Goal: Information Seeking & Learning: Learn about a topic

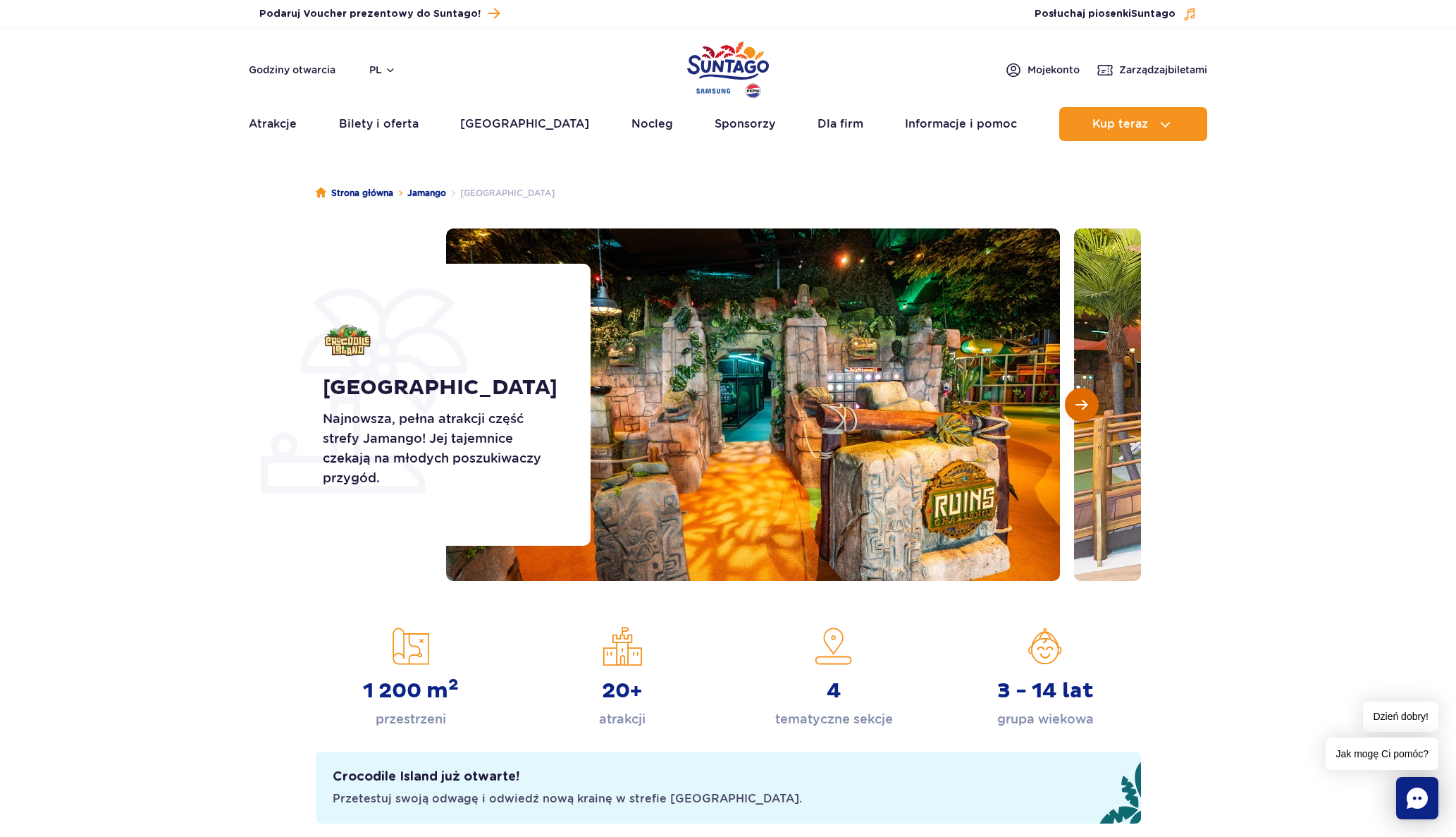
click at [1090, 397] on button "Następny slajd" at bounding box center [1081, 404] width 34 height 34
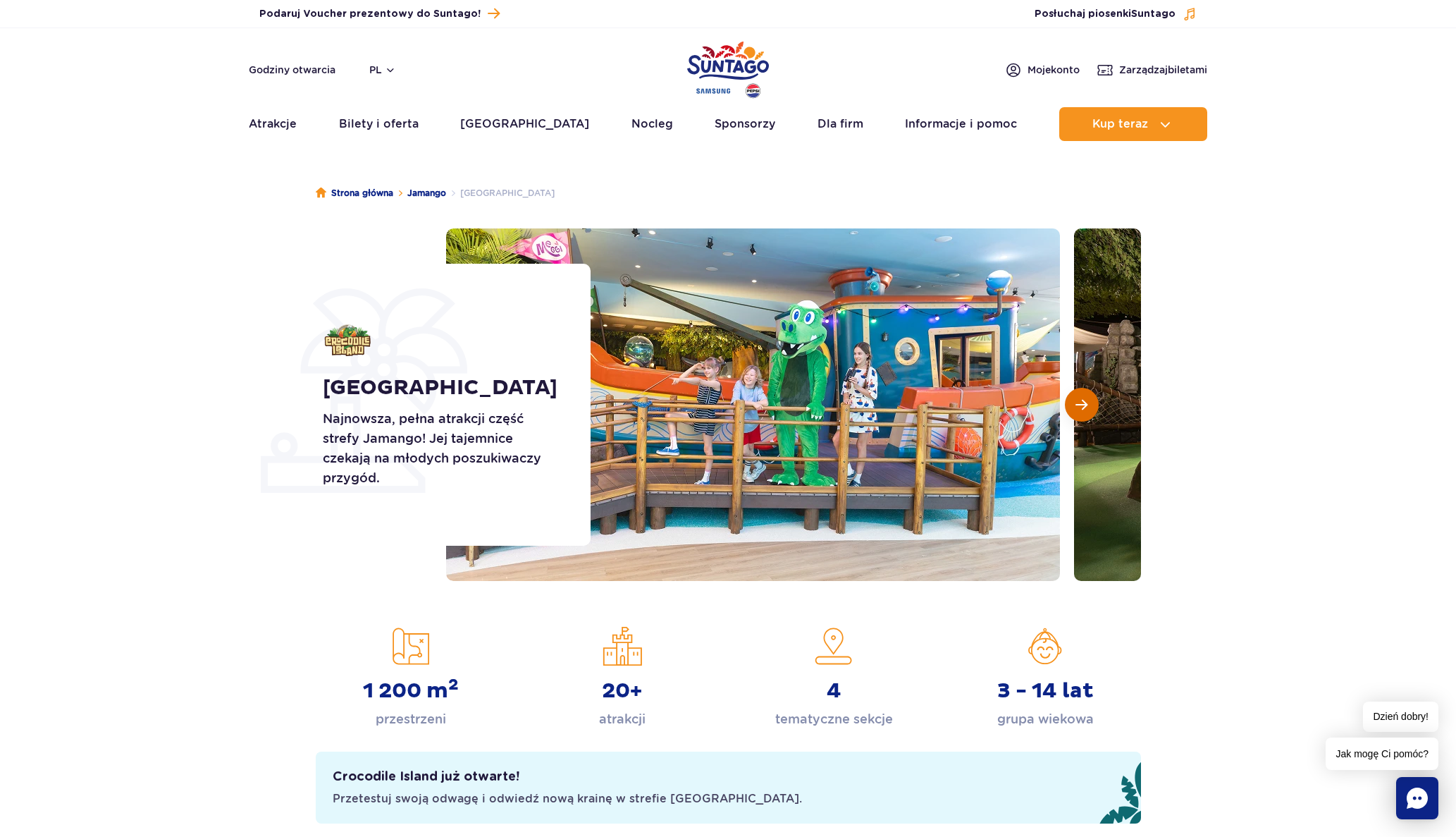
click at [1090, 397] on button "Następny slajd" at bounding box center [1081, 404] width 34 height 34
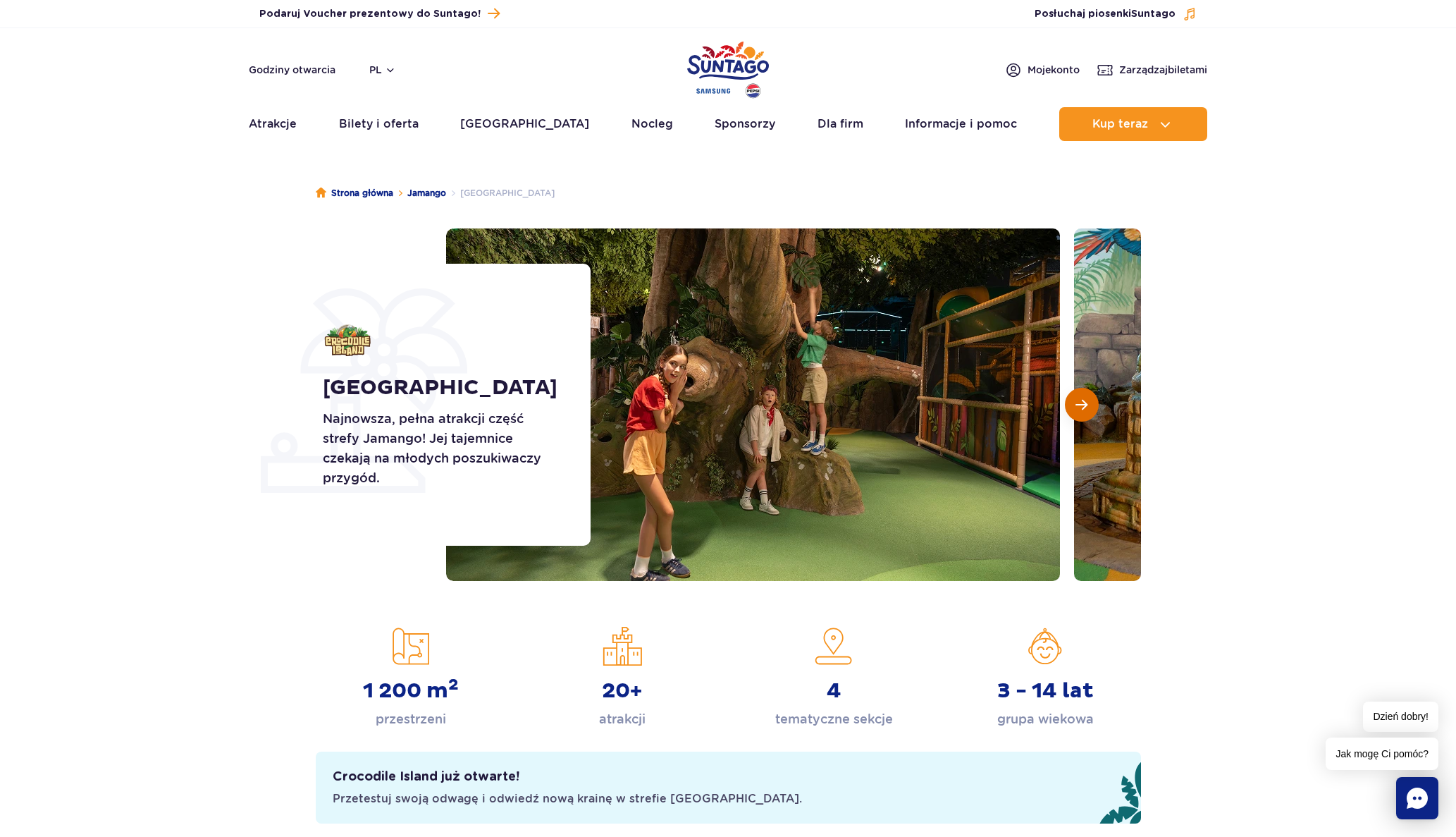
click at [1090, 397] on button "Następny slajd" at bounding box center [1081, 404] width 34 height 34
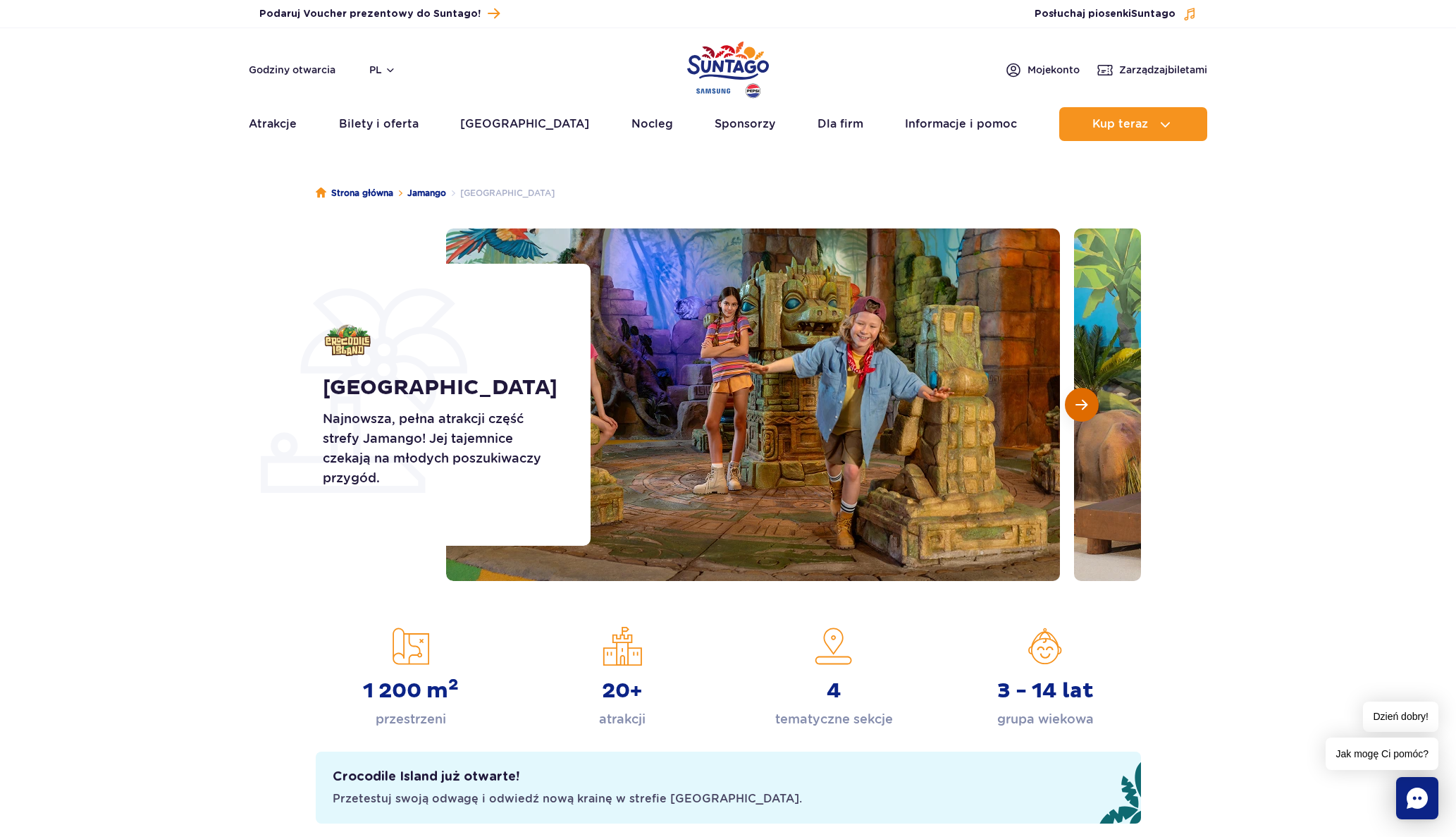
click at [1090, 397] on button "Następny slajd" at bounding box center [1081, 404] width 34 height 34
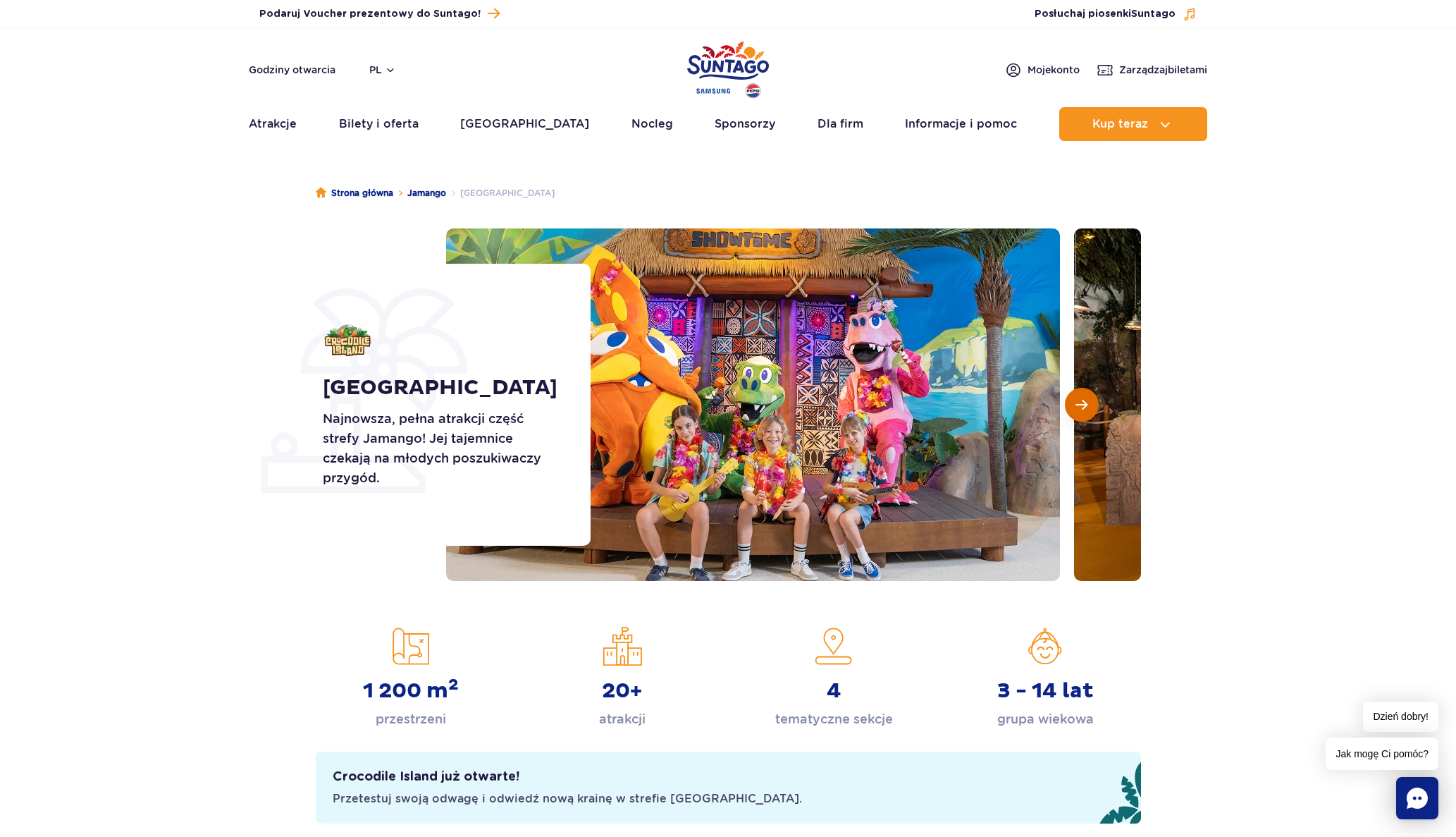
click at [1090, 397] on button "Następny slajd" at bounding box center [1081, 404] width 34 height 34
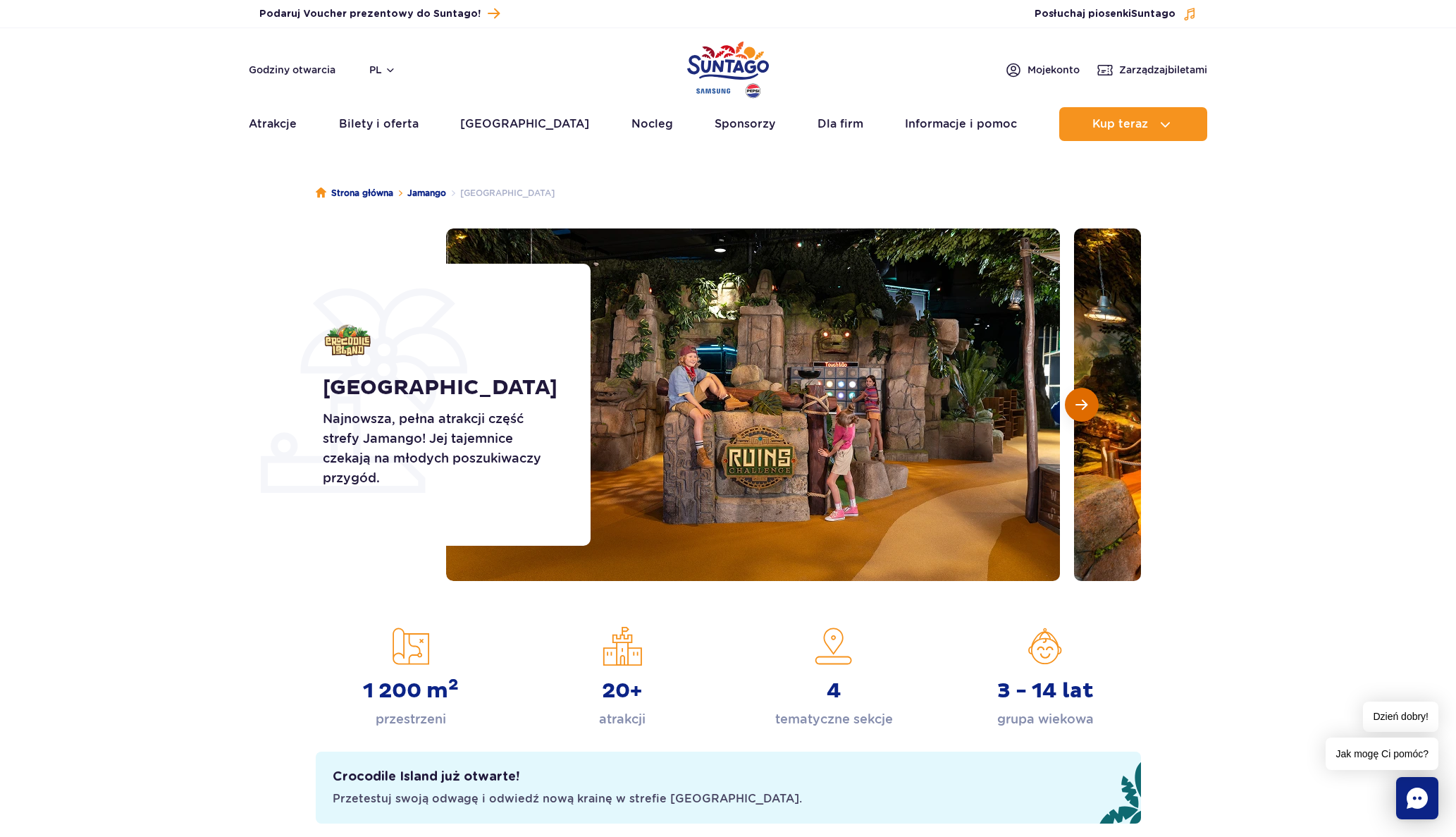
click at [1090, 397] on button "Następny slajd" at bounding box center [1081, 404] width 34 height 34
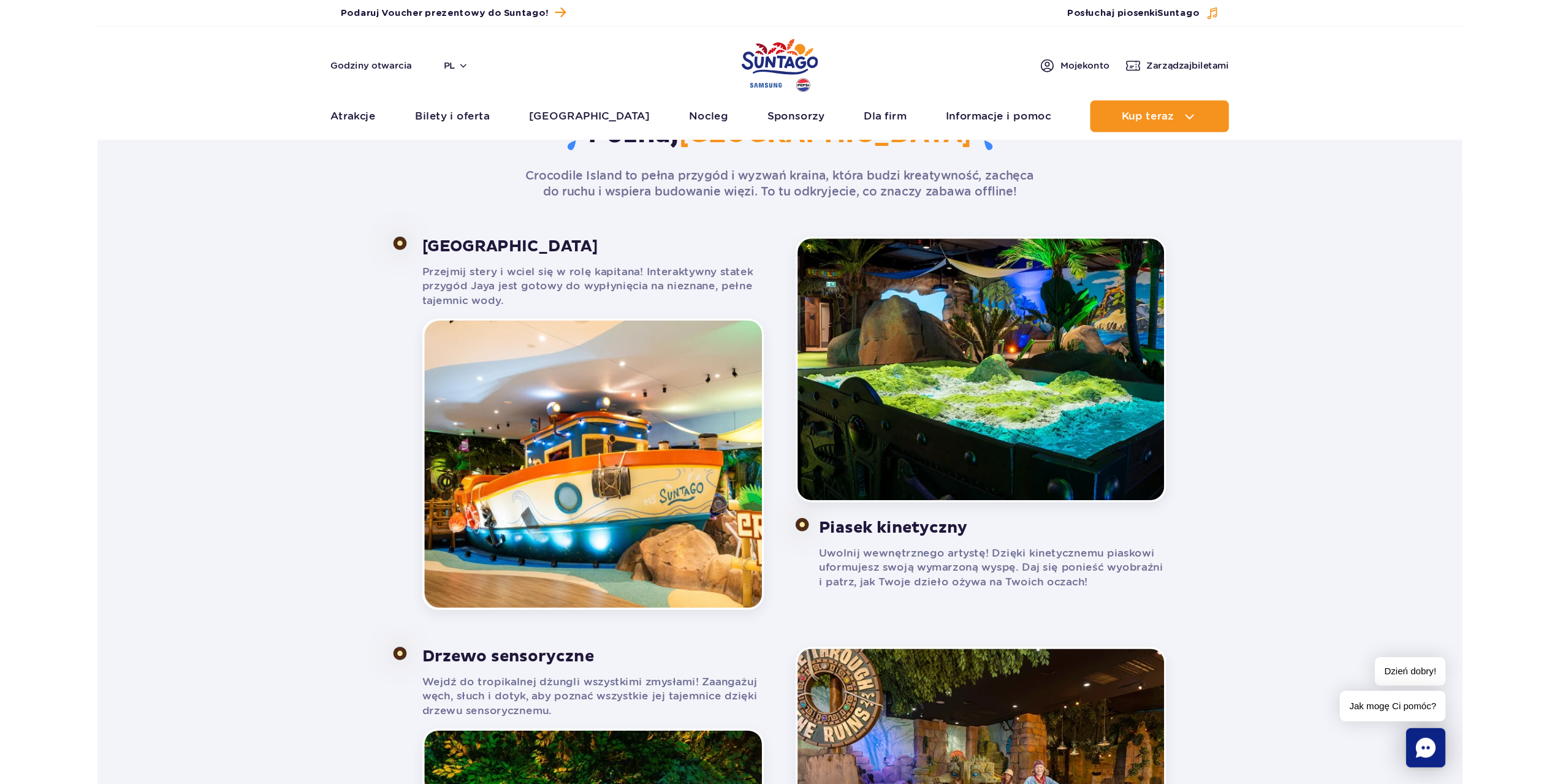
scroll to position [735, 0]
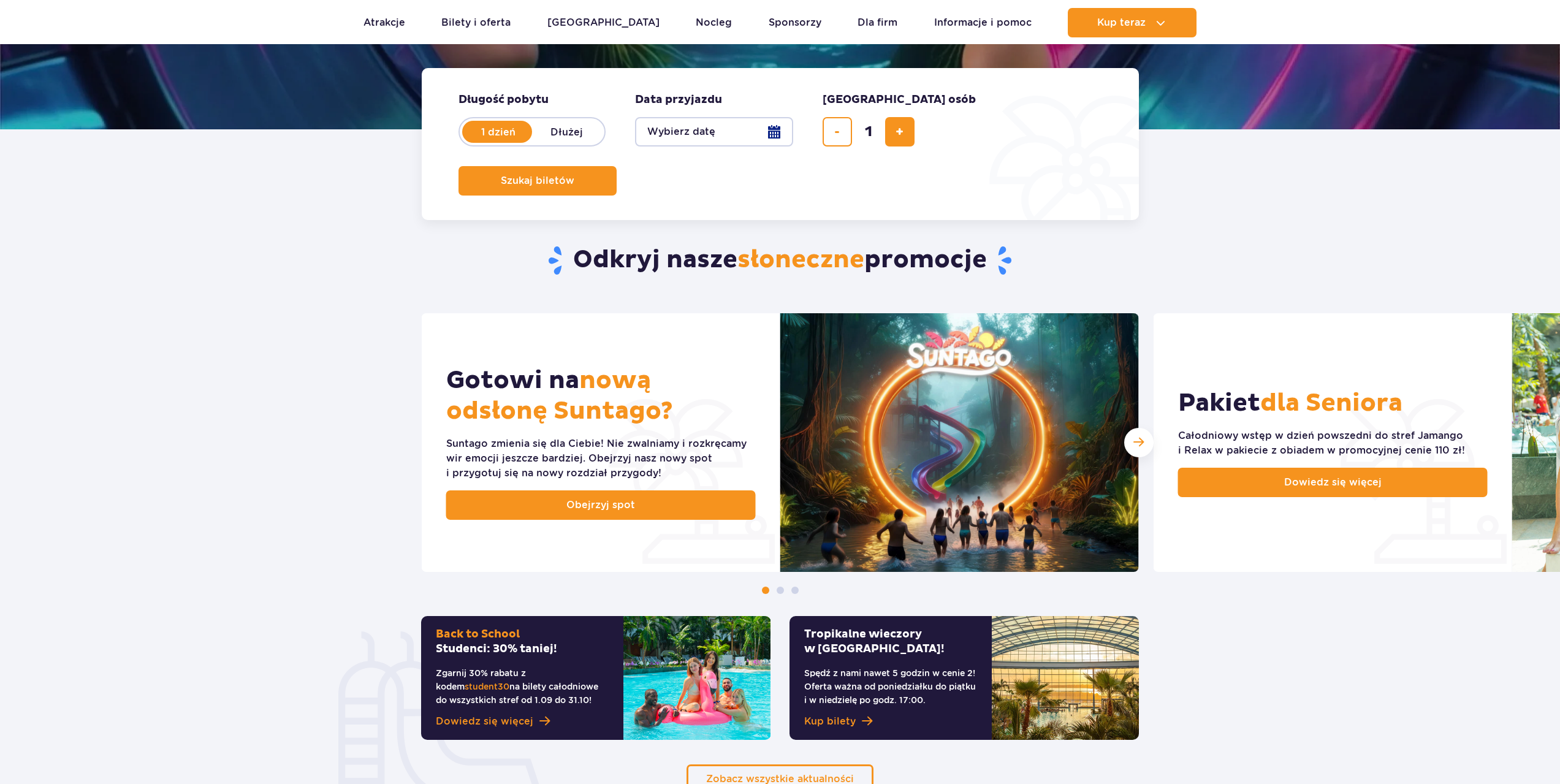
scroll to position [490, 0]
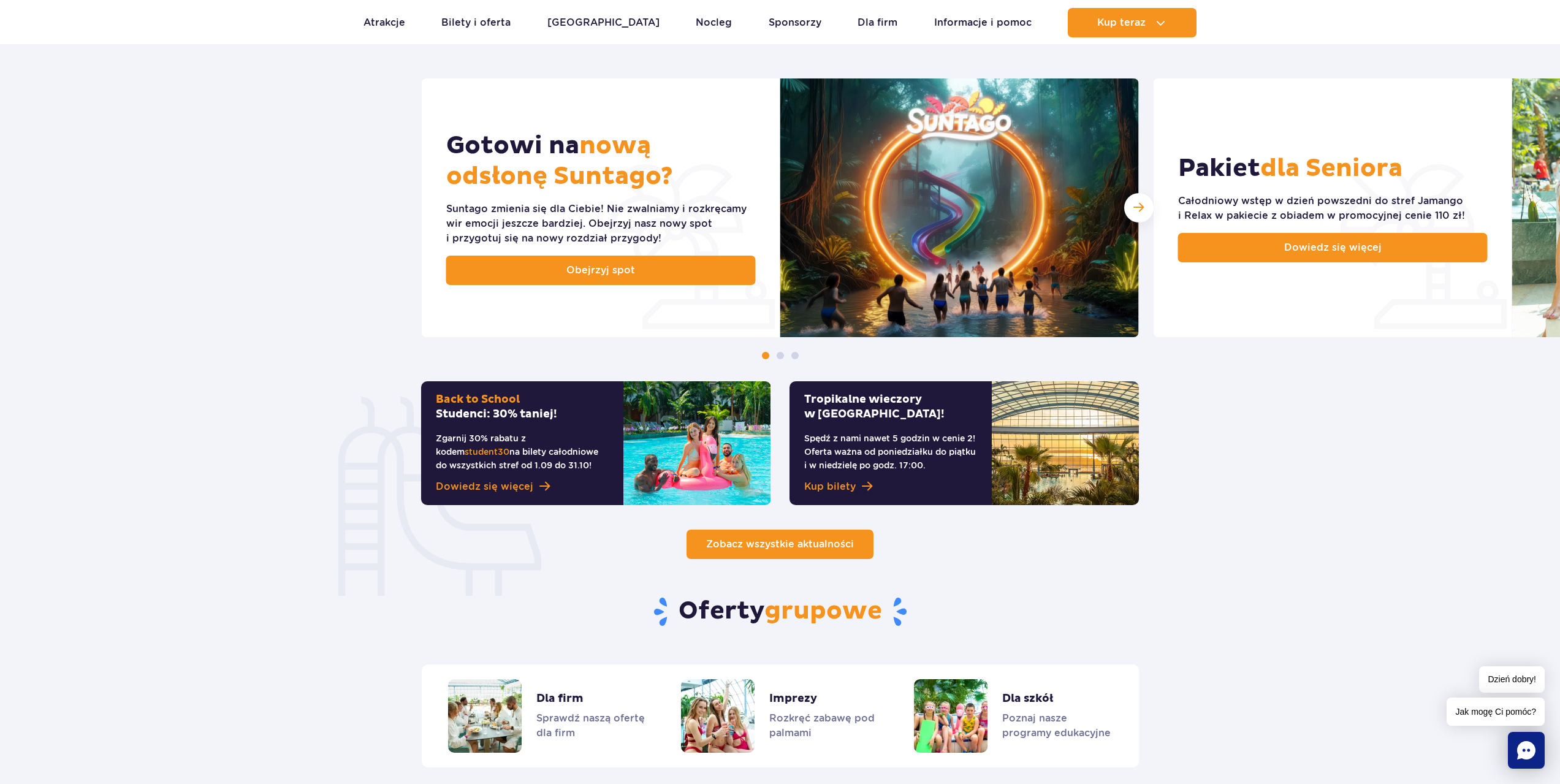
click at [775, 534] on link "Zobacz wszystkie aktualności" at bounding box center [780, 544] width 187 height 30
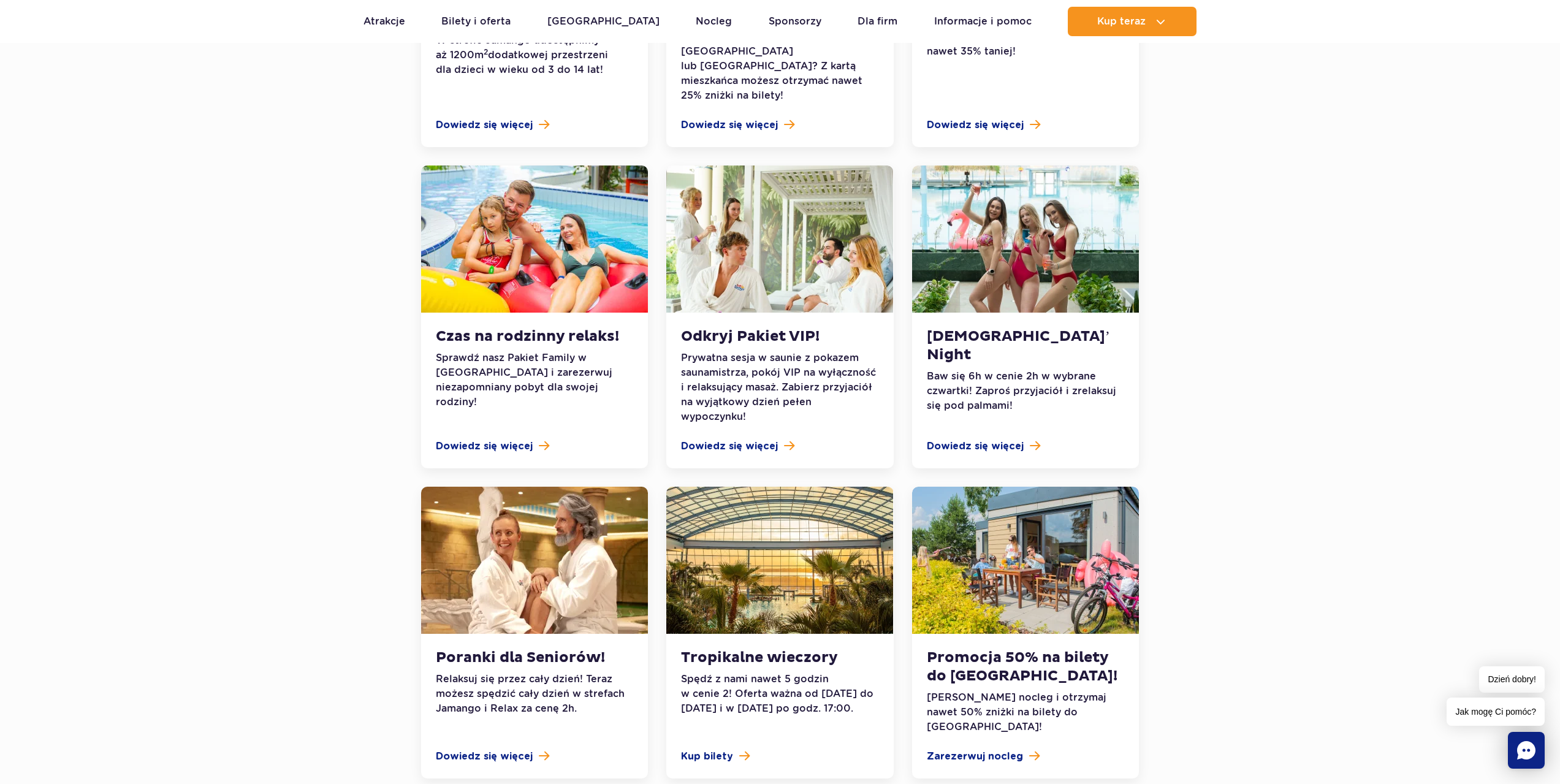
scroll to position [981, 0]
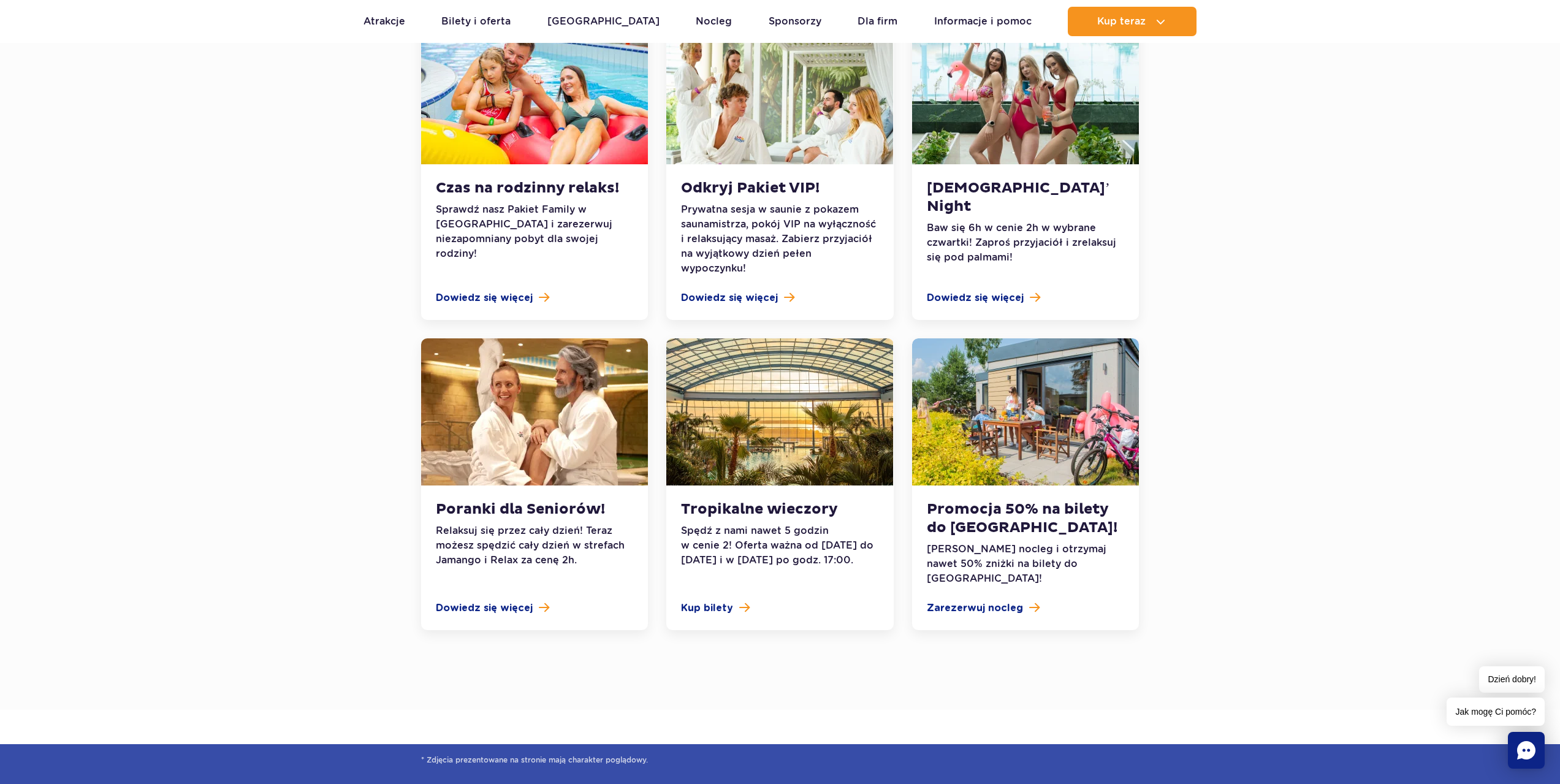
click at [1038, 381] on img at bounding box center [1025, 412] width 227 height 147
click at [1015, 600] on span "Zarezerwuj nocleg" at bounding box center [975, 607] width 96 height 14
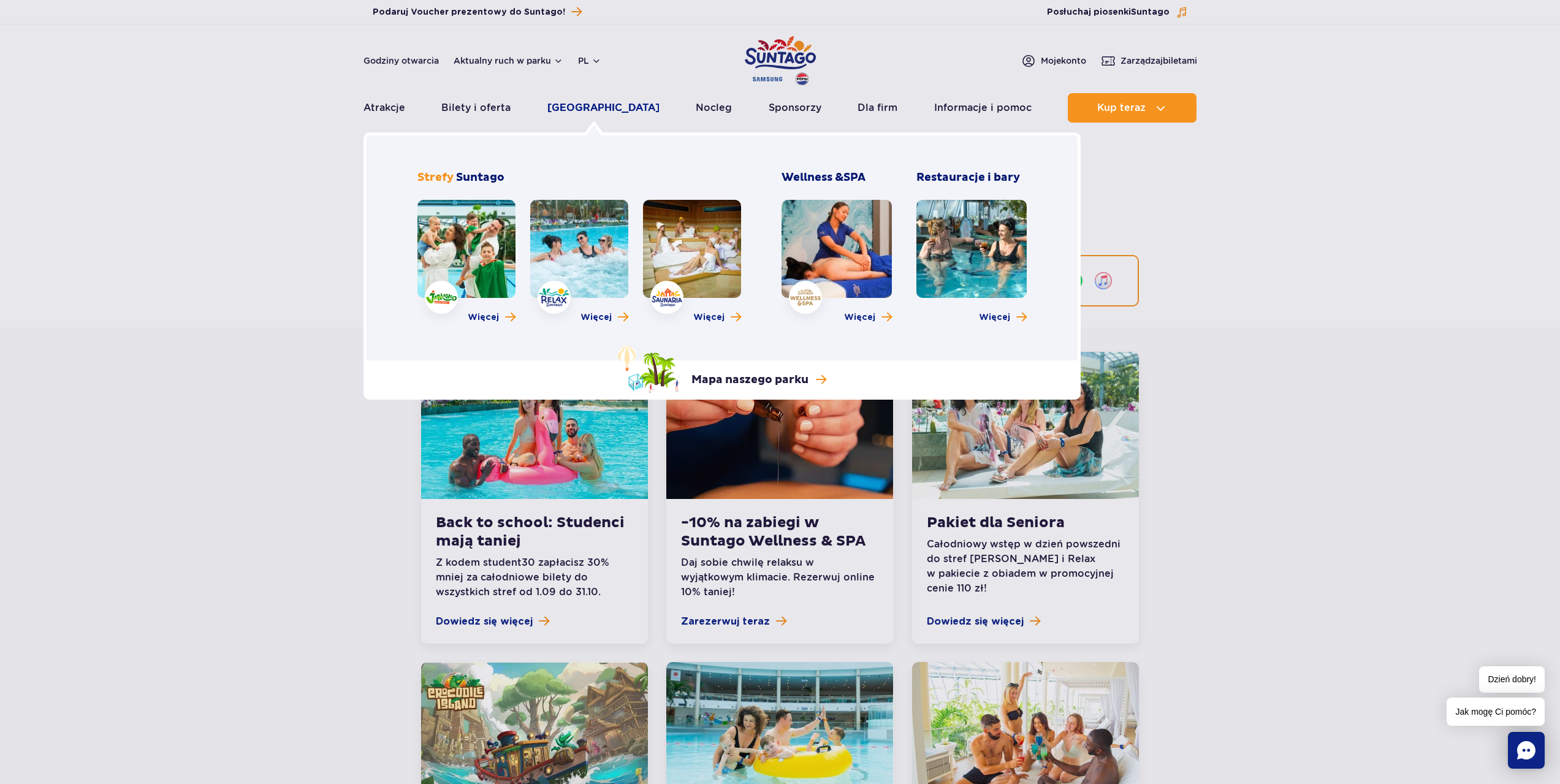
click at [577, 106] on link "[GEOGRAPHIC_DATA]" at bounding box center [603, 108] width 112 height 30
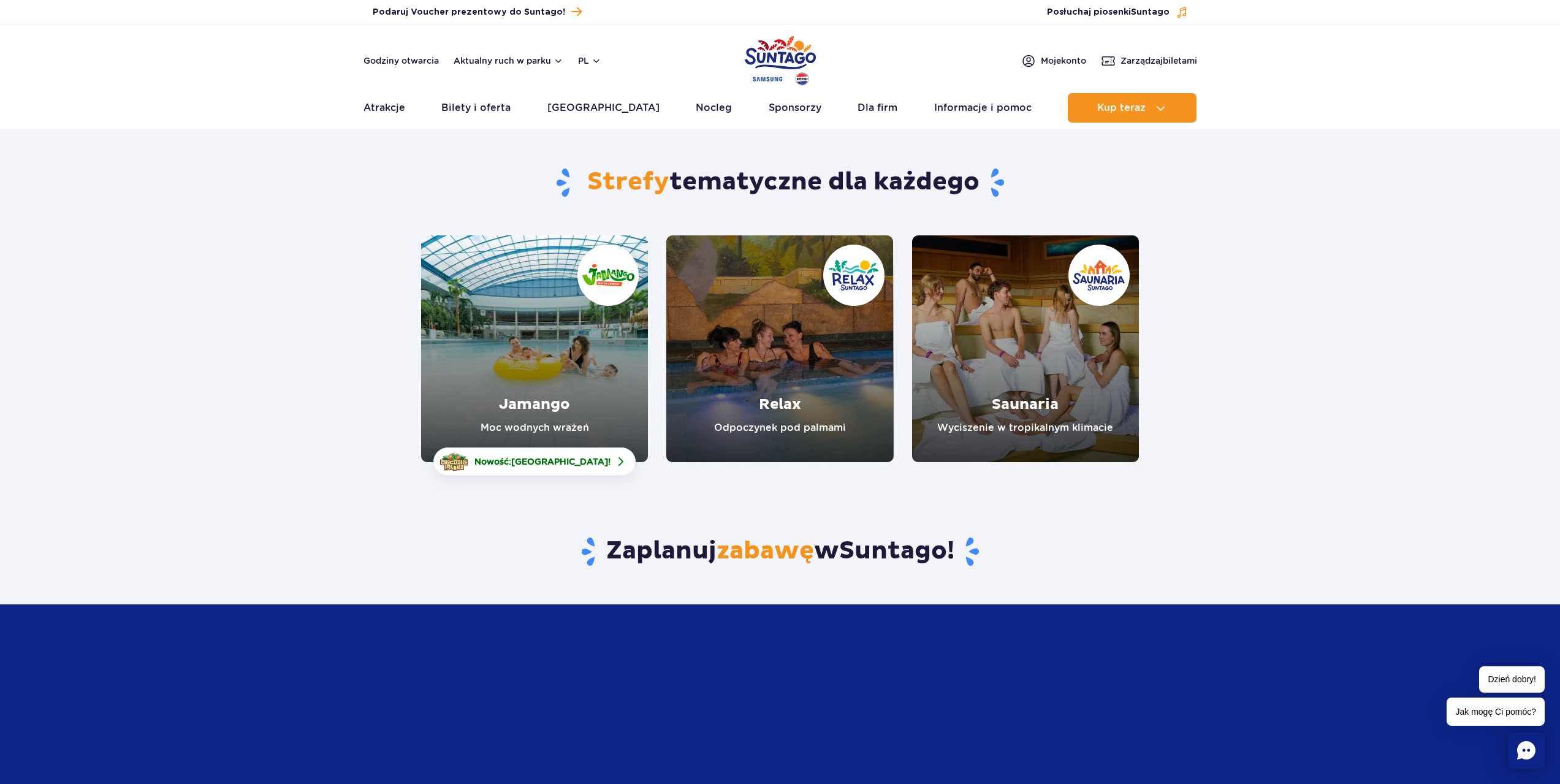
click at [596, 346] on link "Jamango" at bounding box center [534, 349] width 227 height 227
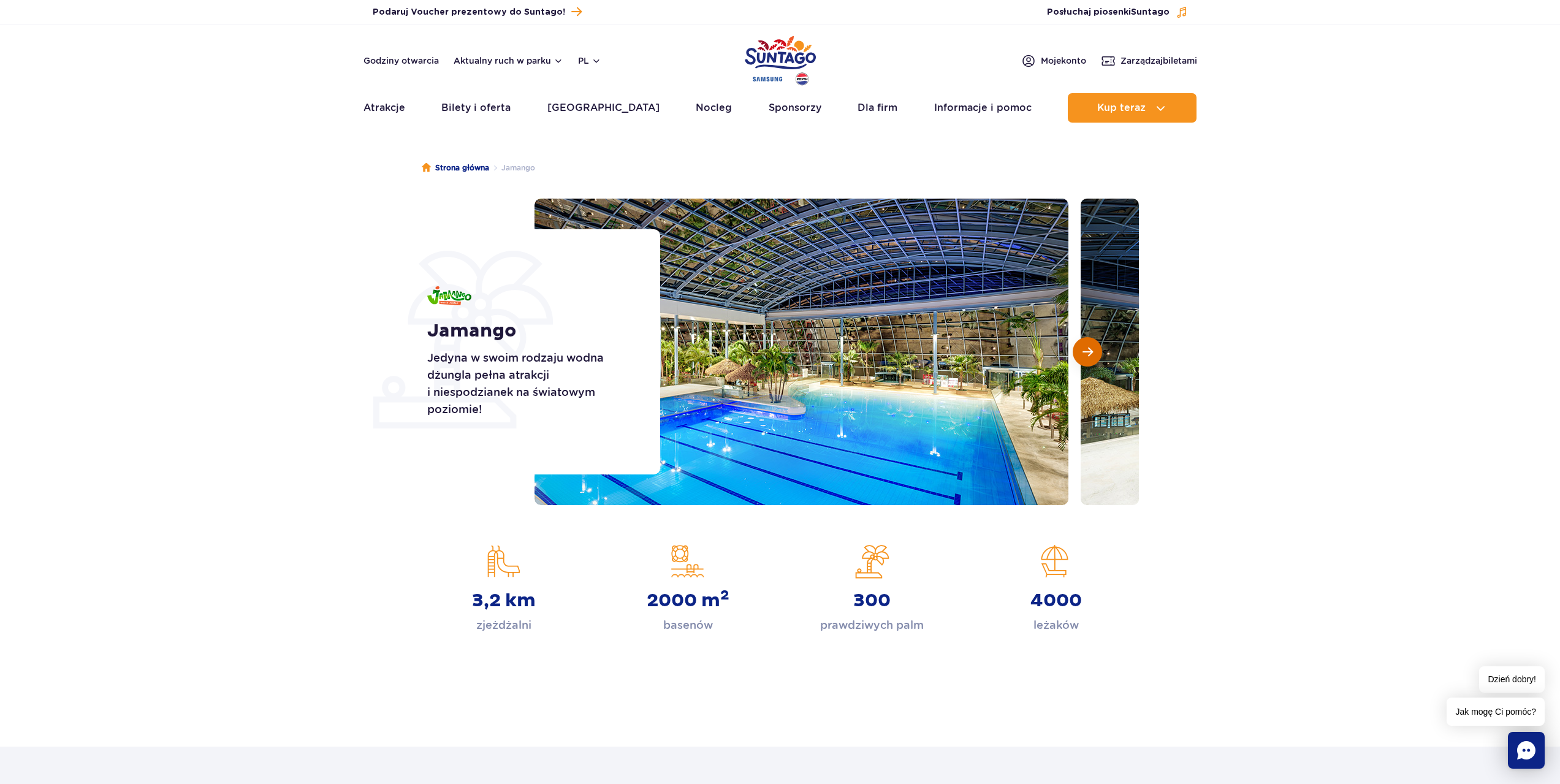
click at [1098, 350] on button "Następny slajd" at bounding box center [1087, 352] width 30 height 30
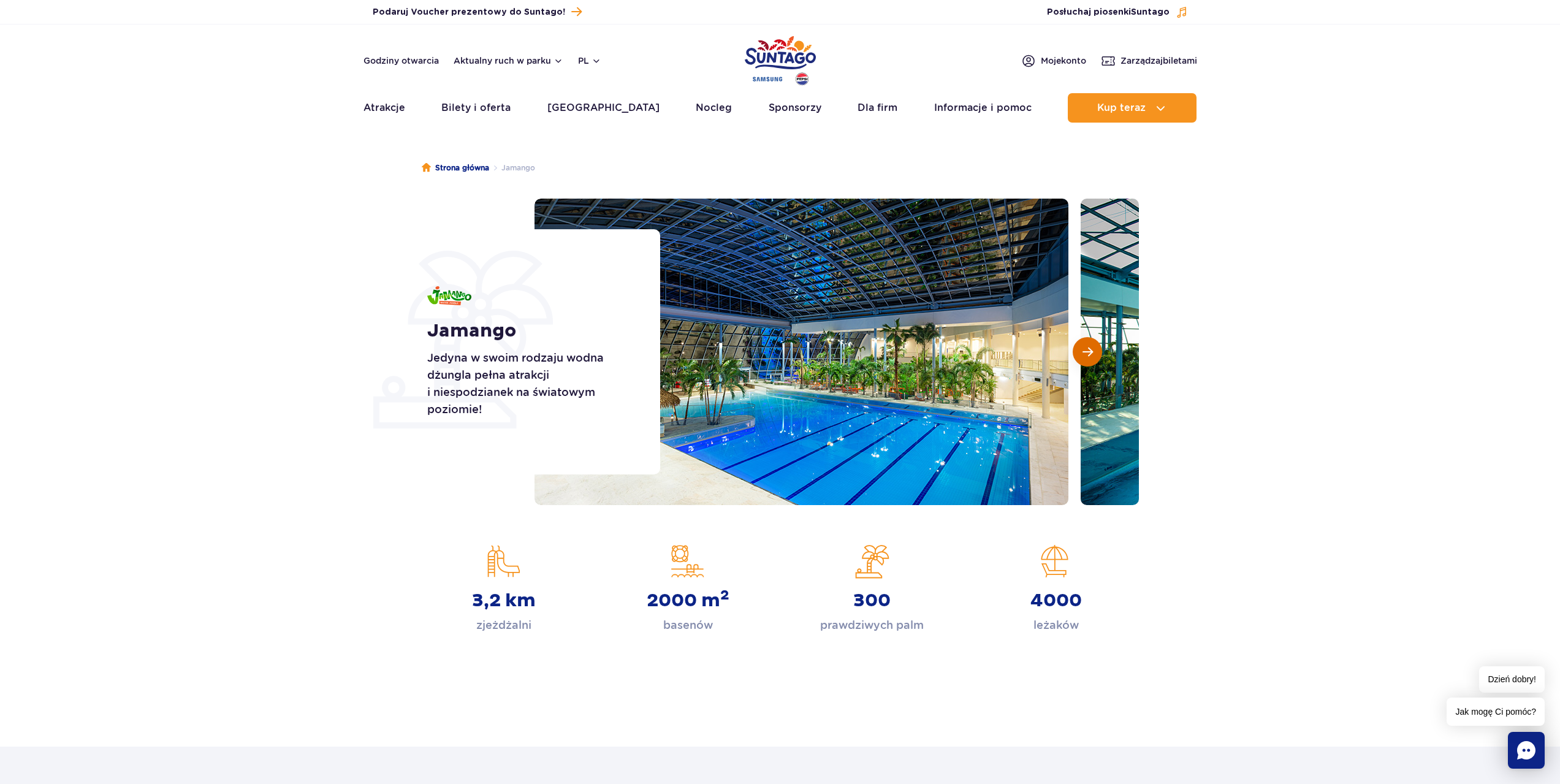
click at [1098, 350] on button "Następny slajd" at bounding box center [1087, 352] width 30 height 30
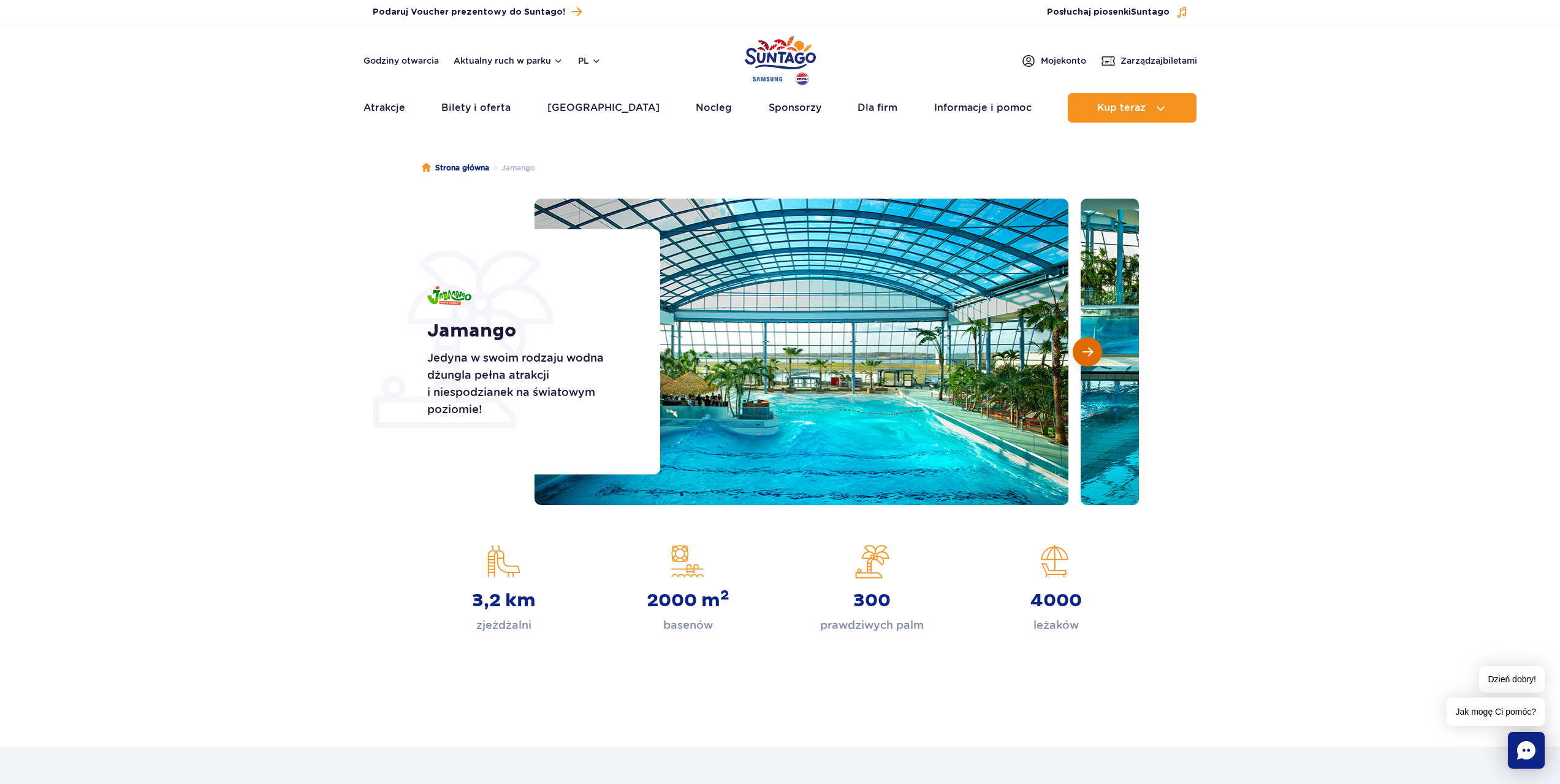
click at [1098, 350] on button "Następny slajd" at bounding box center [1087, 352] width 30 height 30
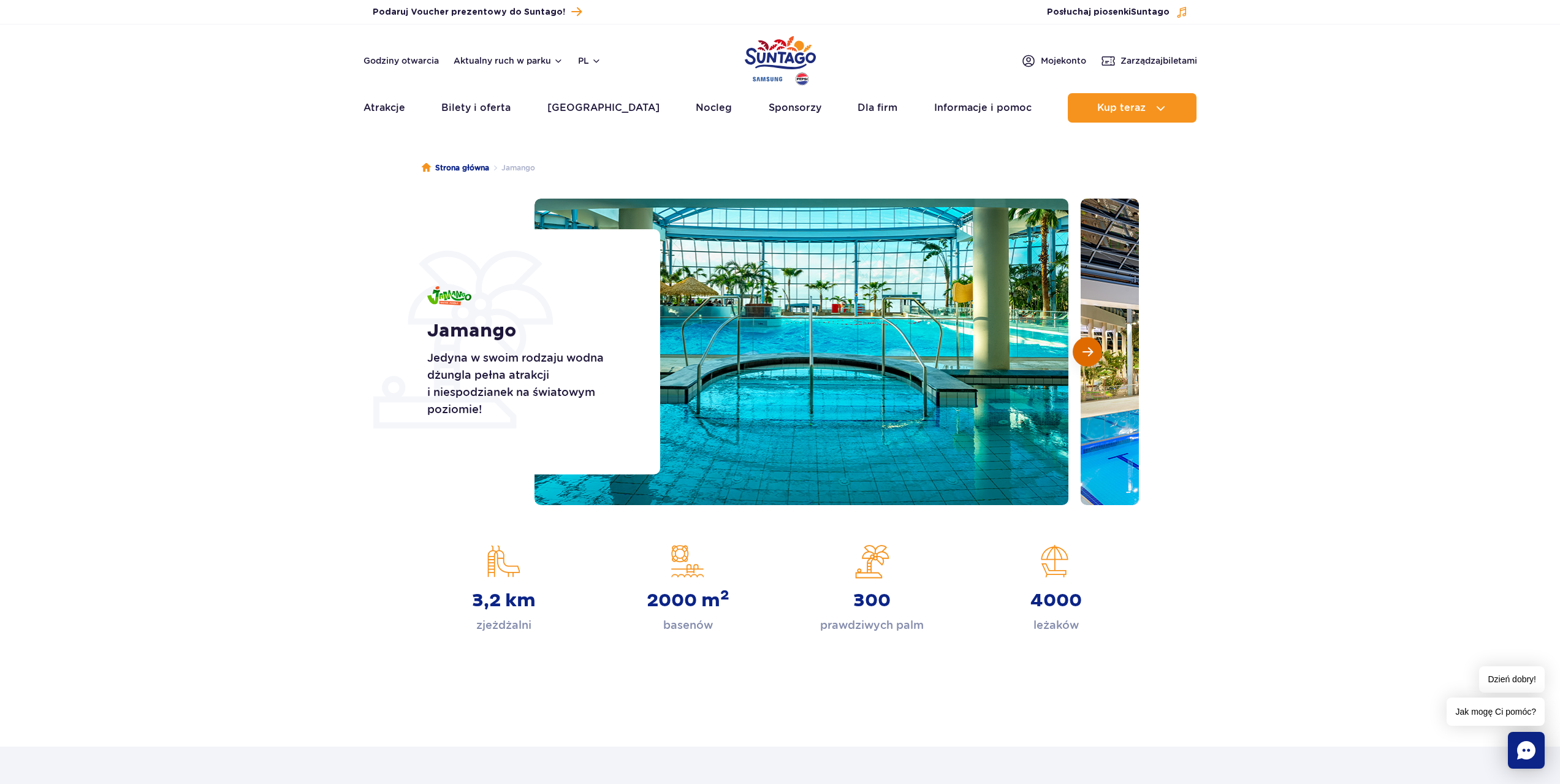
click at [1098, 350] on button "Następny slajd" at bounding box center [1087, 352] width 30 height 30
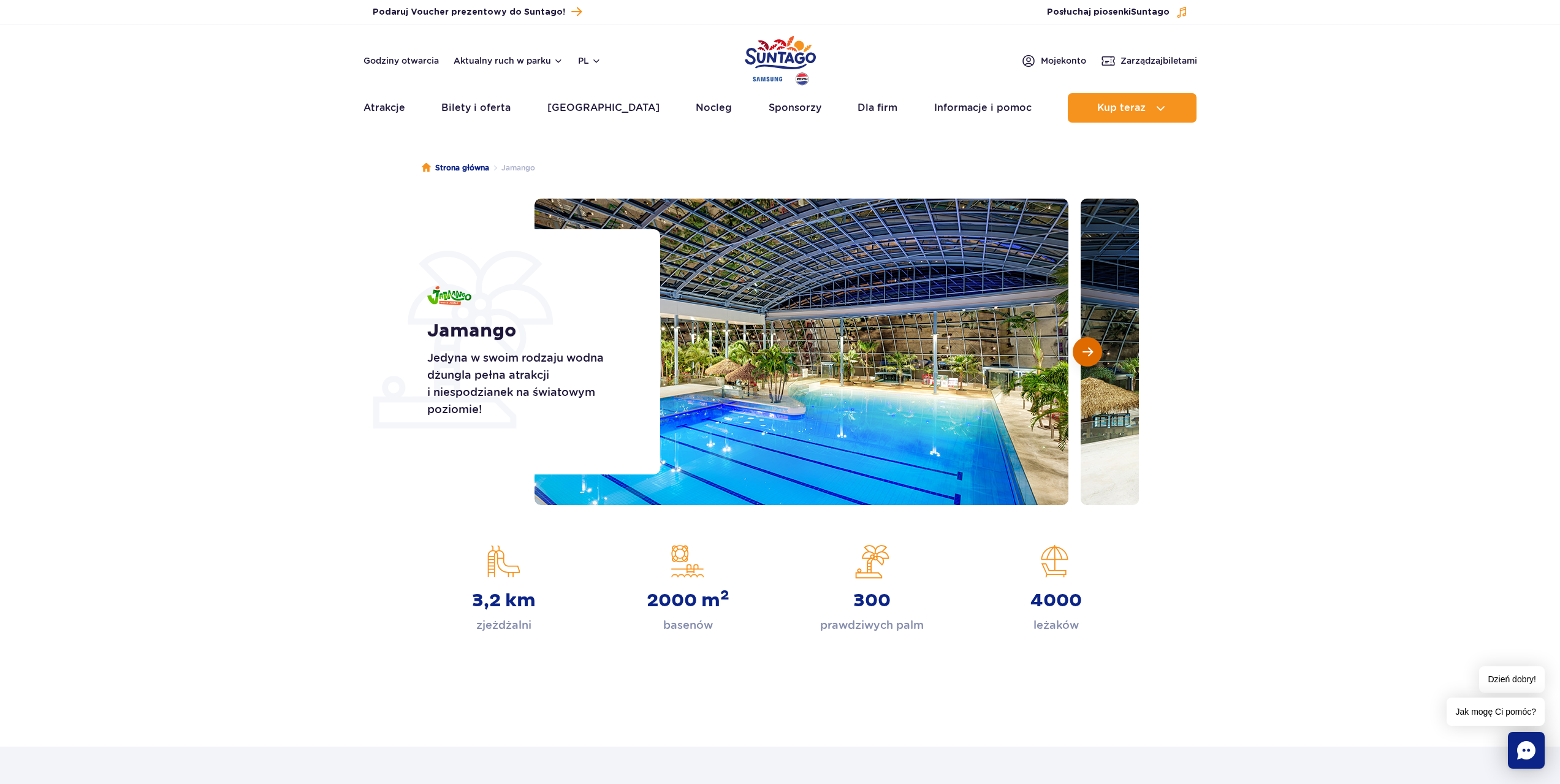
click at [1098, 350] on button "Następny slajd" at bounding box center [1087, 352] width 30 height 30
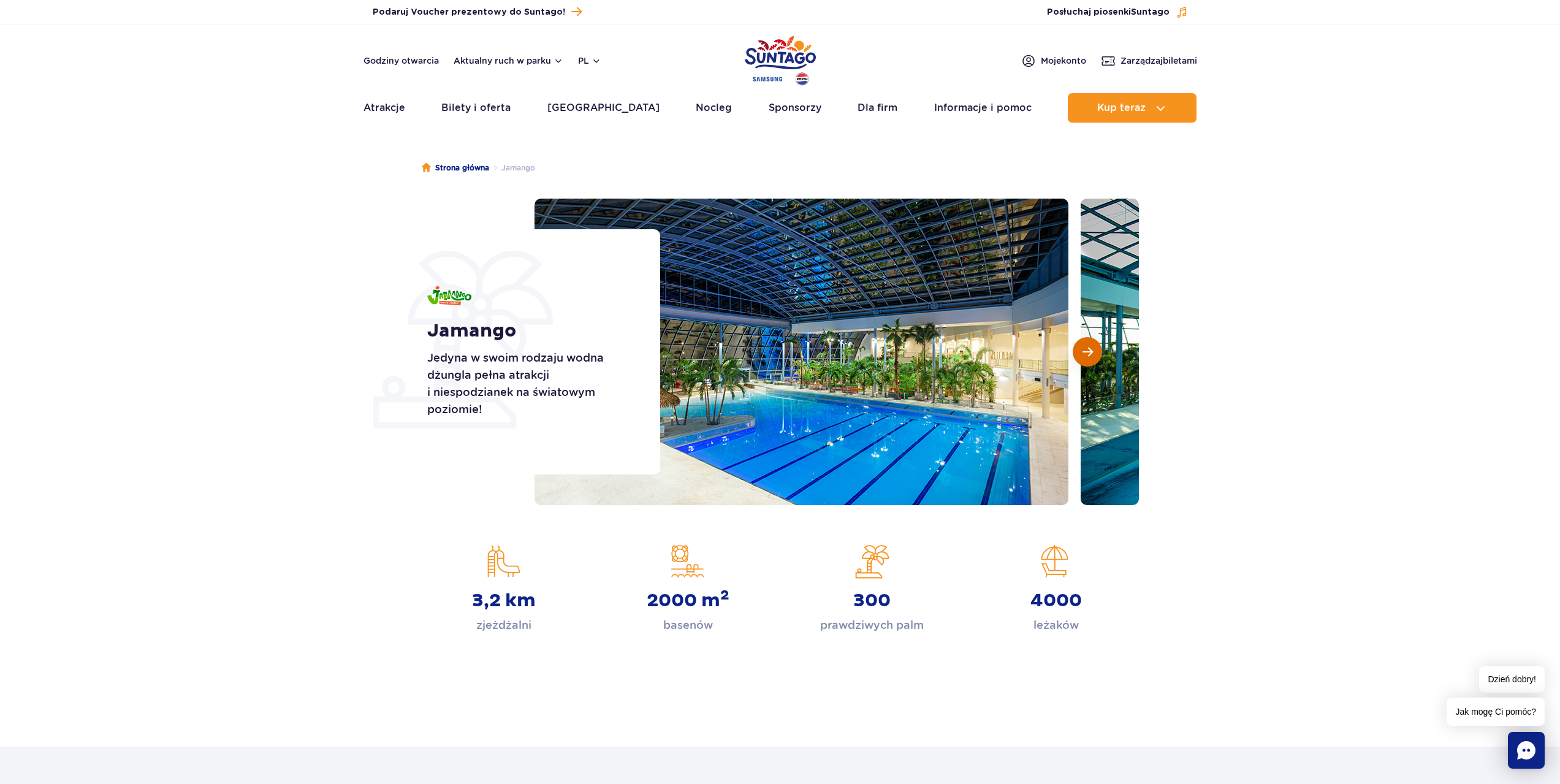
click at [1098, 350] on button "Następny slajd" at bounding box center [1087, 352] width 30 height 30
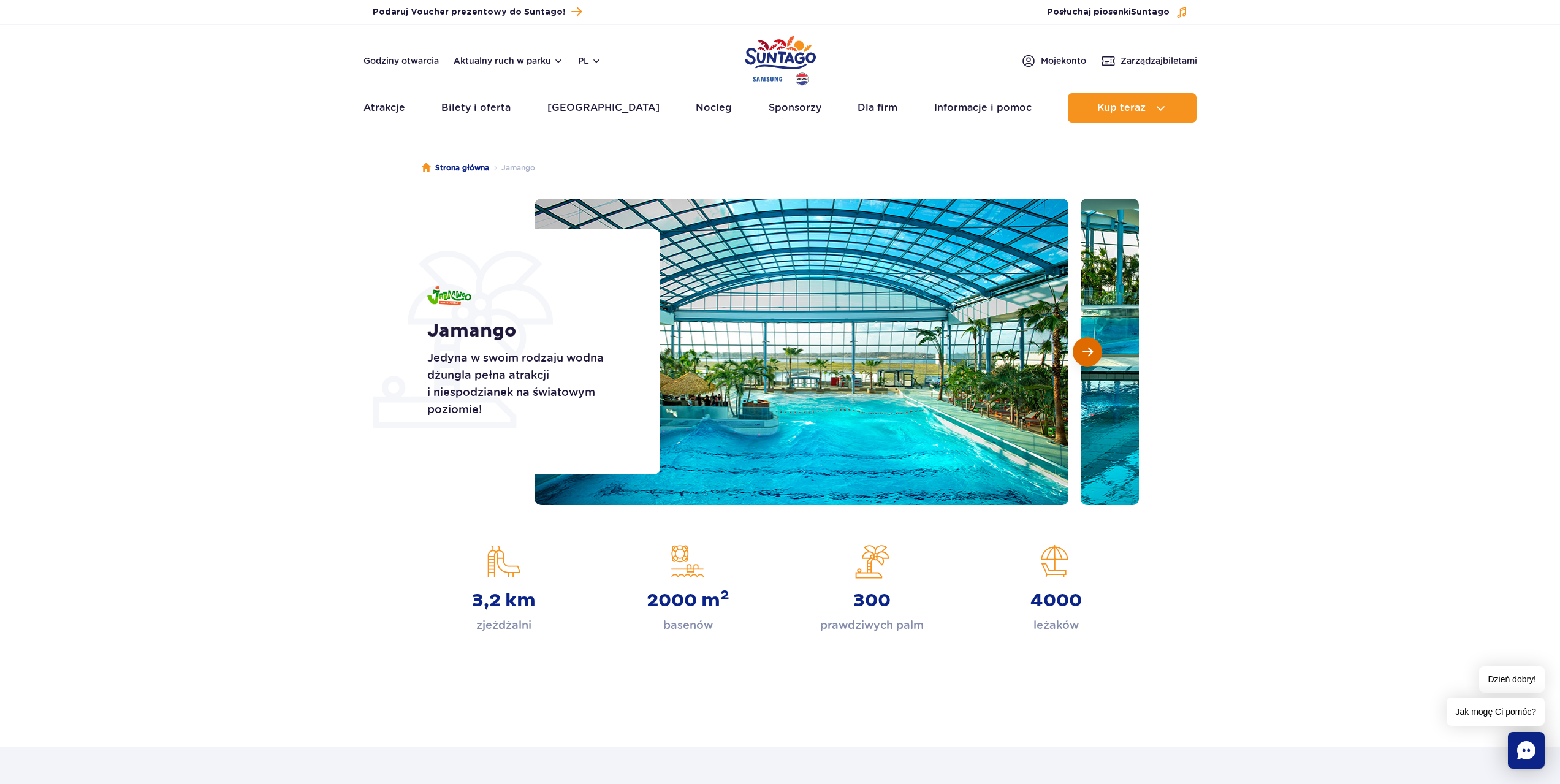
click at [1098, 350] on button "Następny slajd" at bounding box center [1087, 352] width 30 height 30
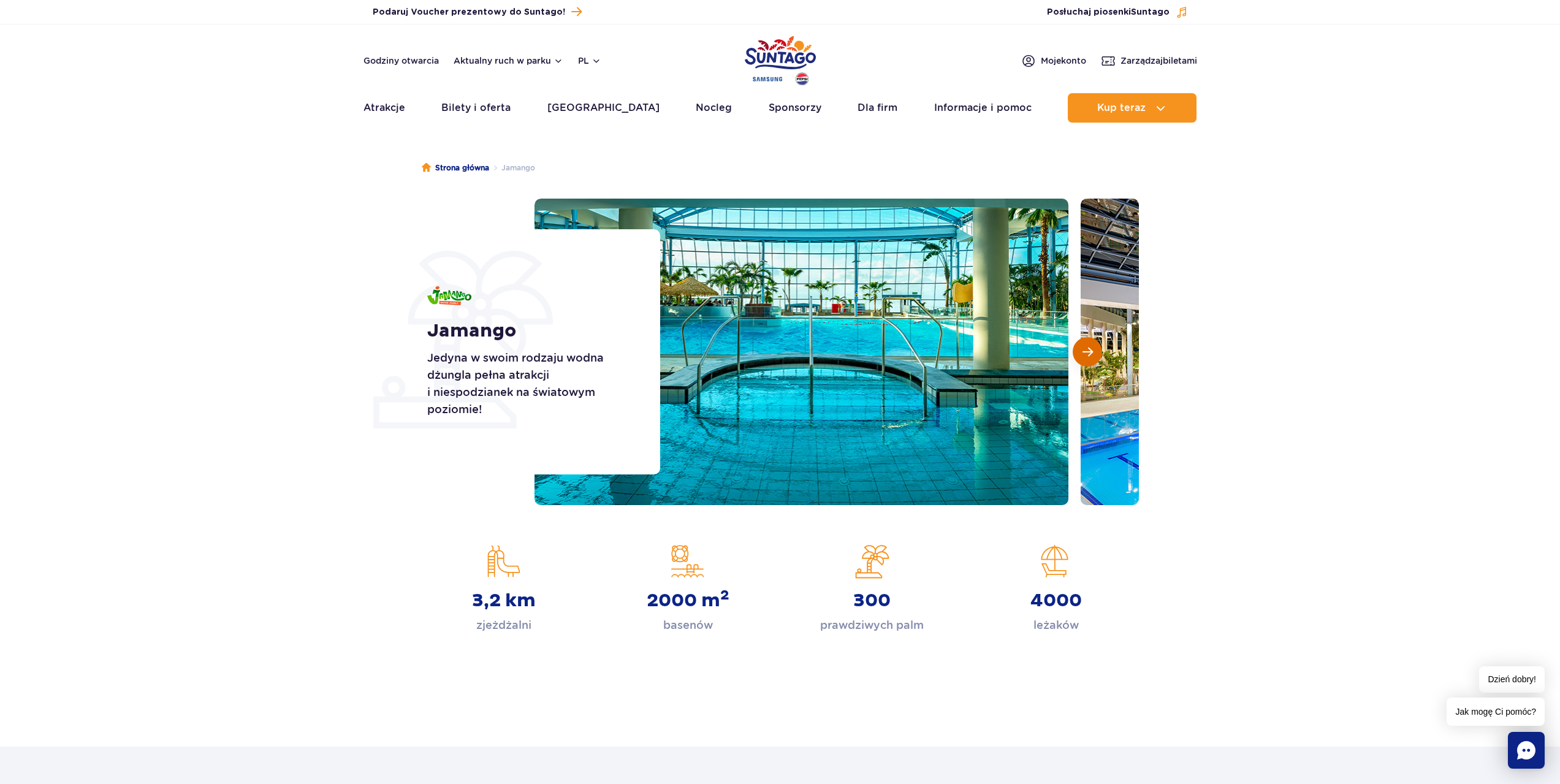
click at [1098, 350] on button "Następny slajd" at bounding box center [1087, 352] width 30 height 30
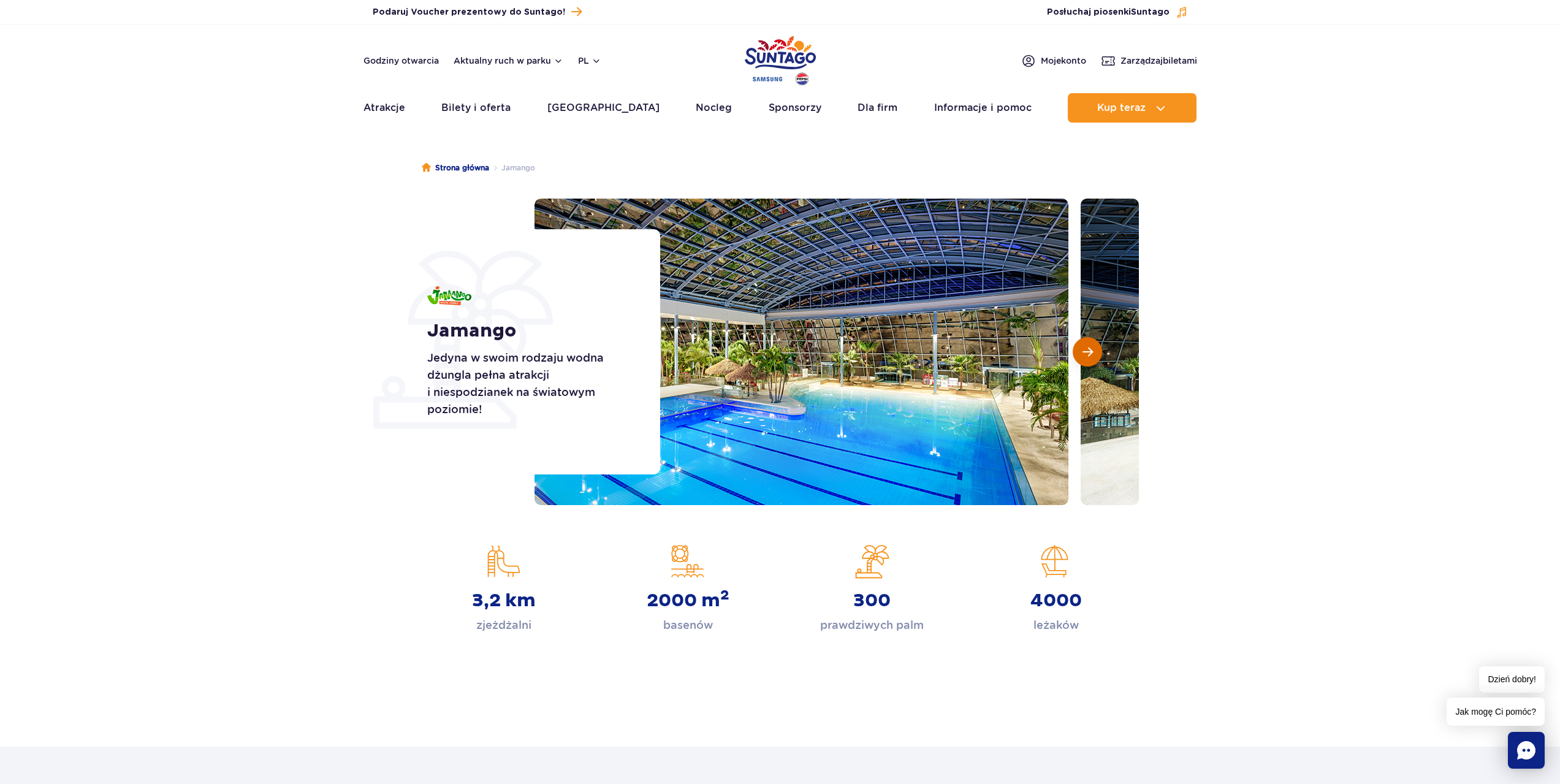
click at [1098, 350] on button "Następny slajd" at bounding box center [1087, 352] width 30 height 30
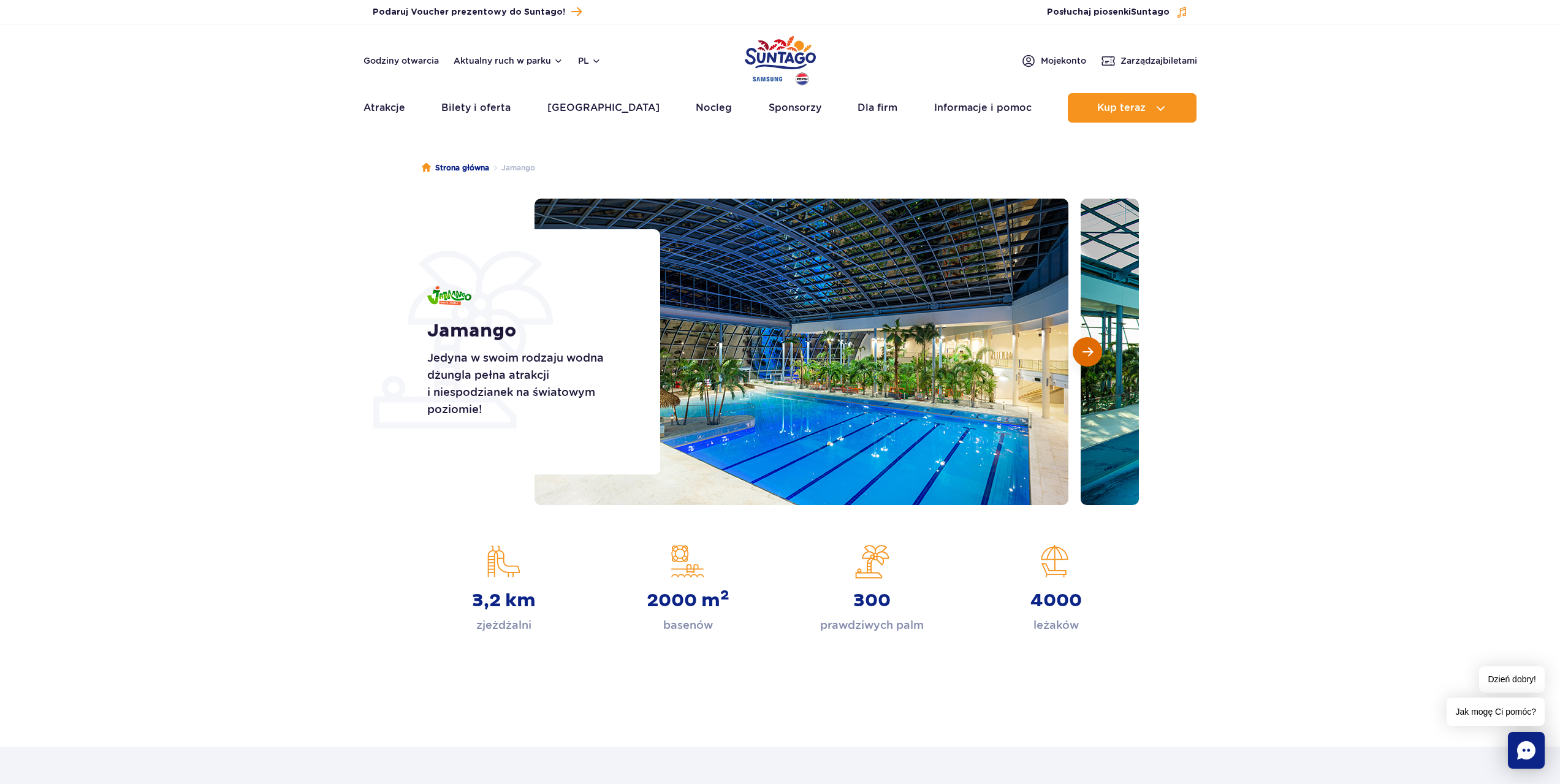
click at [1098, 350] on button "Następny slajd" at bounding box center [1087, 352] width 30 height 30
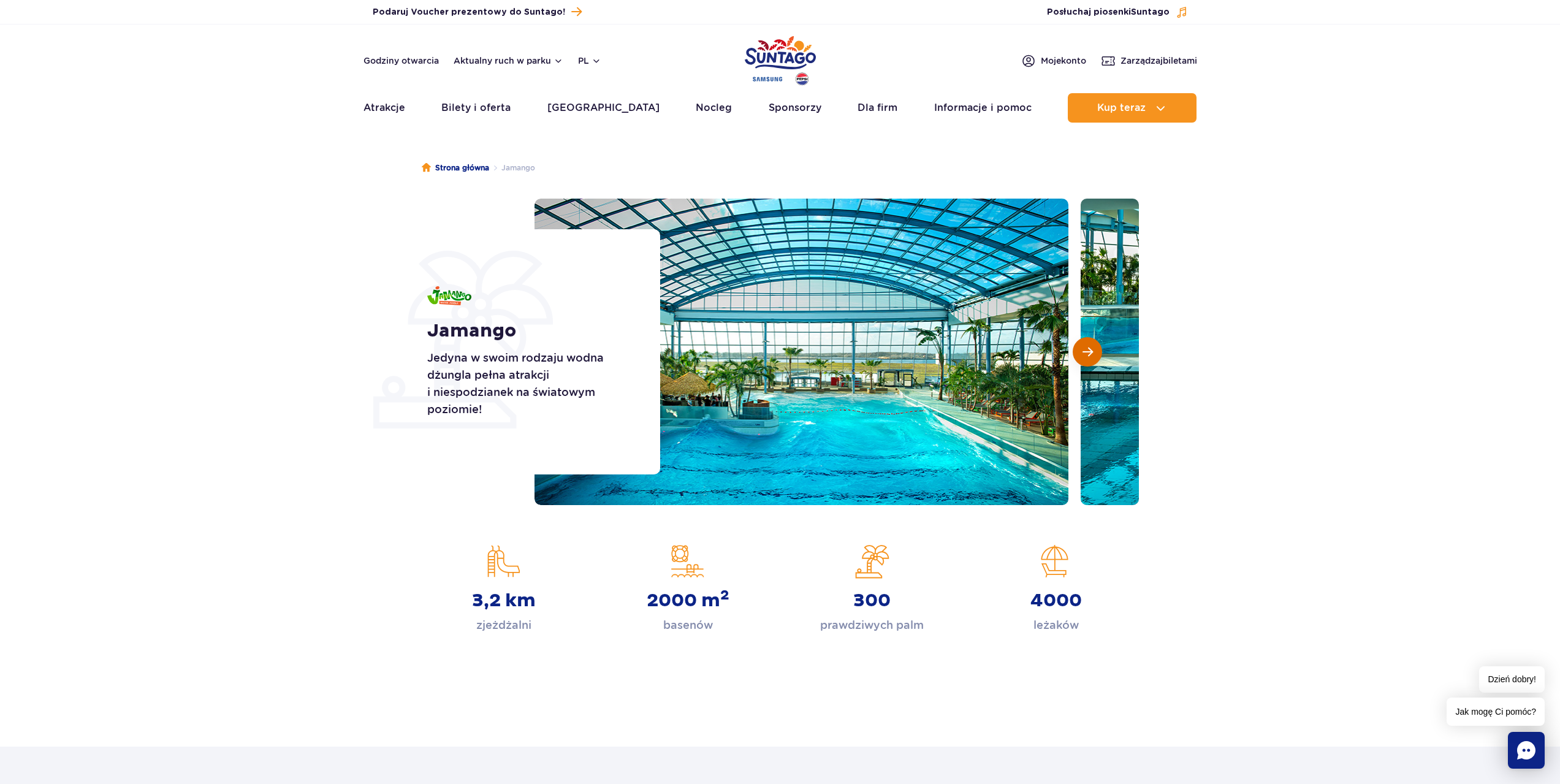
click at [1098, 350] on button "Następny slajd" at bounding box center [1087, 352] width 30 height 30
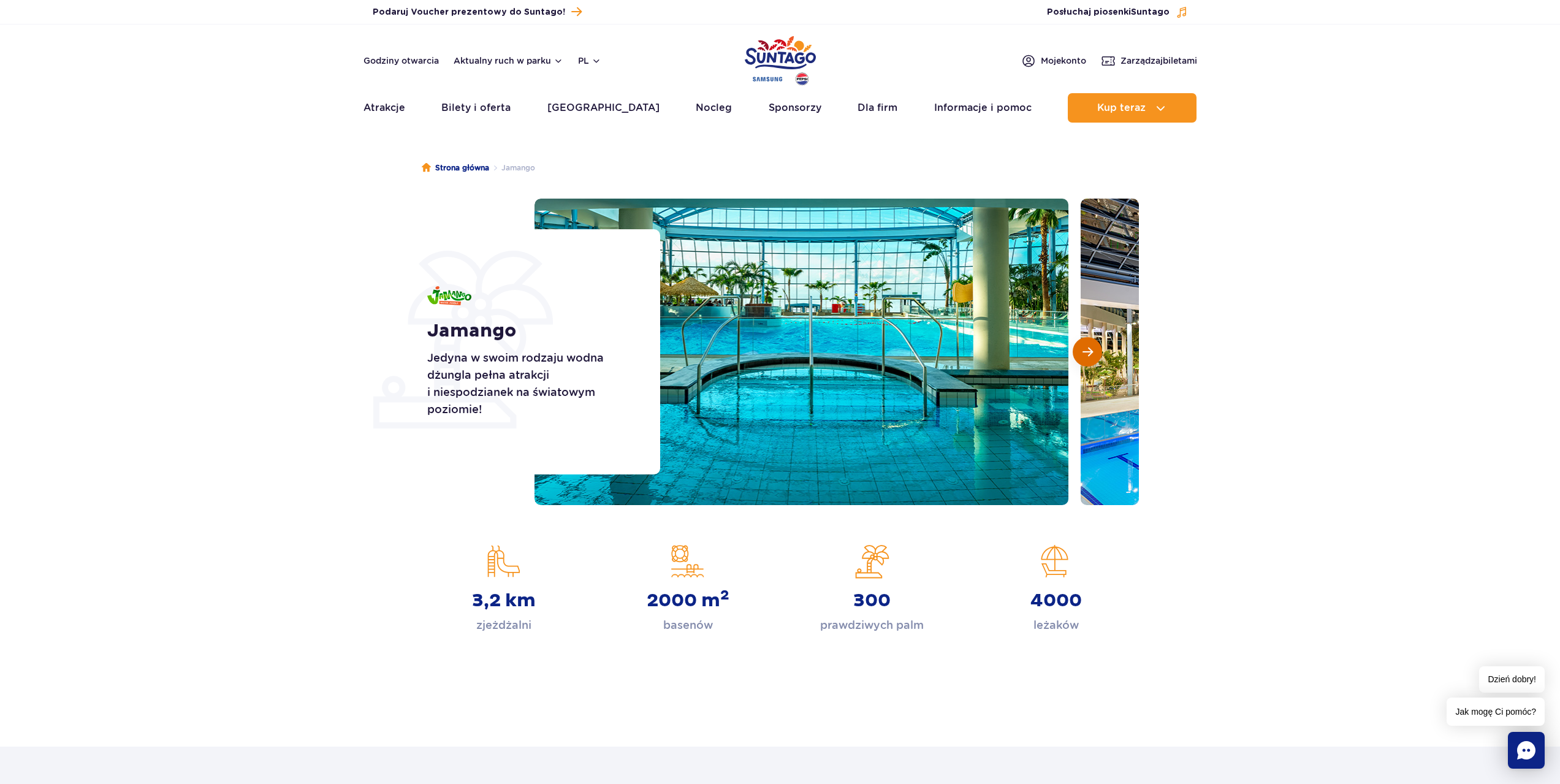
click at [1098, 350] on button "Następny slajd" at bounding box center [1087, 352] width 30 height 30
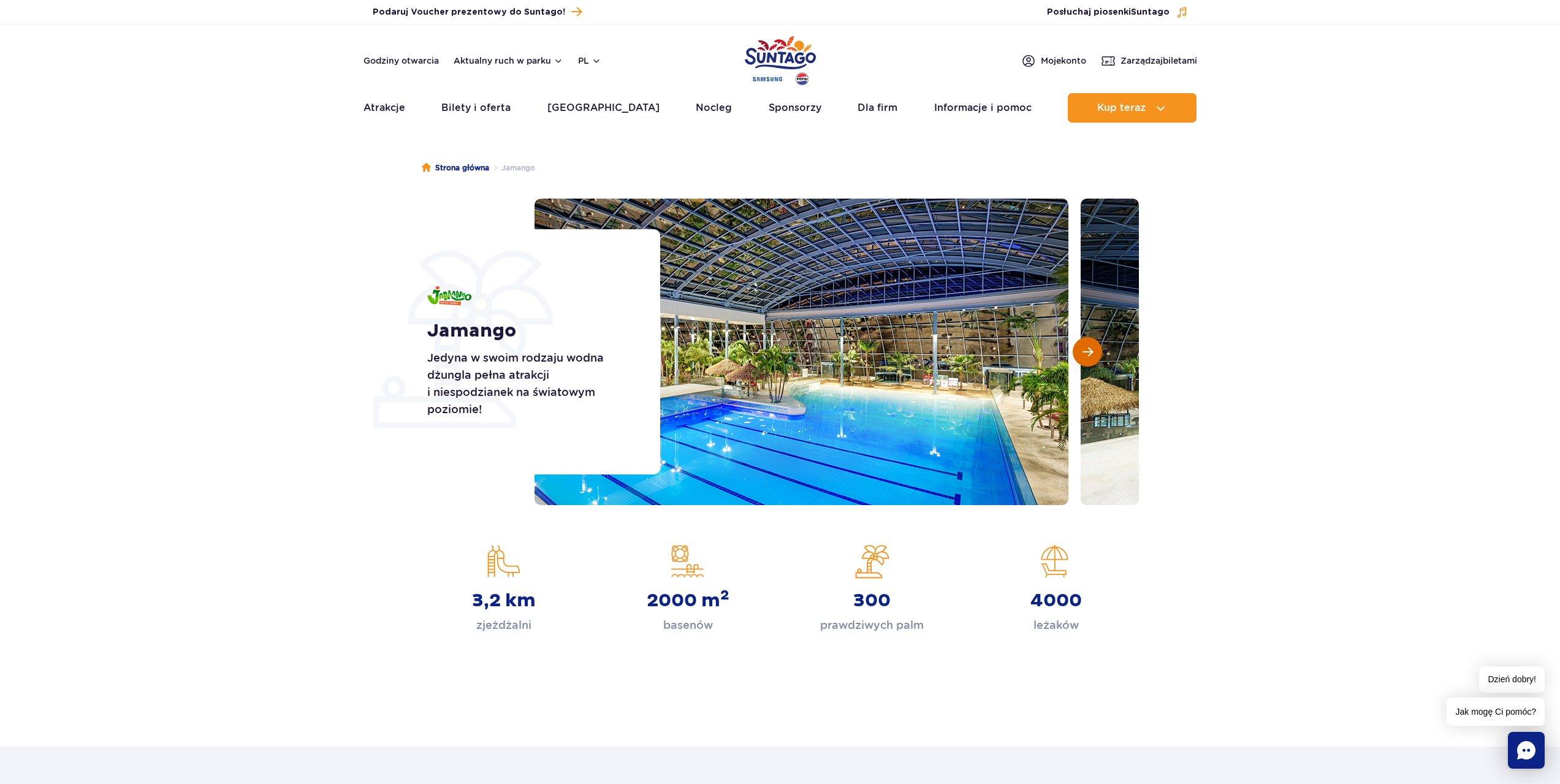
click at [1098, 350] on button "Następny slajd" at bounding box center [1087, 352] width 30 height 30
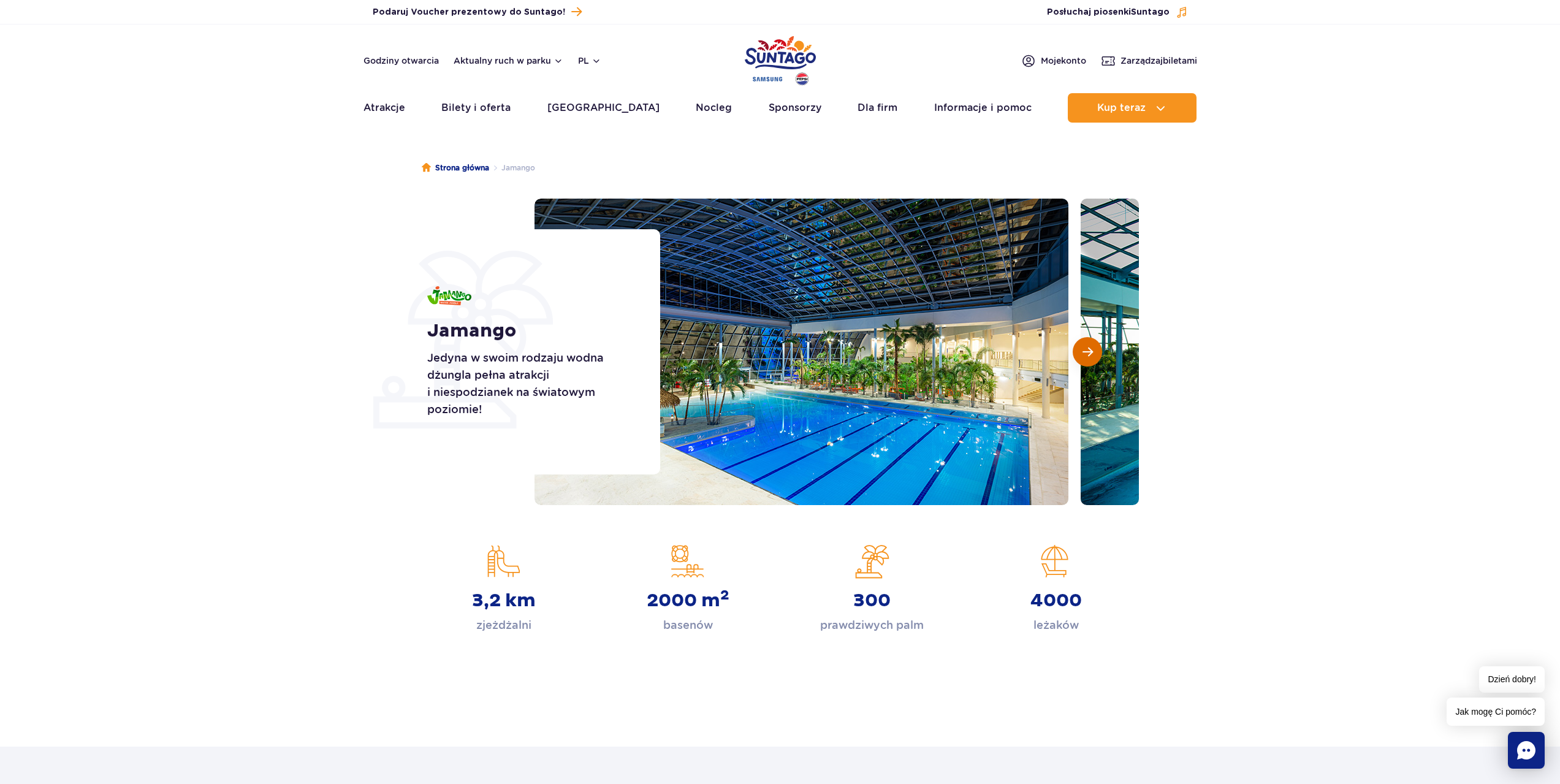
click at [1098, 350] on button "Następny slajd" at bounding box center [1087, 352] width 30 height 30
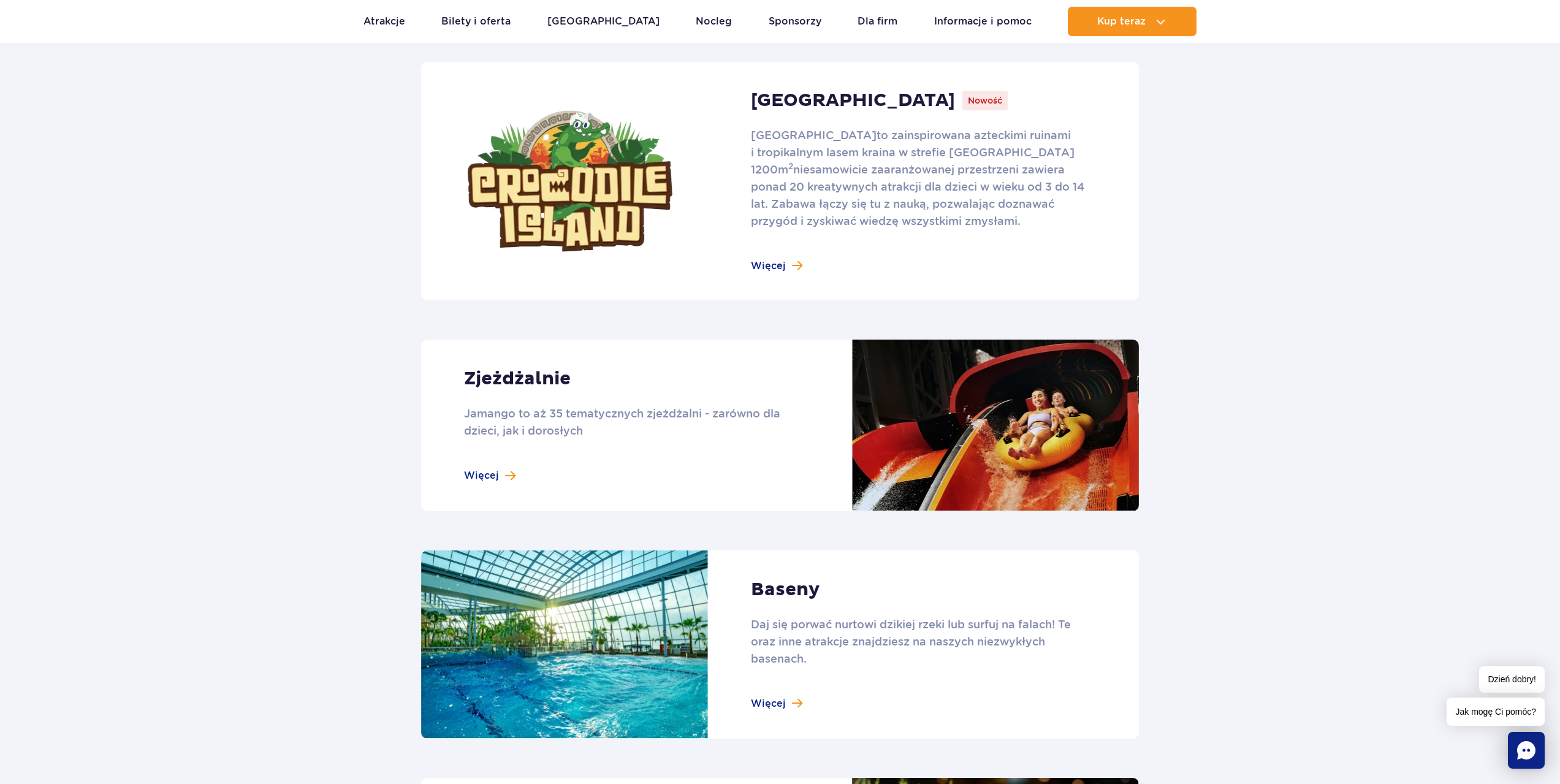
scroll to position [858, 0]
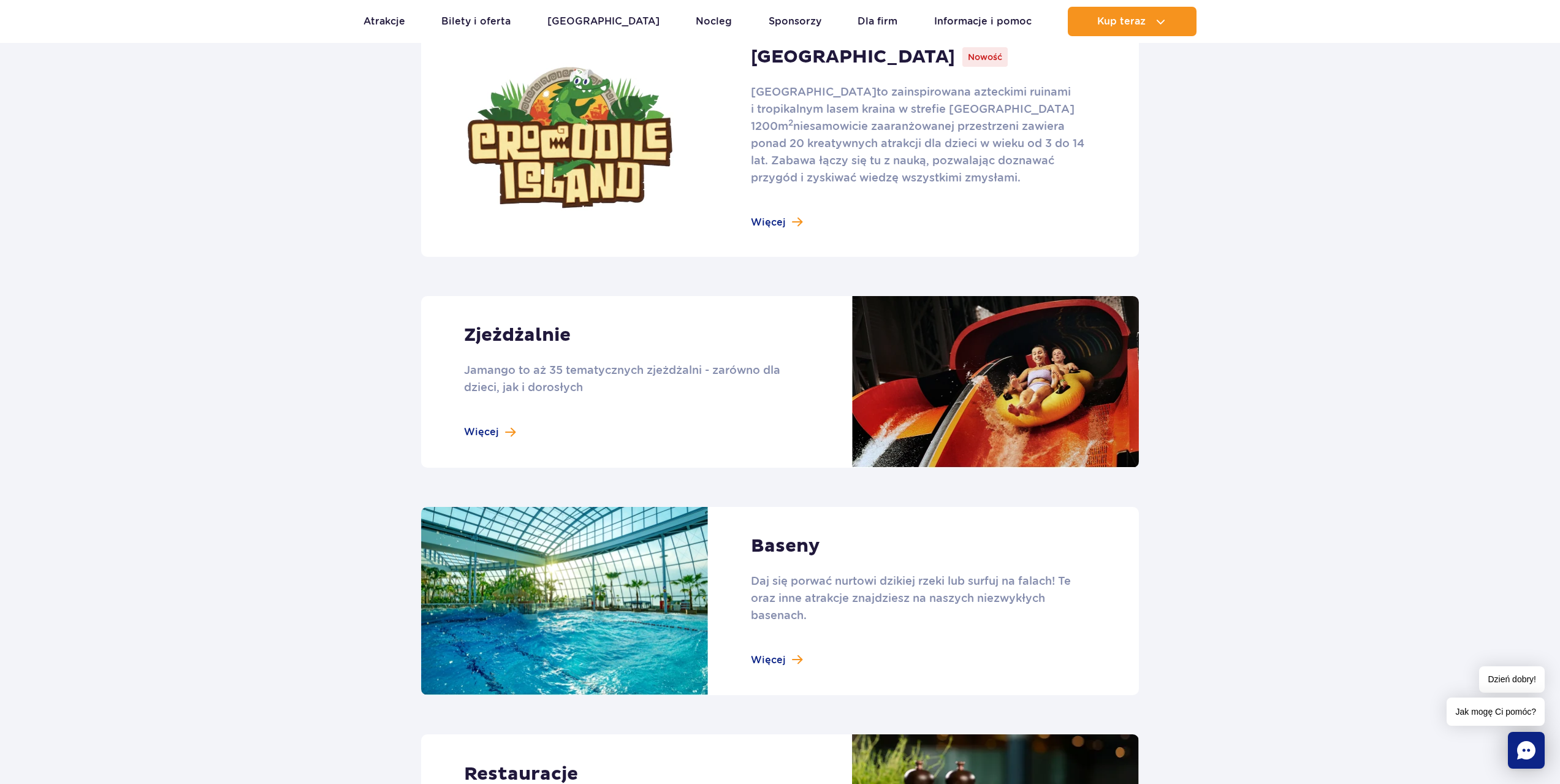
click at [507, 434] on link at bounding box center [780, 381] width 718 height 172
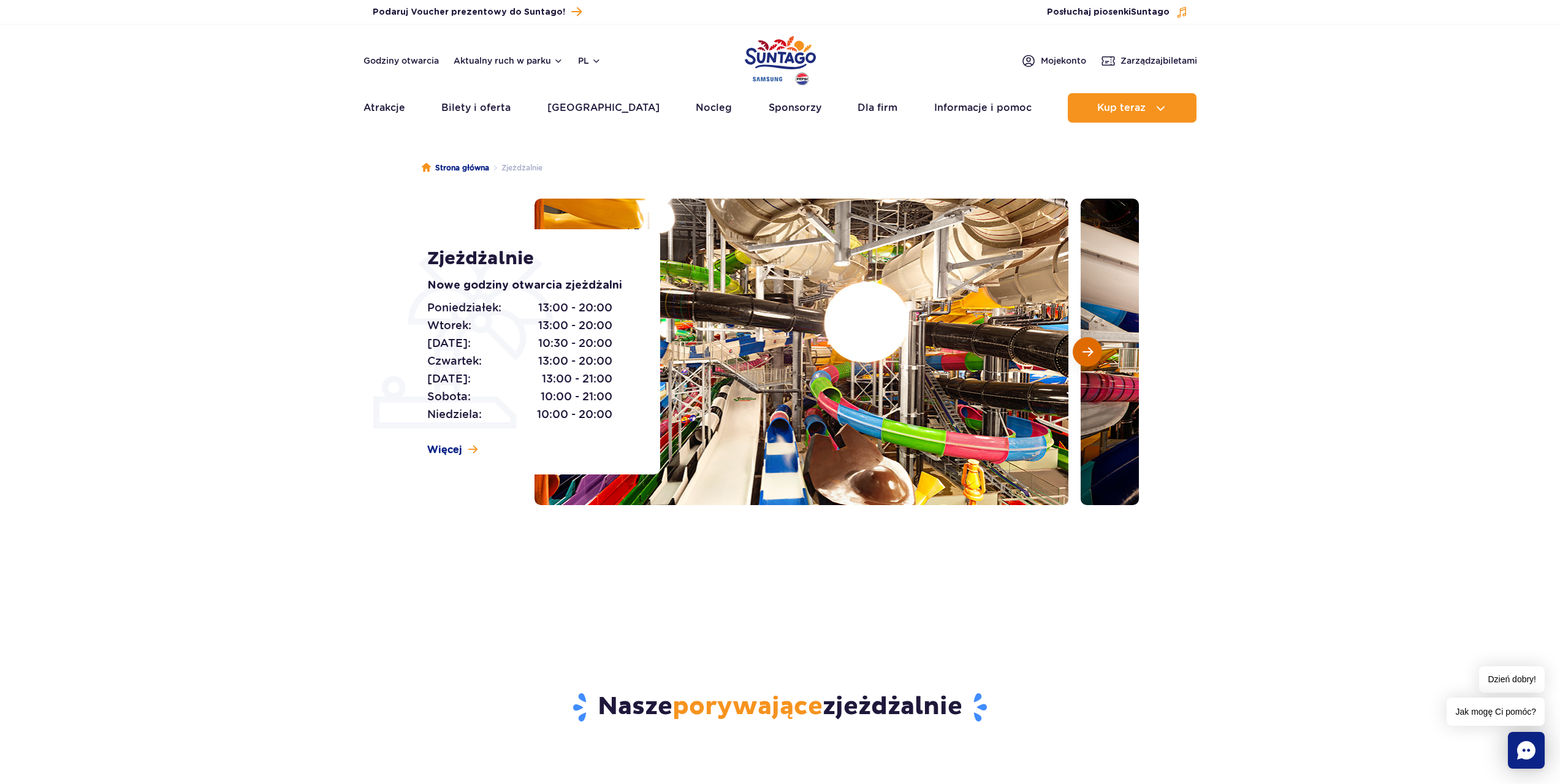
click at [1086, 345] on button "Następny slajd" at bounding box center [1087, 352] width 30 height 30
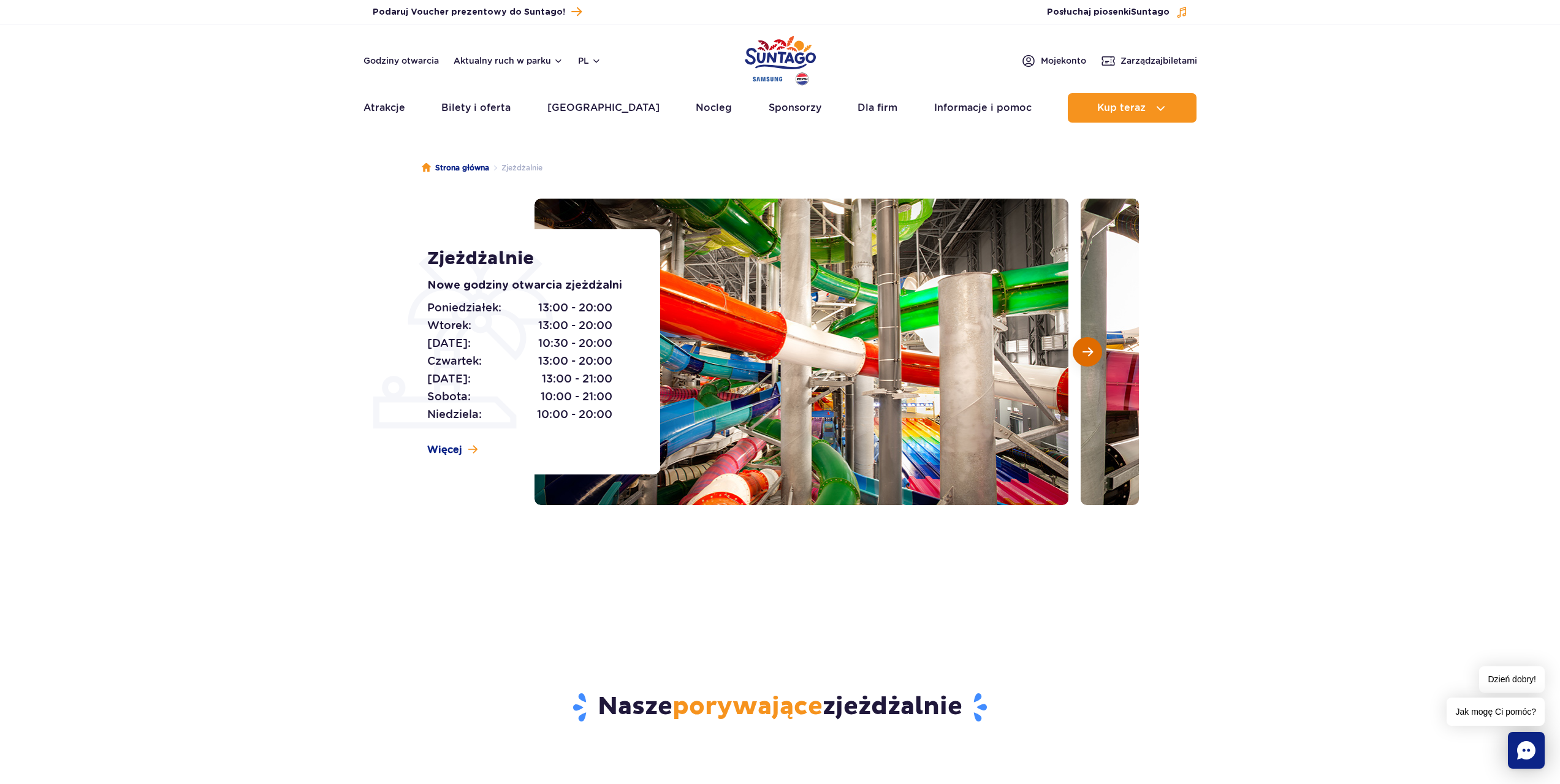
click at [1086, 345] on button "Następny slajd" at bounding box center [1087, 352] width 30 height 30
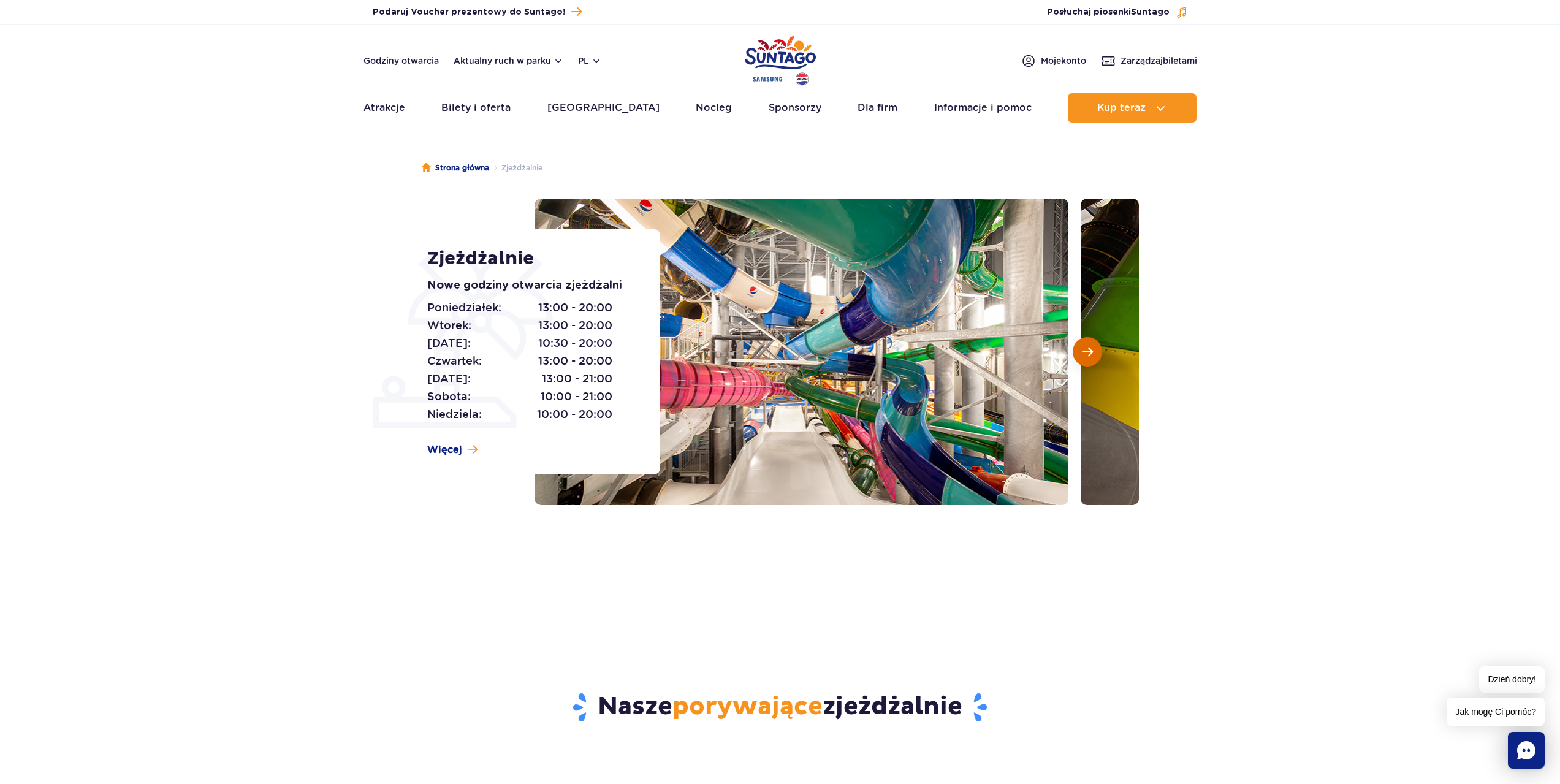
click at [1086, 345] on button "Następny slajd" at bounding box center [1087, 352] width 30 height 30
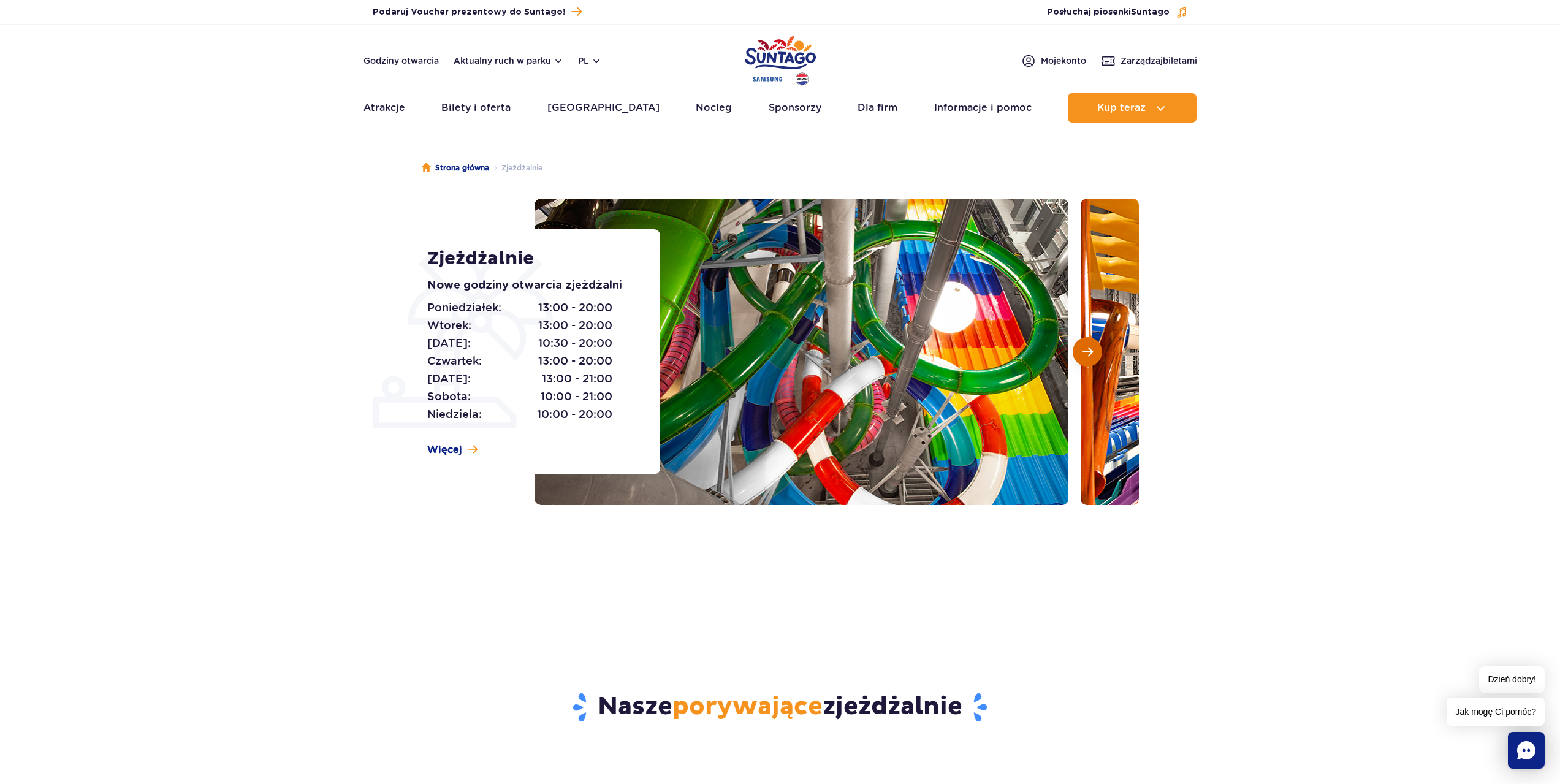
click at [1086, 345] on button "Następny slajd" at bounding box center [1087, 352] width 30 height 30
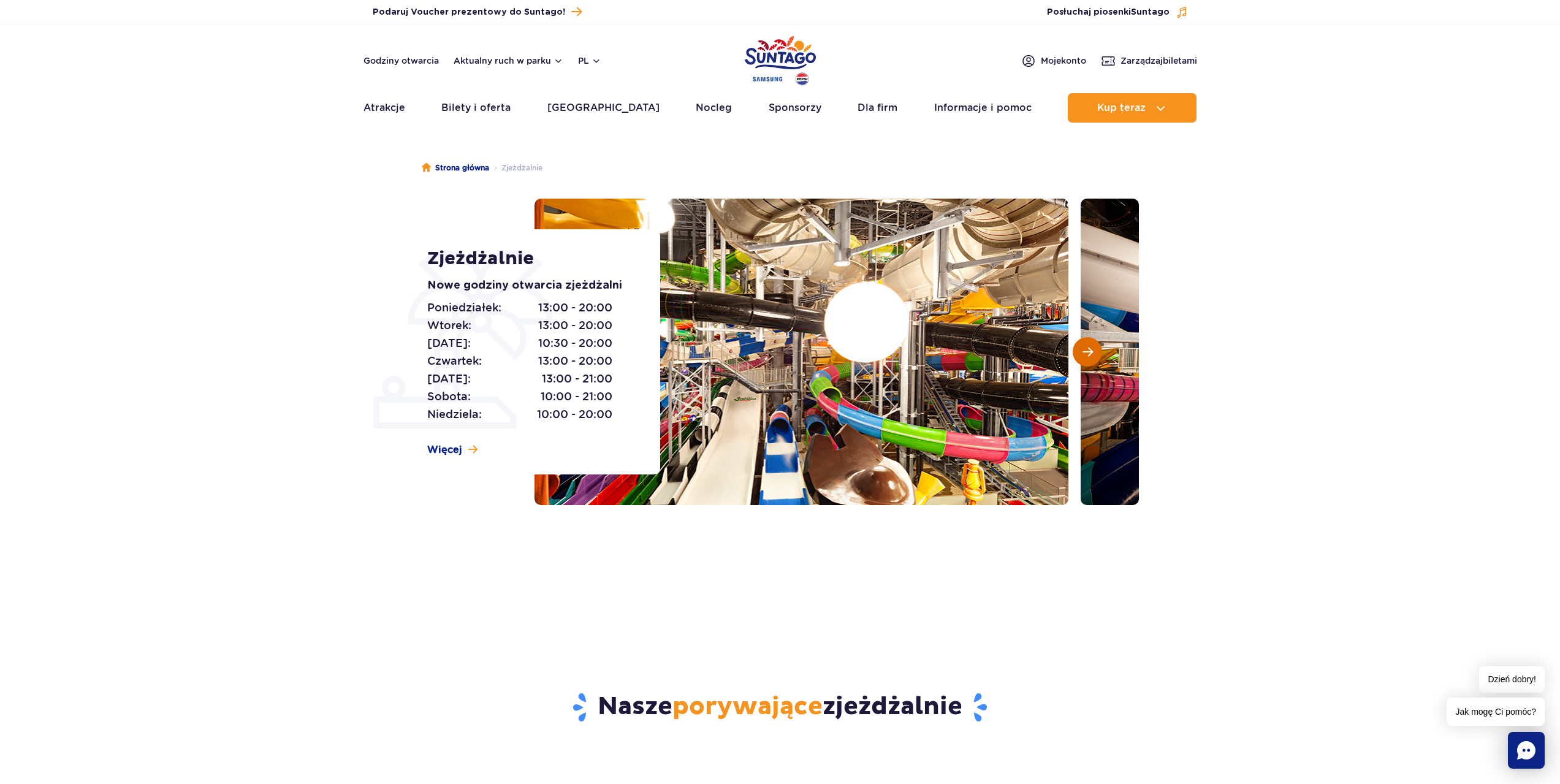
click at [1086, 345] on button "Następny slajd" at bounding box center [1087, 352] width 30 height 30
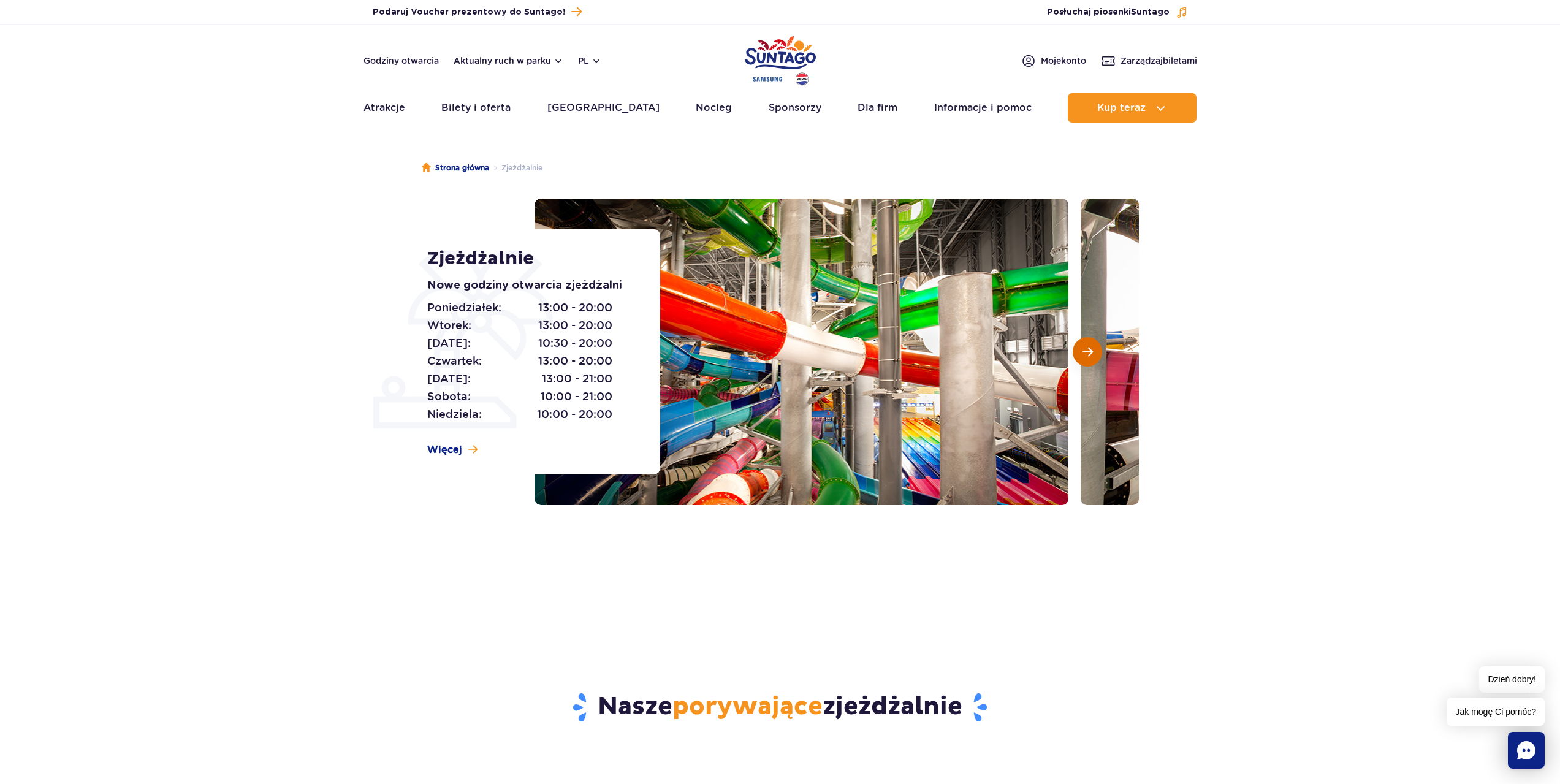
click at [1086, 345] on button "Następny slajd" at bounding box center [1087, 352] width 30 height 30
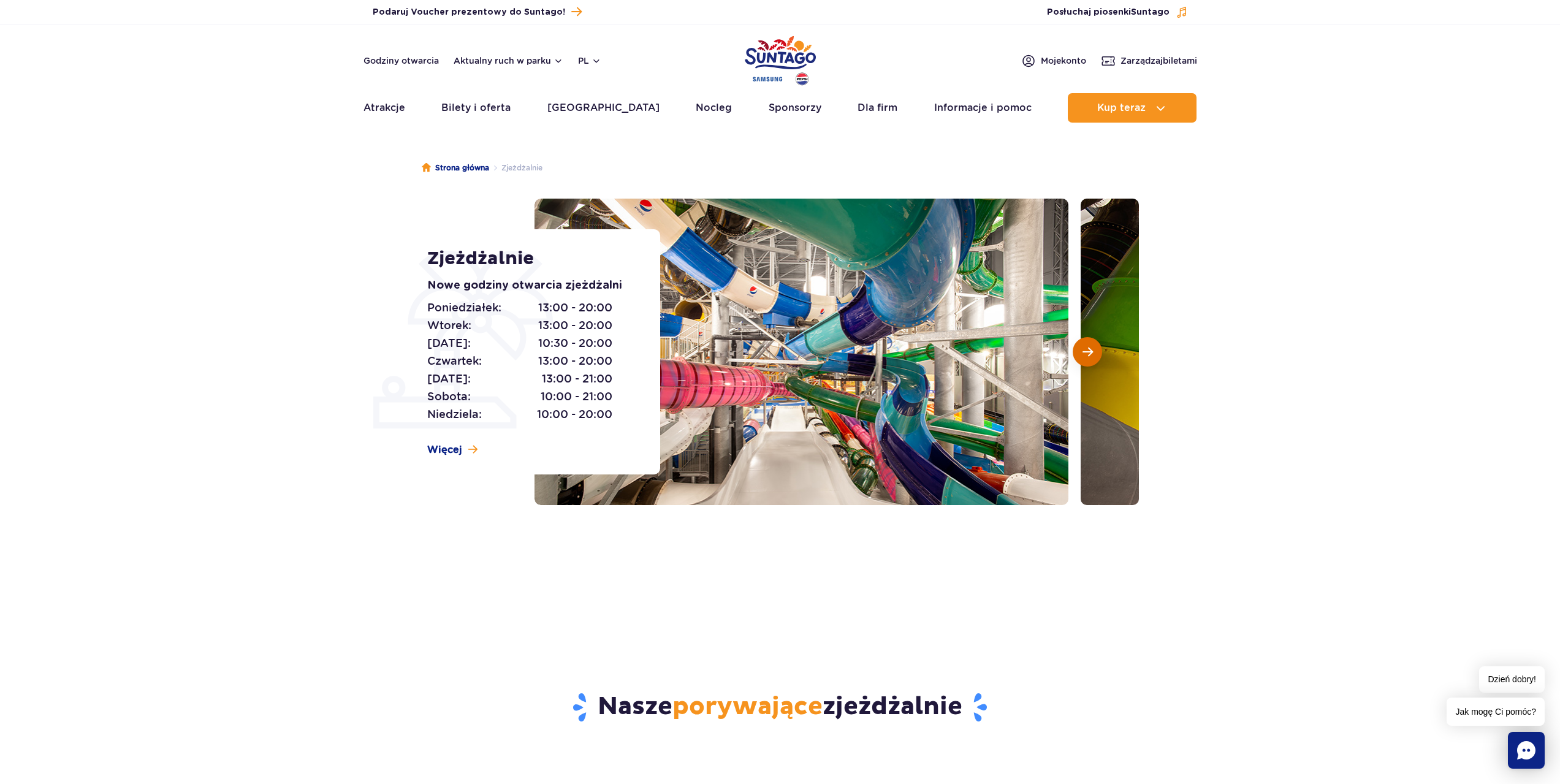
click at [1086, 345] on button "Następny slajd" at bounding box center [1087, 352] width 30 height 30
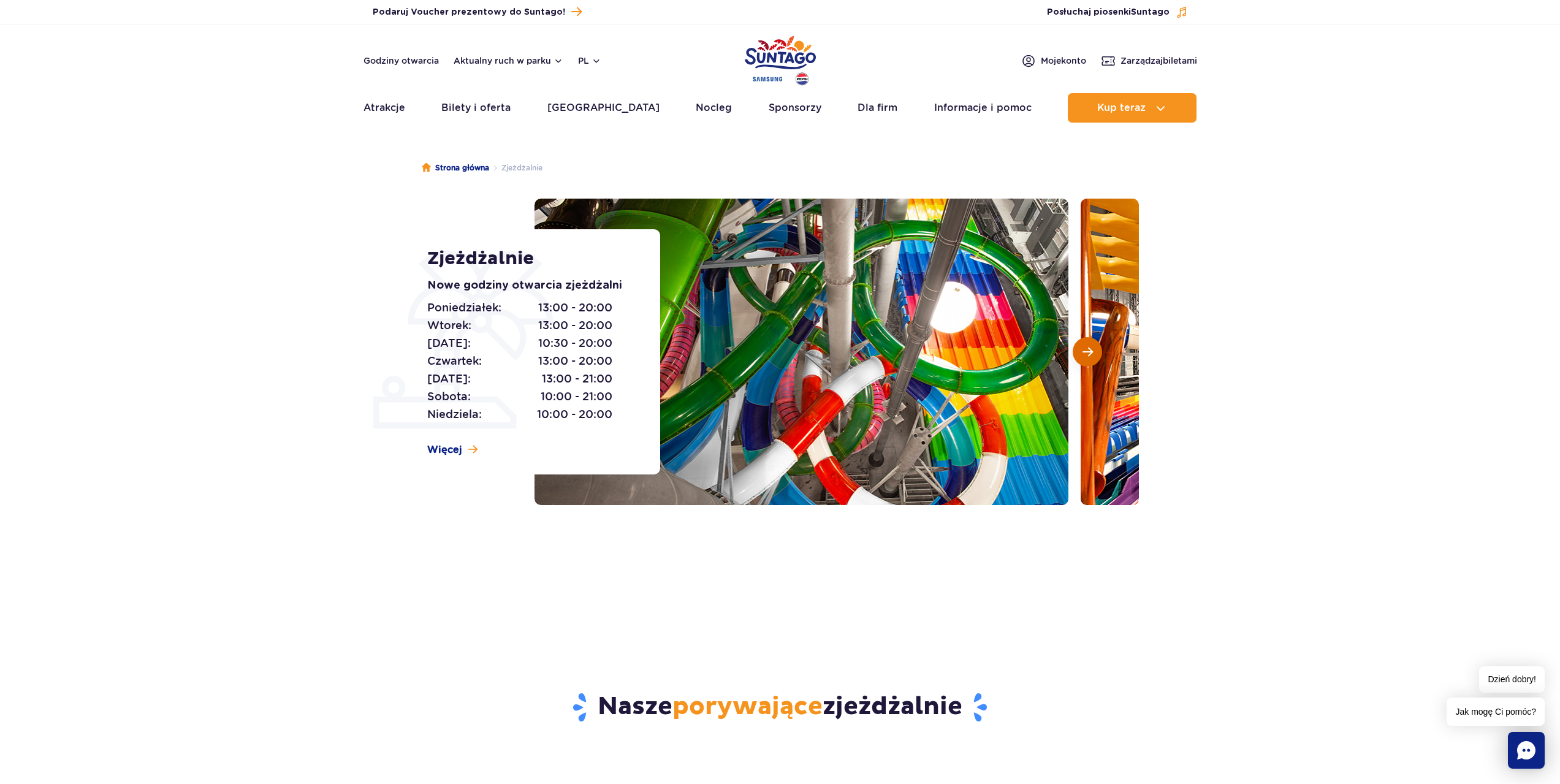
click at [1086, 345] on button "Następny slajd" at bounding box center [1087, 352] width 30 height 30
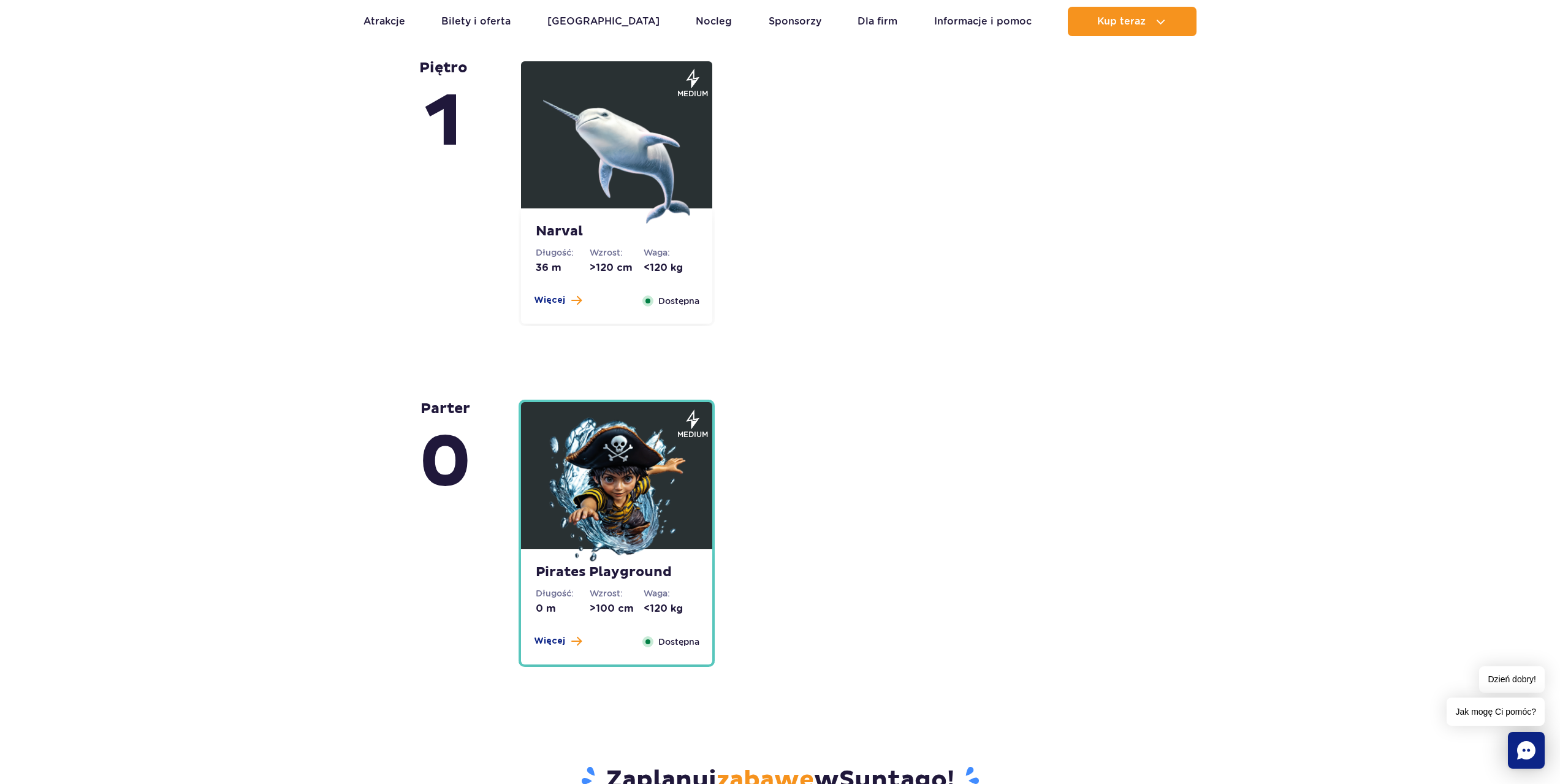
scroll to position [2573, 0]
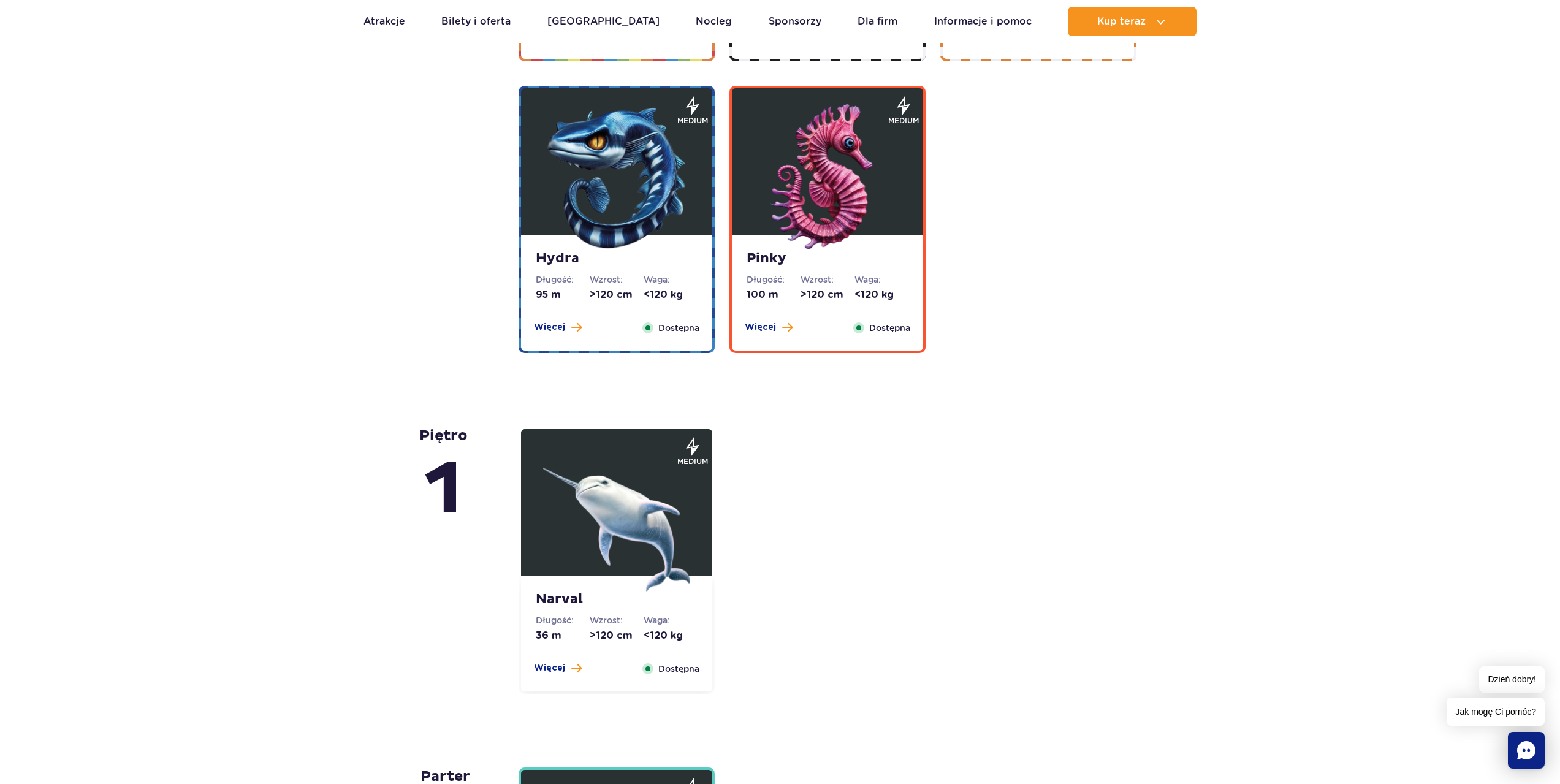
click at [671, 542] on img at bounding box center [616, 518] width 147 height 147
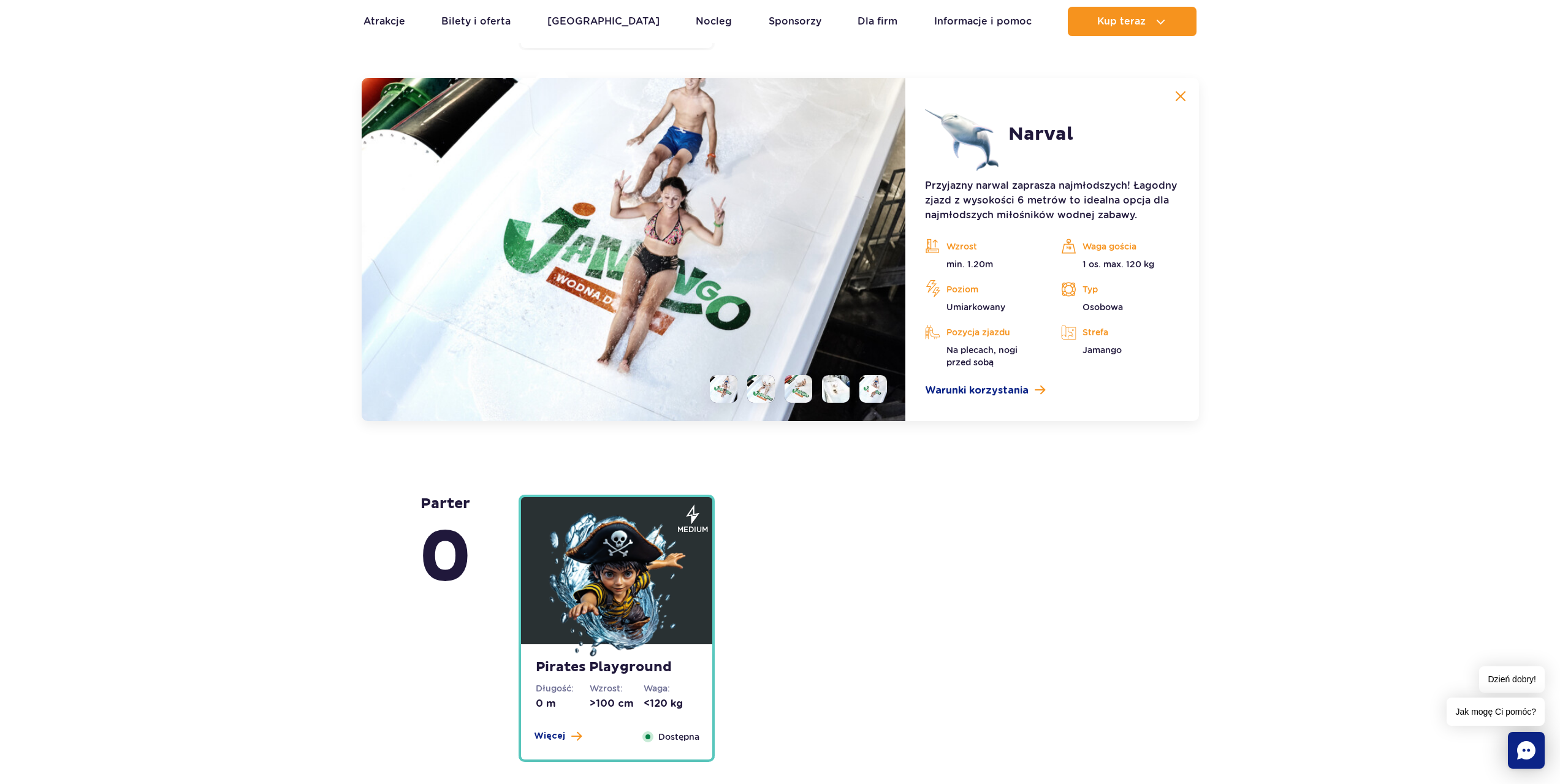
scroll to position [2976, 0]
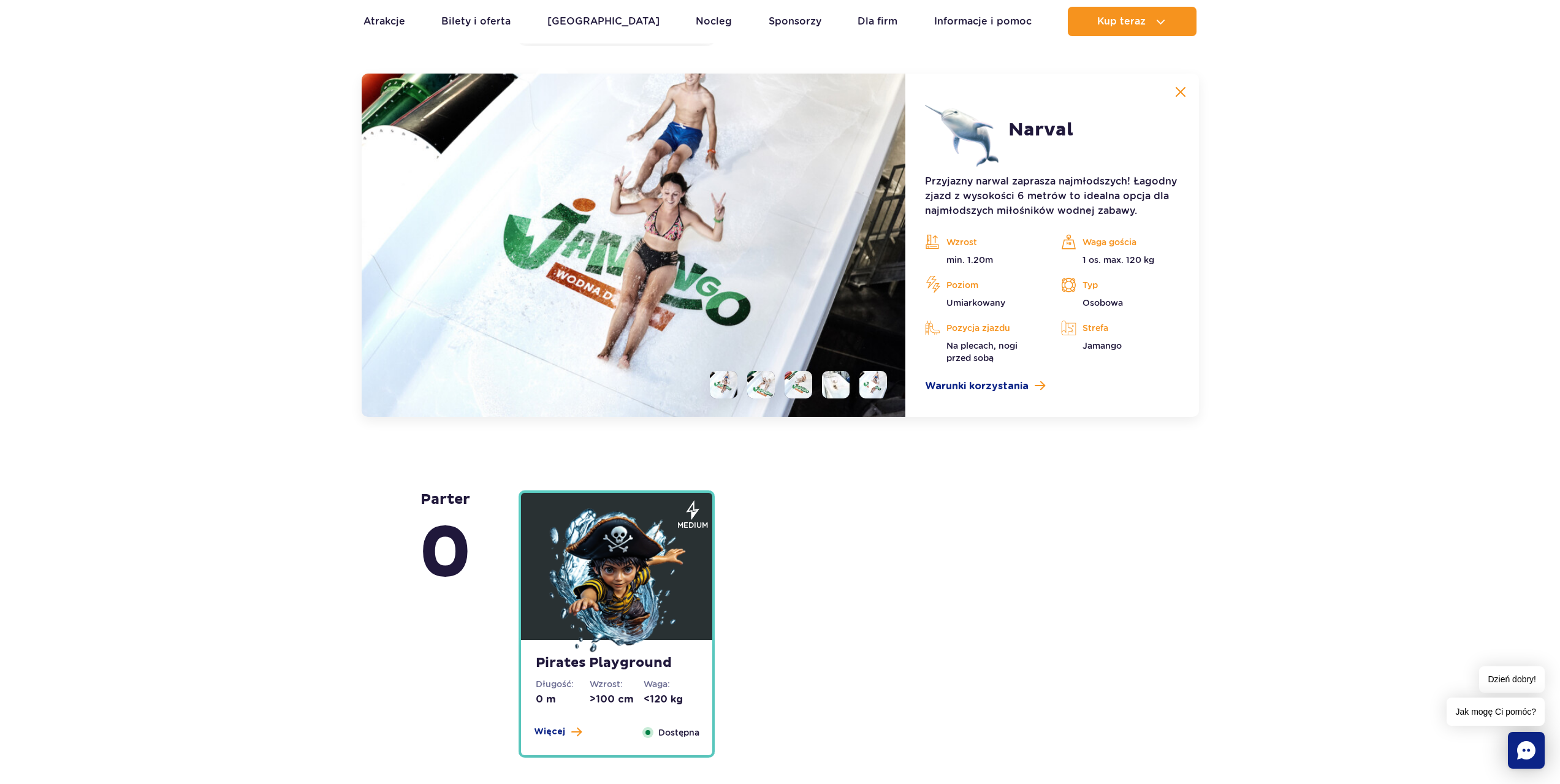
click at [802, 388] on li at bounding box center [798, 384] width 27 height 27
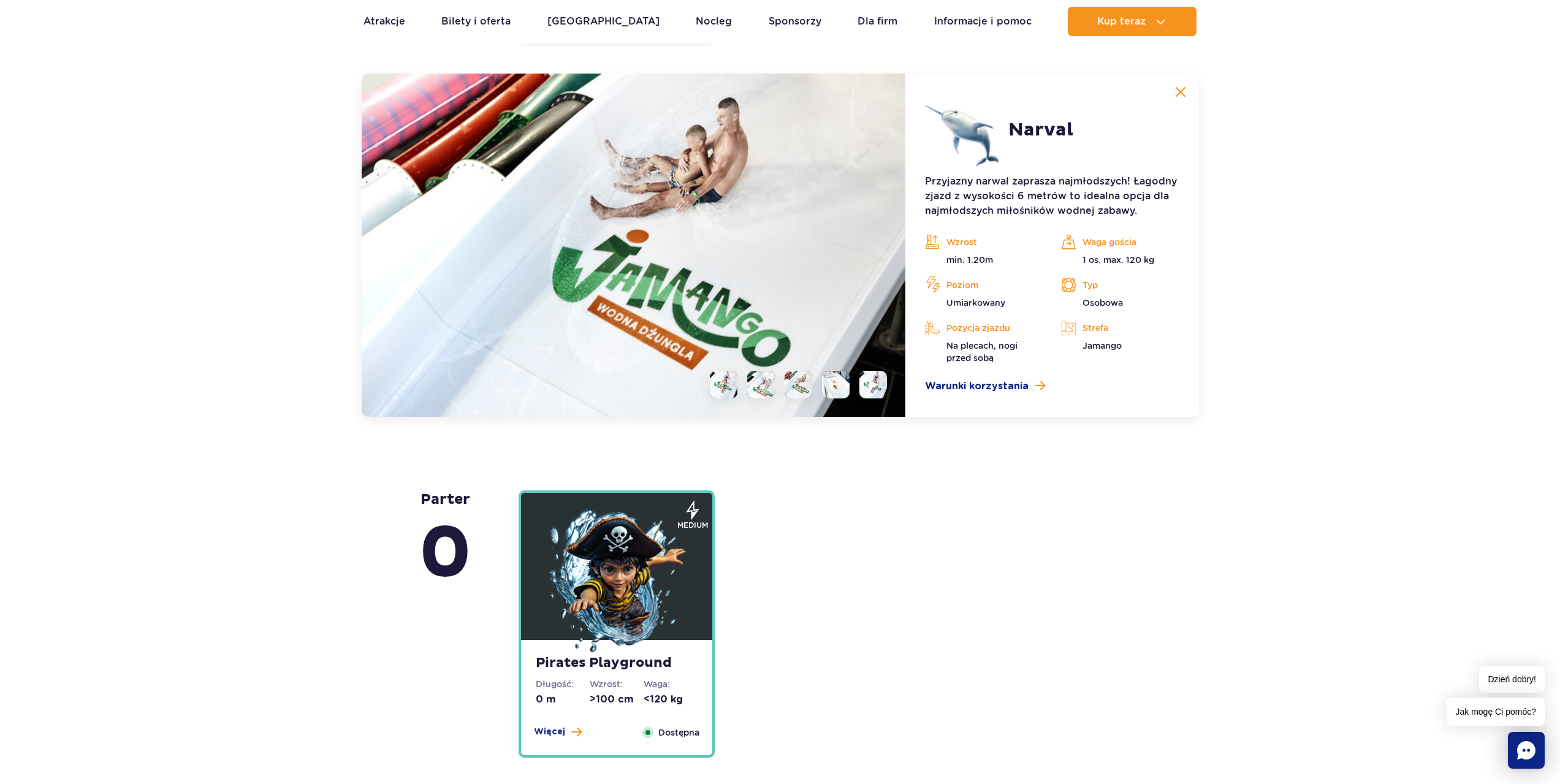
click at [831, 390] on li at bounding box center [835, 384] width 27 height 27
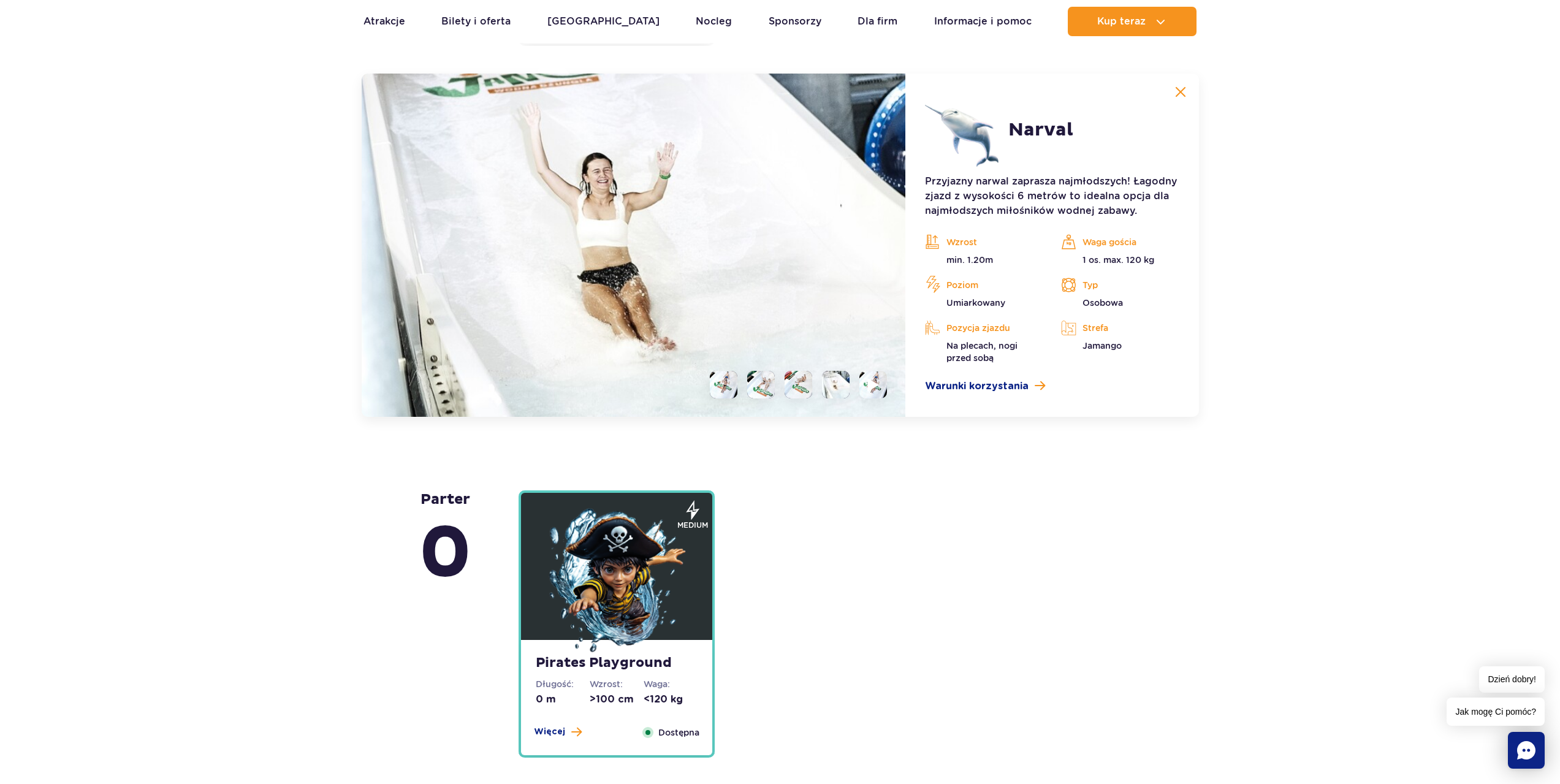
click at [860, 390] on li at bounding box center [873, 384] width 27 height 27
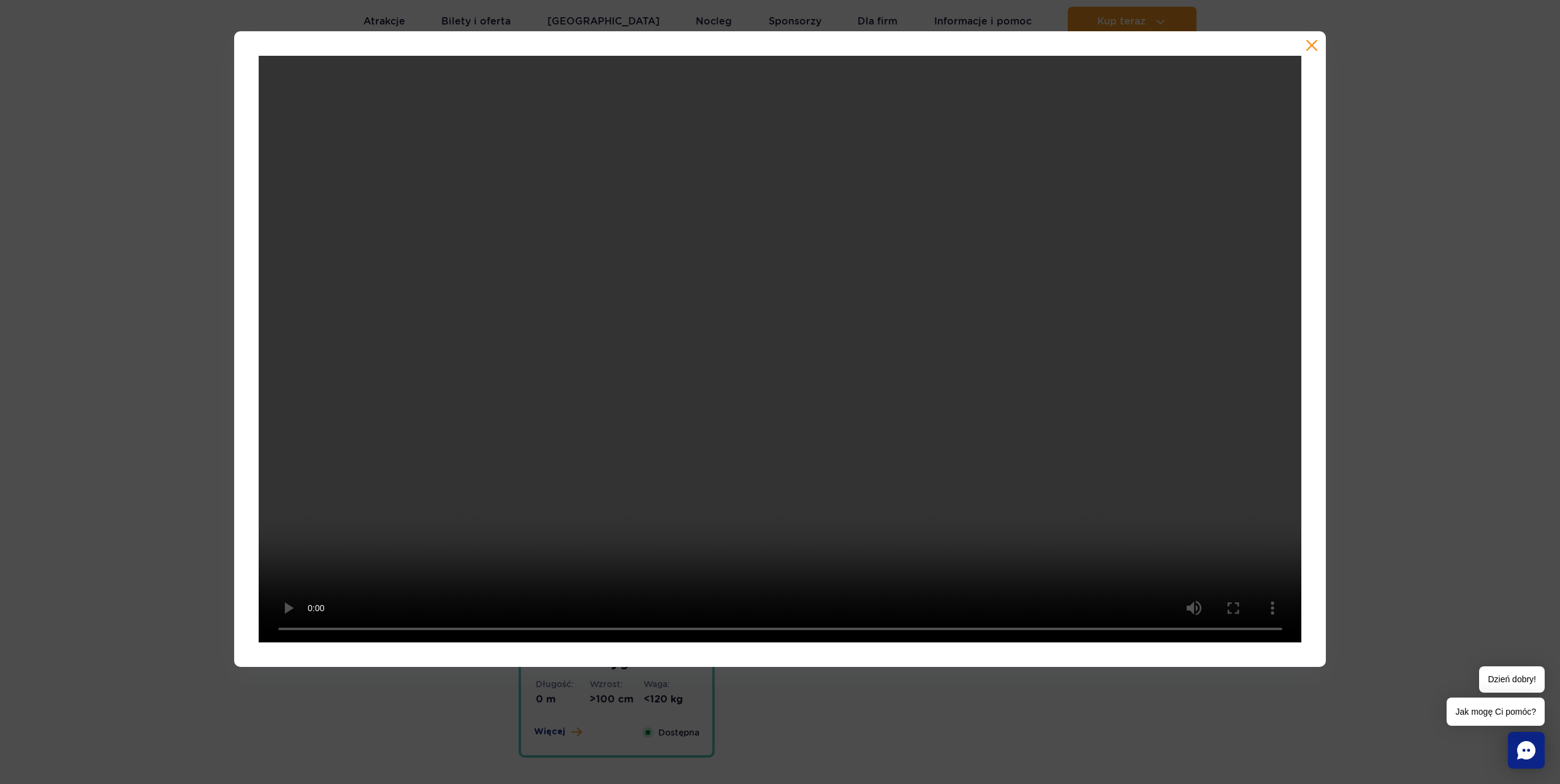
click at [1516, 444] on div at bounding box center [780, 349] width 1560 height 635
click at [1308, 42] on button "button" at bounding box center [1311, 45] width 12 height 12
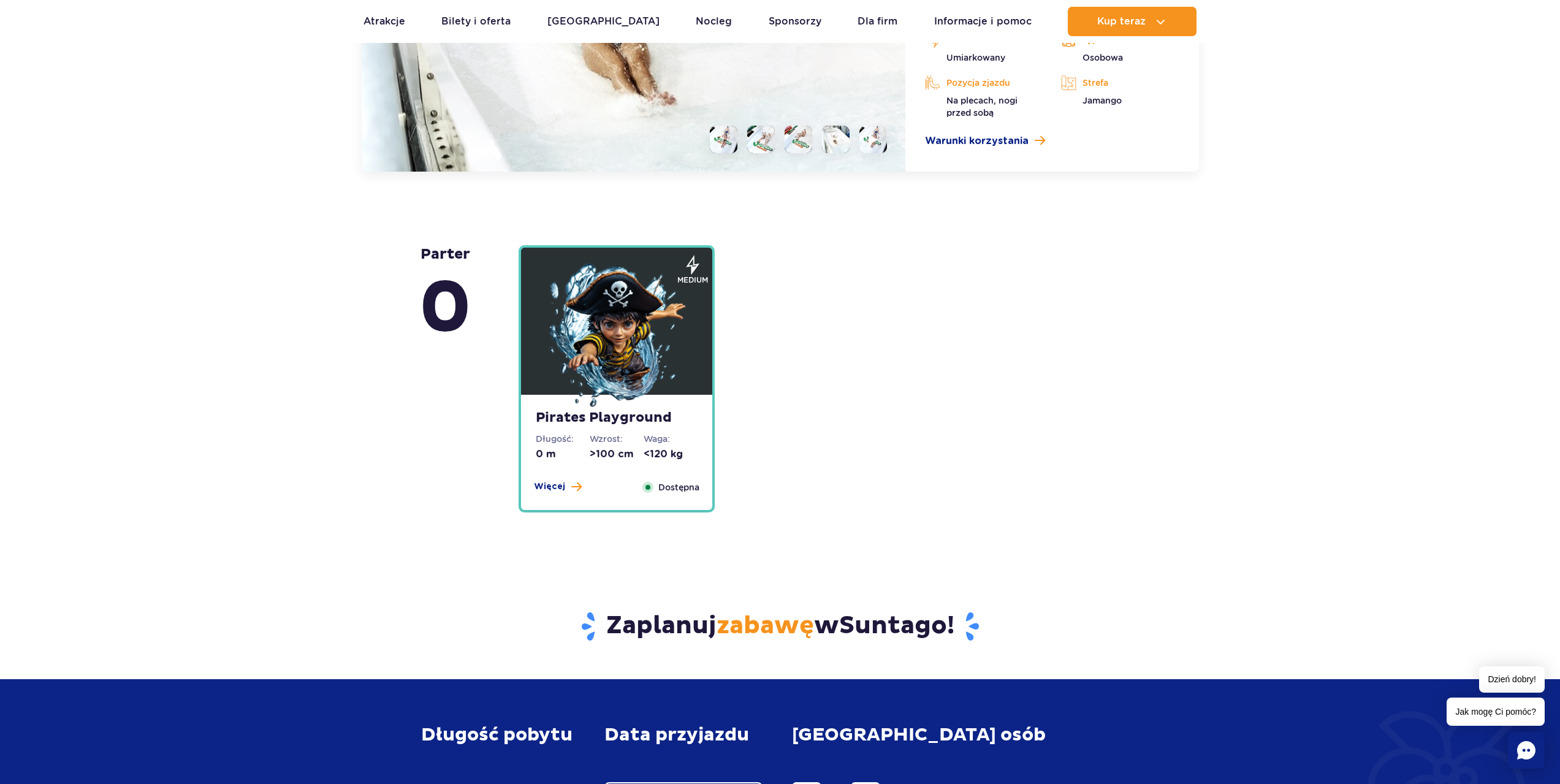
click at [648, 460] on dd "<120 kg" at bounding box center [671, 455] width 54 height 14
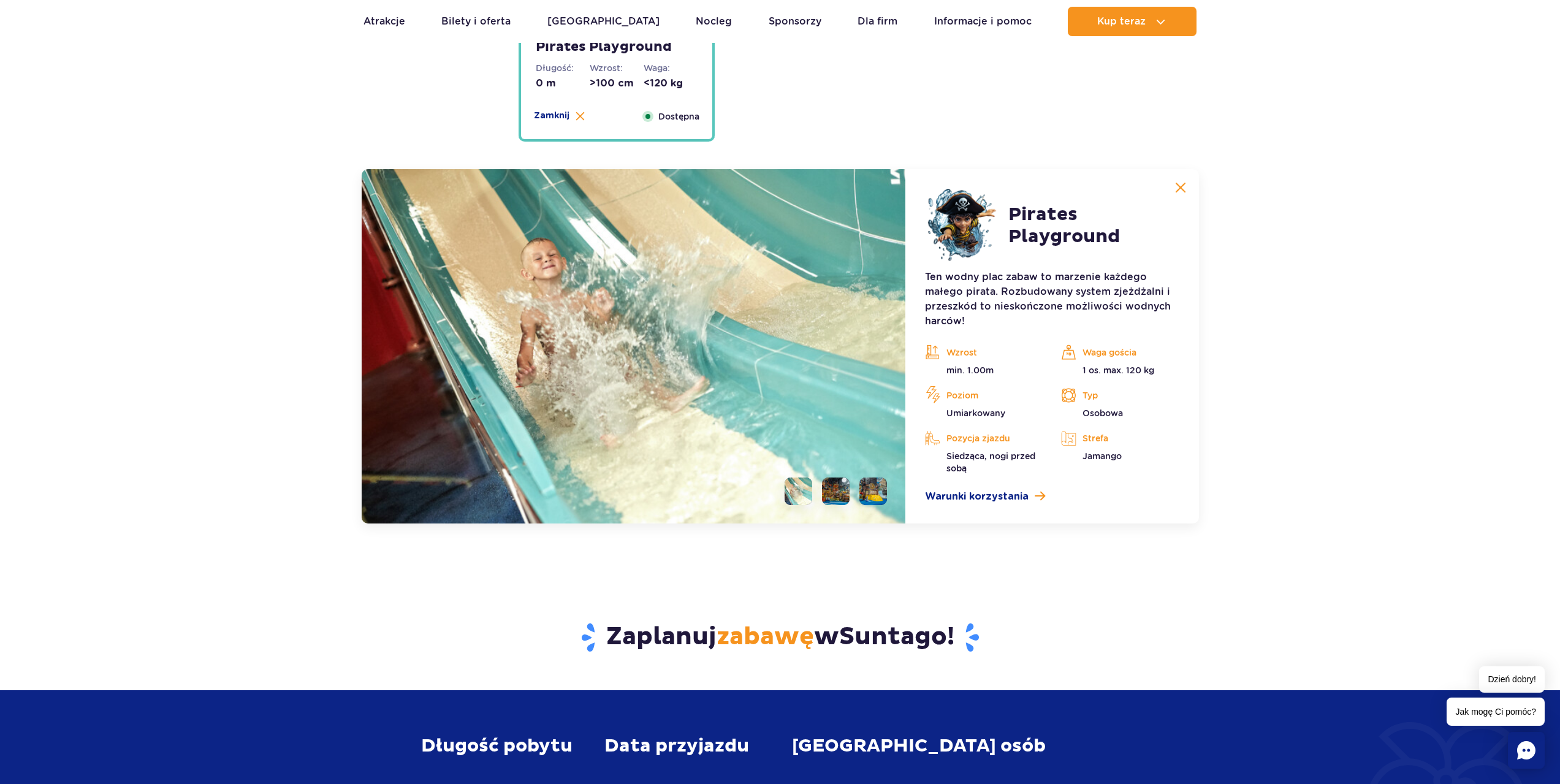
scroll to position [3317, 0]
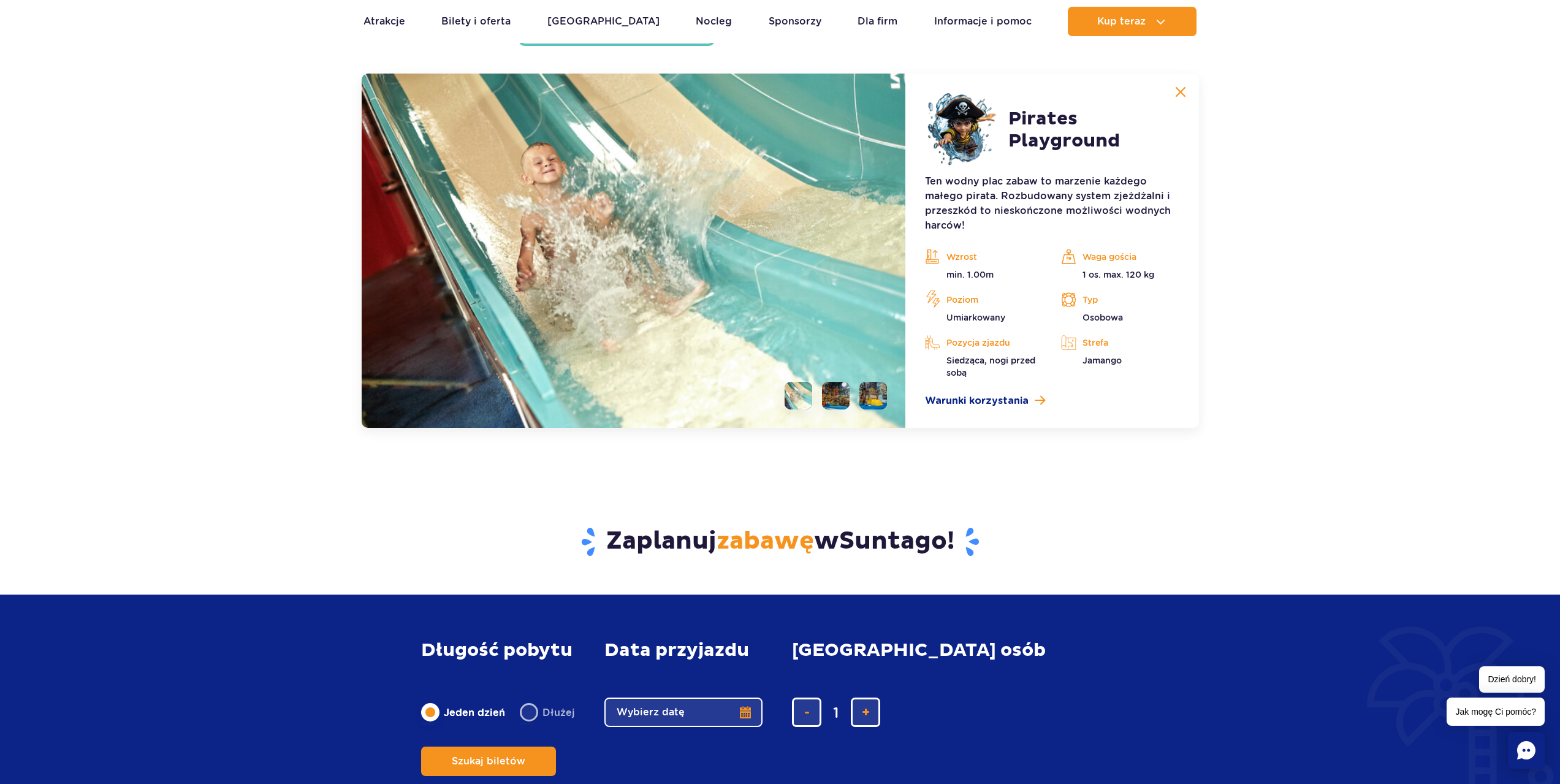
click at [712, 315] on img at bounding box center [633, 250] width 544 height 354
click at [873, 394] on li at bounding box center [873, 396] width 27 height 27
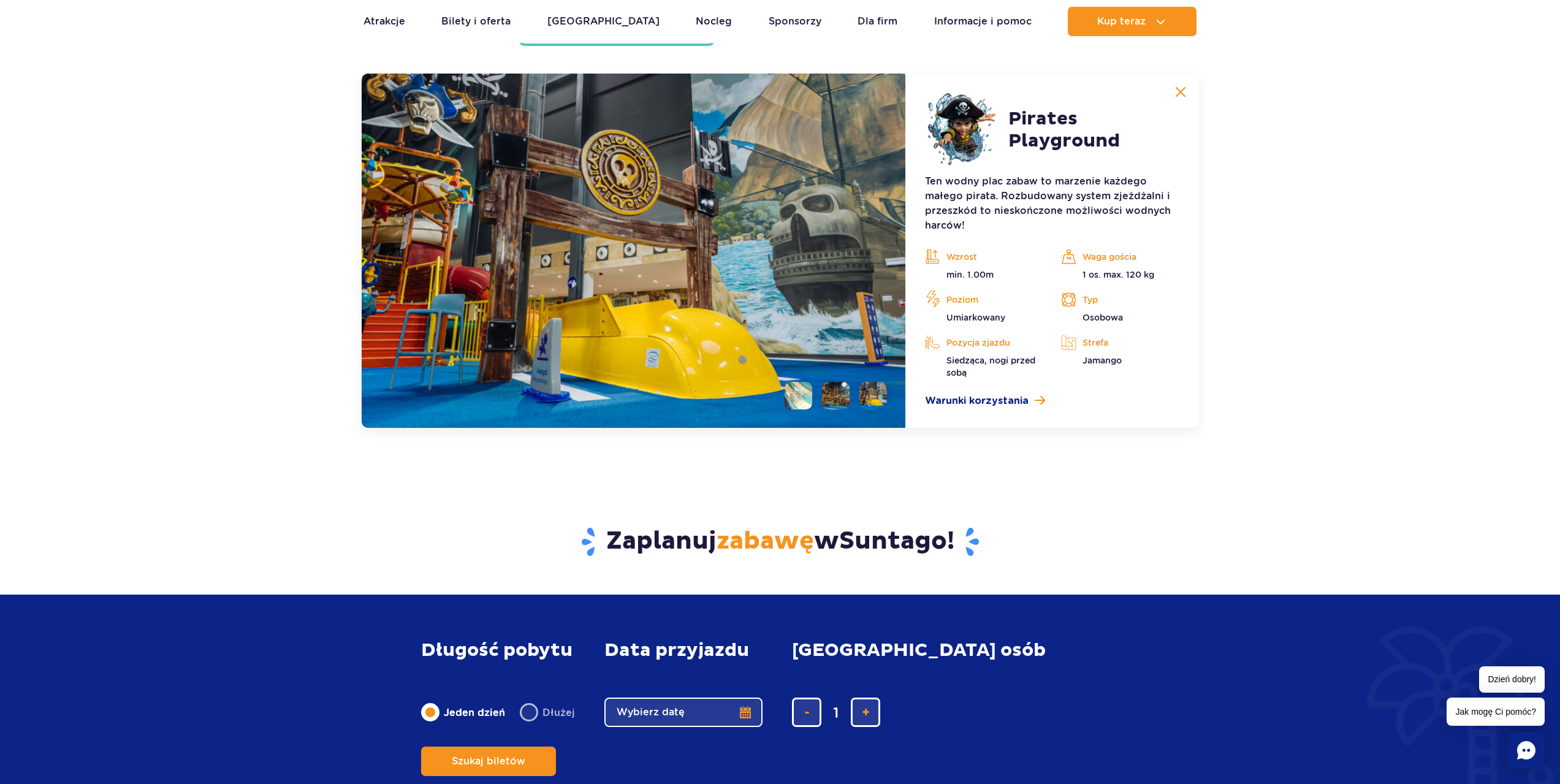
click at [841, 399] on li at bounding box center [835, 396] width 27 height 27
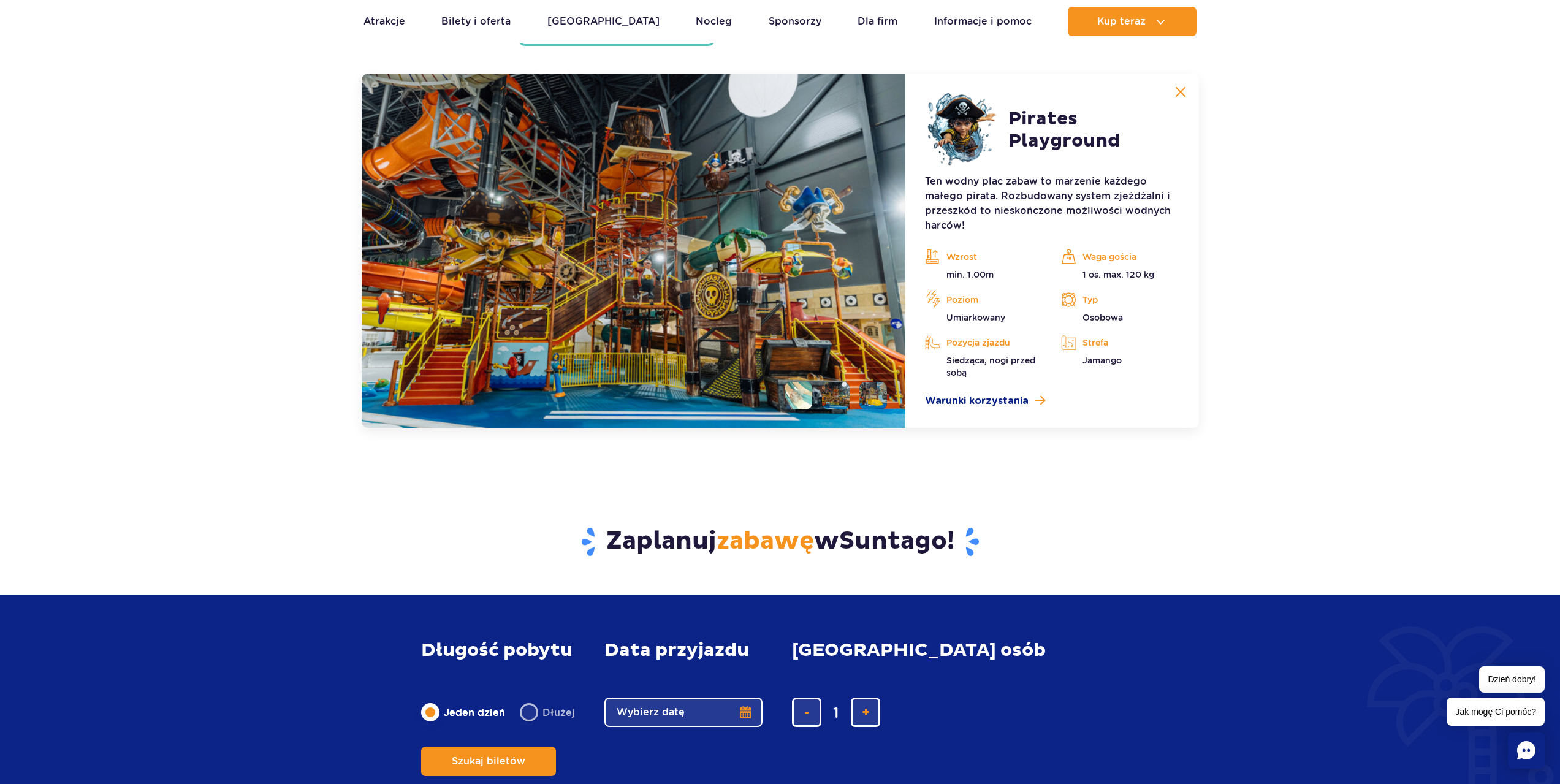
scroll to position [3194, 0]
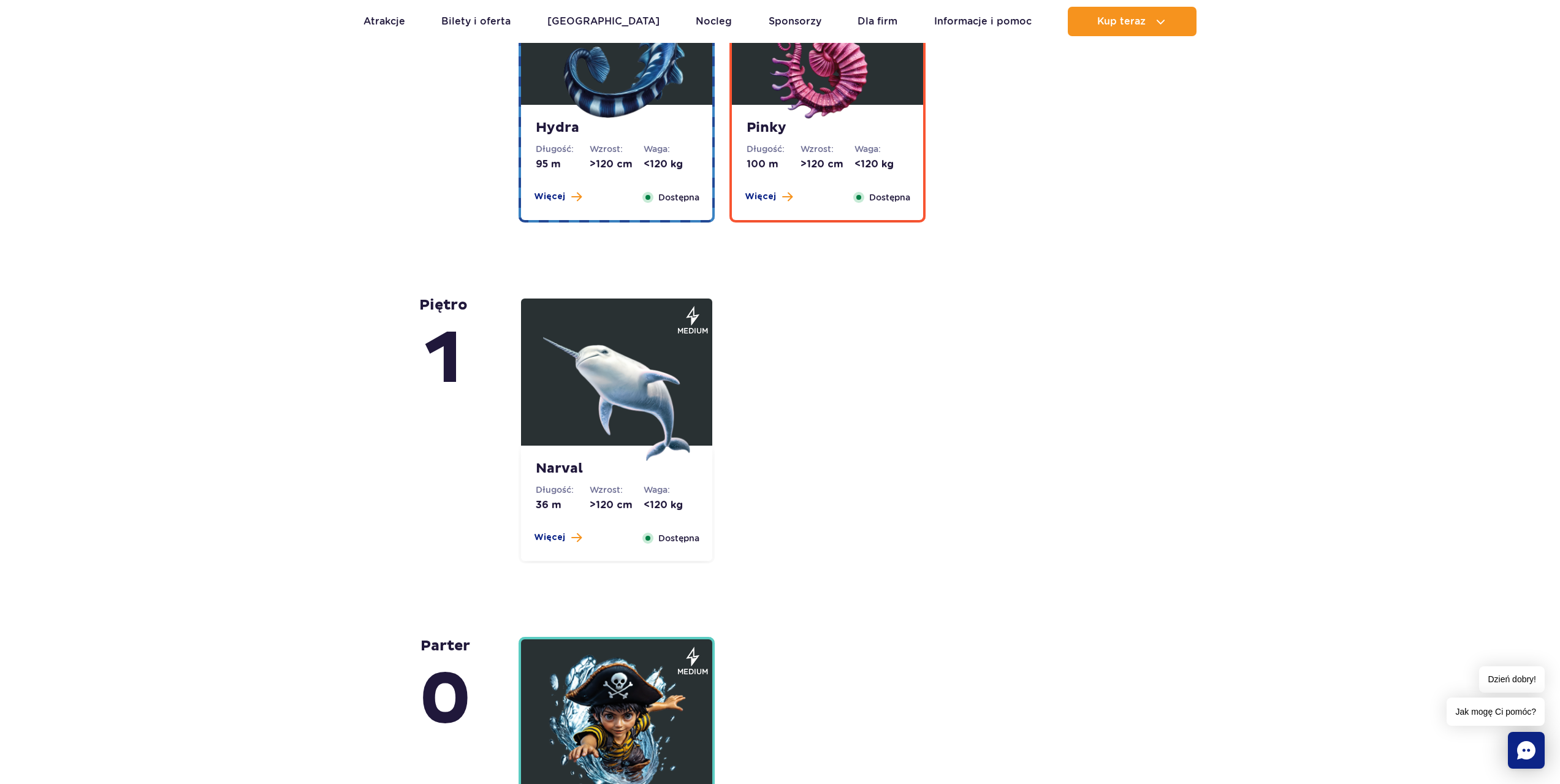
click at [687, 363] on img at bounding box center [616, 387] width 147 height 147
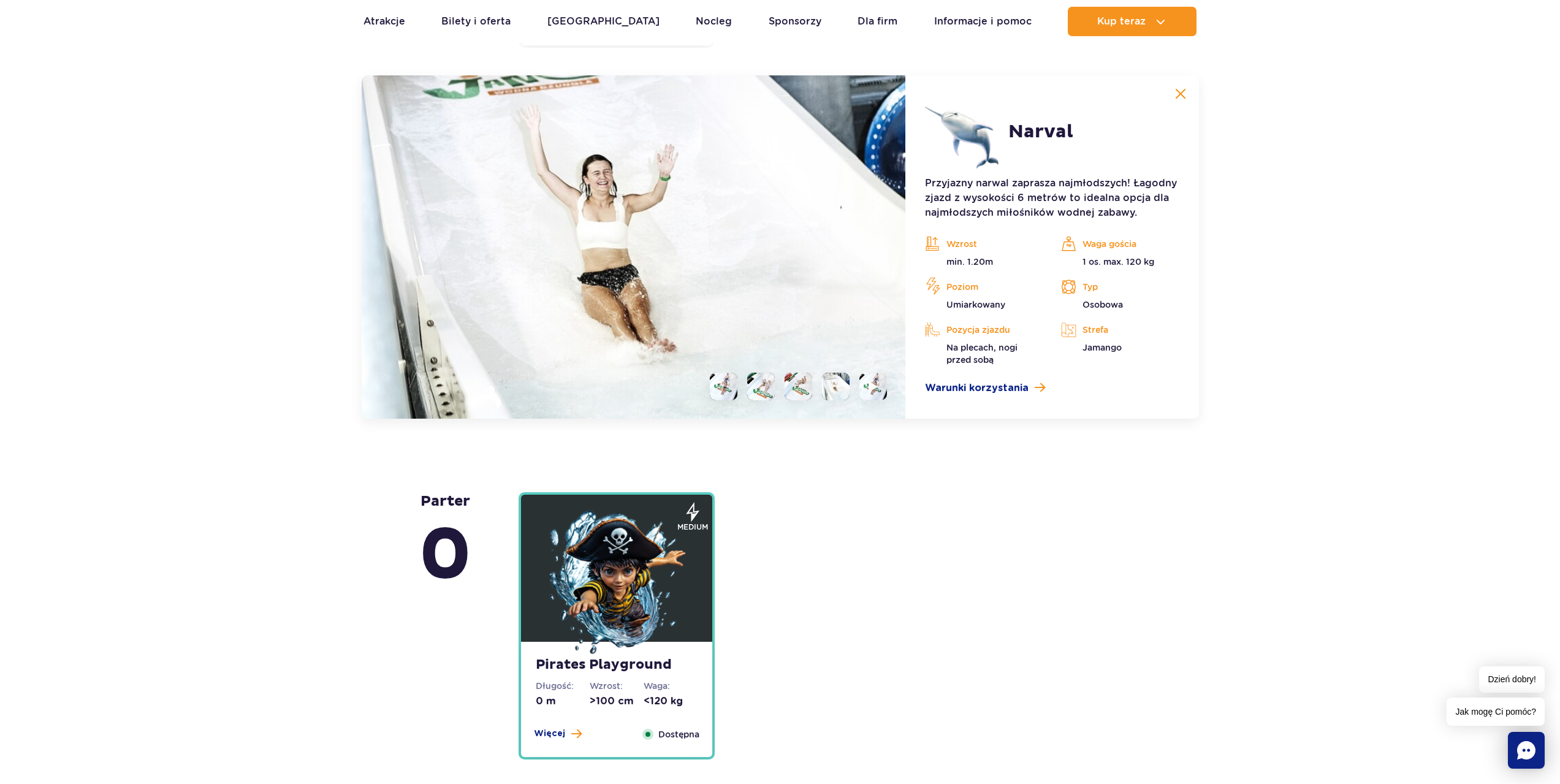
scroll to position [2976, 0]
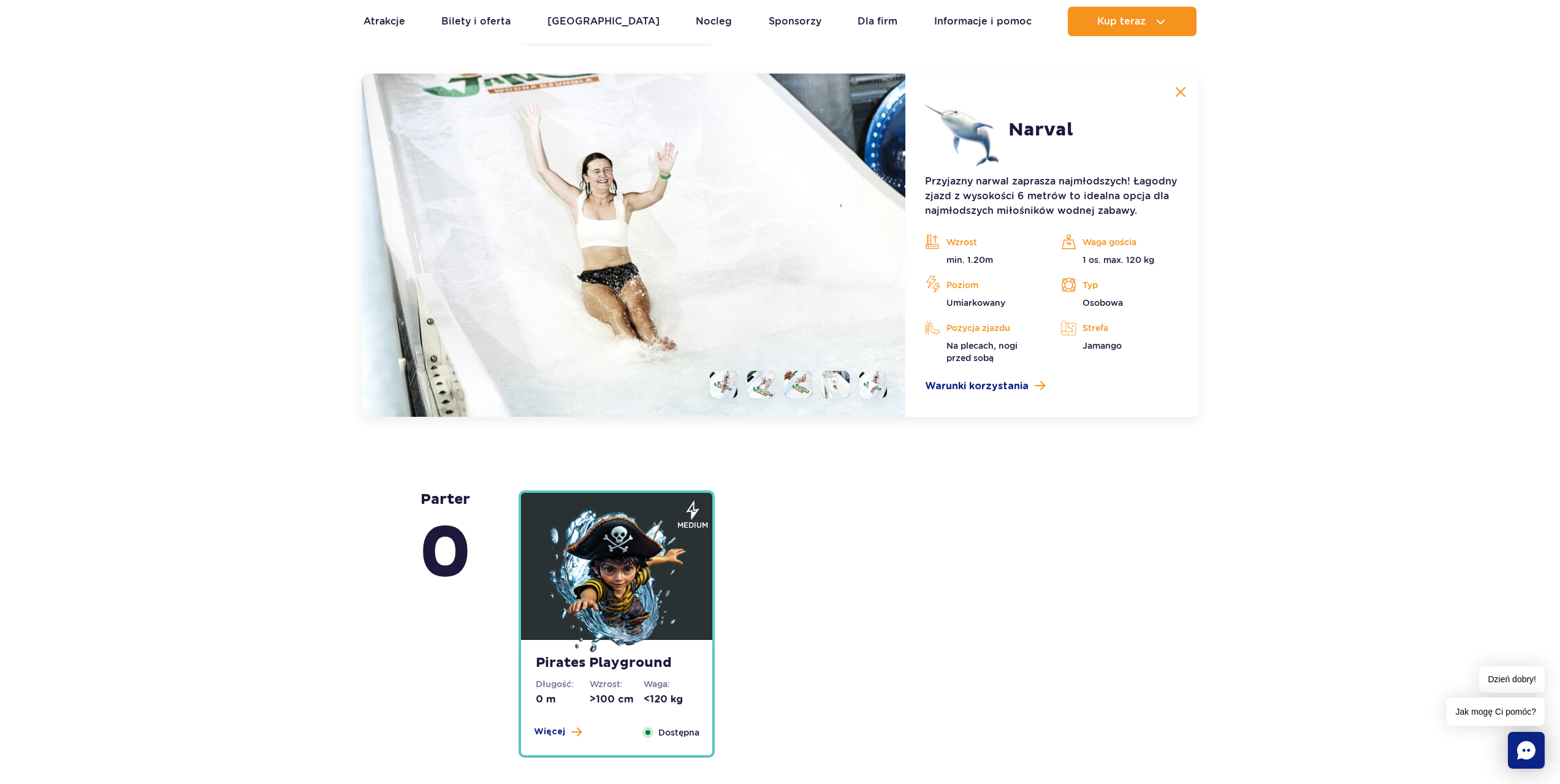
click at [791, 385] on li at bounding box center [798, 384] width 27 height 27
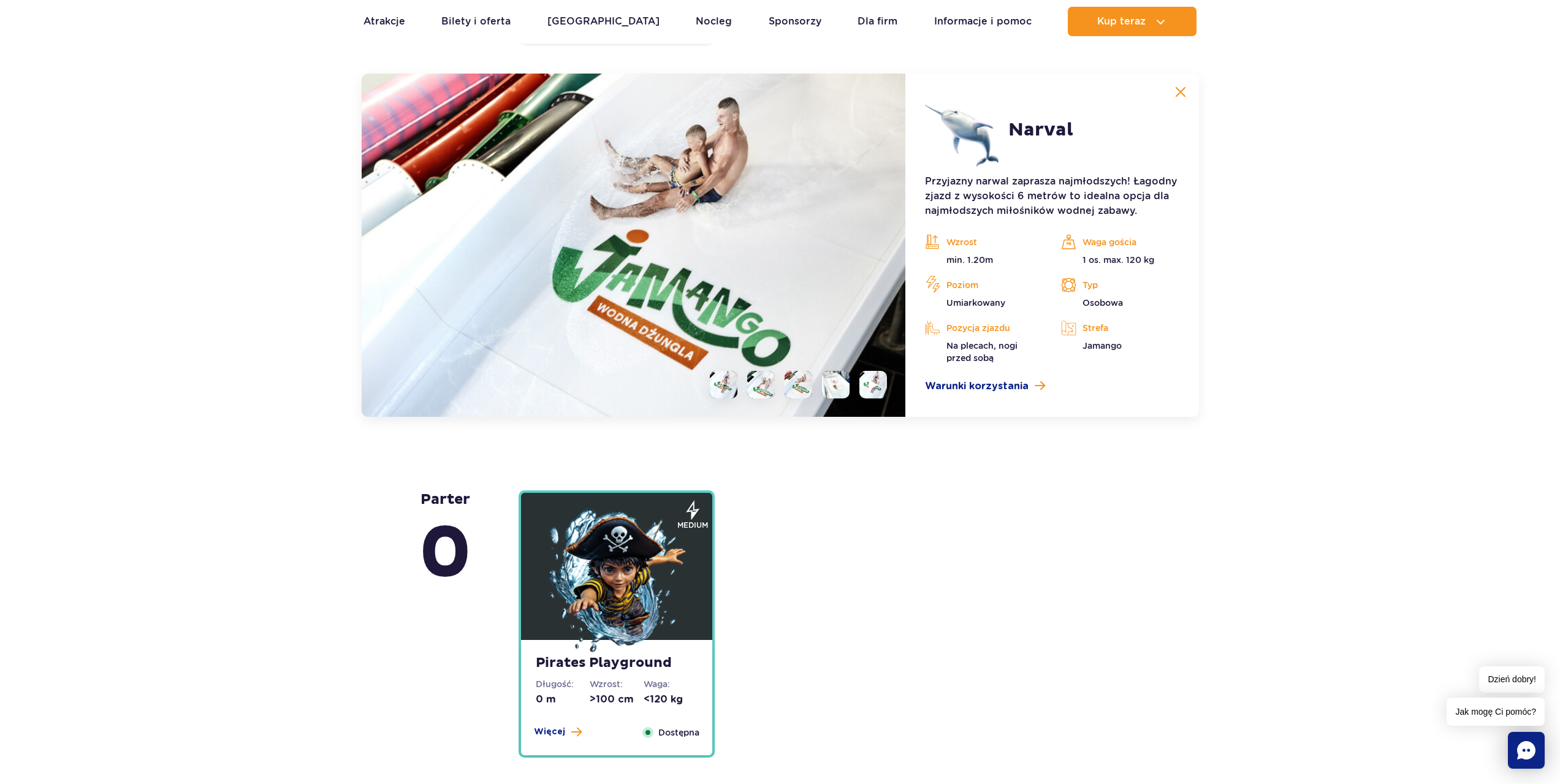
click at [831, 385] on li at bounding box center [835, 384] width 27 height 27
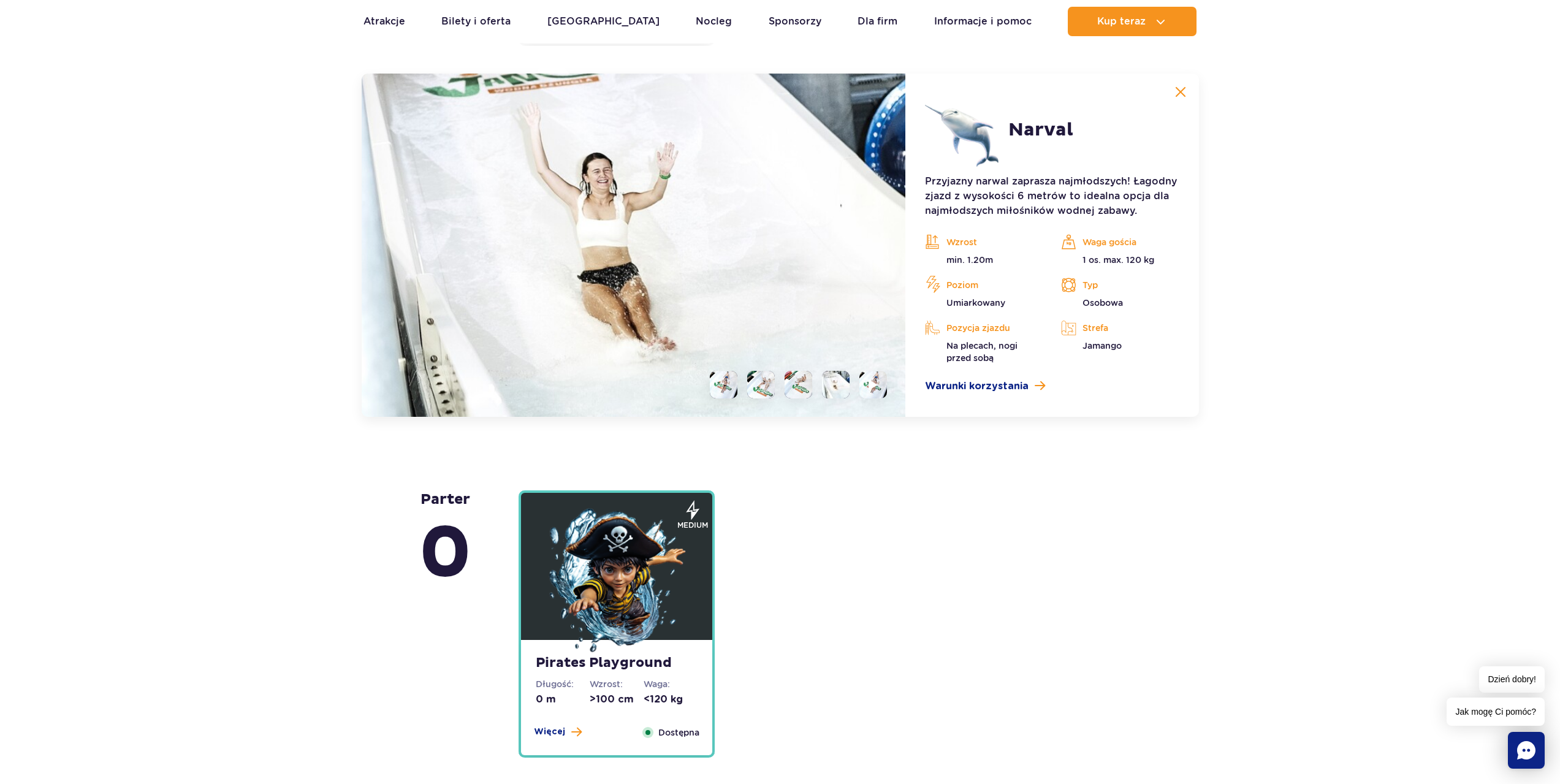
click at [855, 382] on ul at bounding box center [793, 384] width 187 height 27
click at [866, 382] on li at bounding box center [873, 384] width 27 height 27
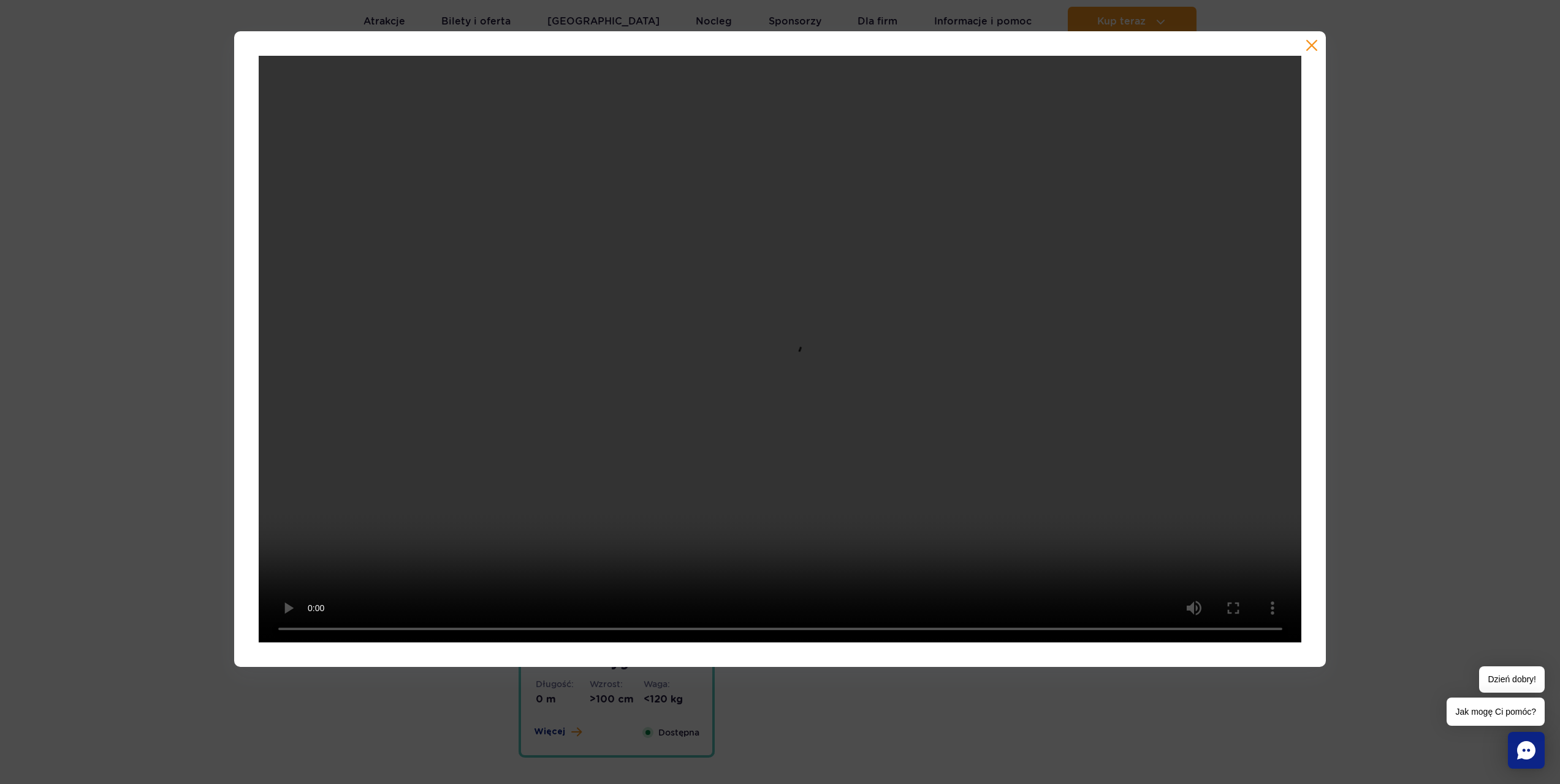
click at [1349, 346] on div at bounding box center [780, 349] width 1560 height 635
click at [1314, 44] on button "button" at bounding box center [1311, 45] width 12 height 12
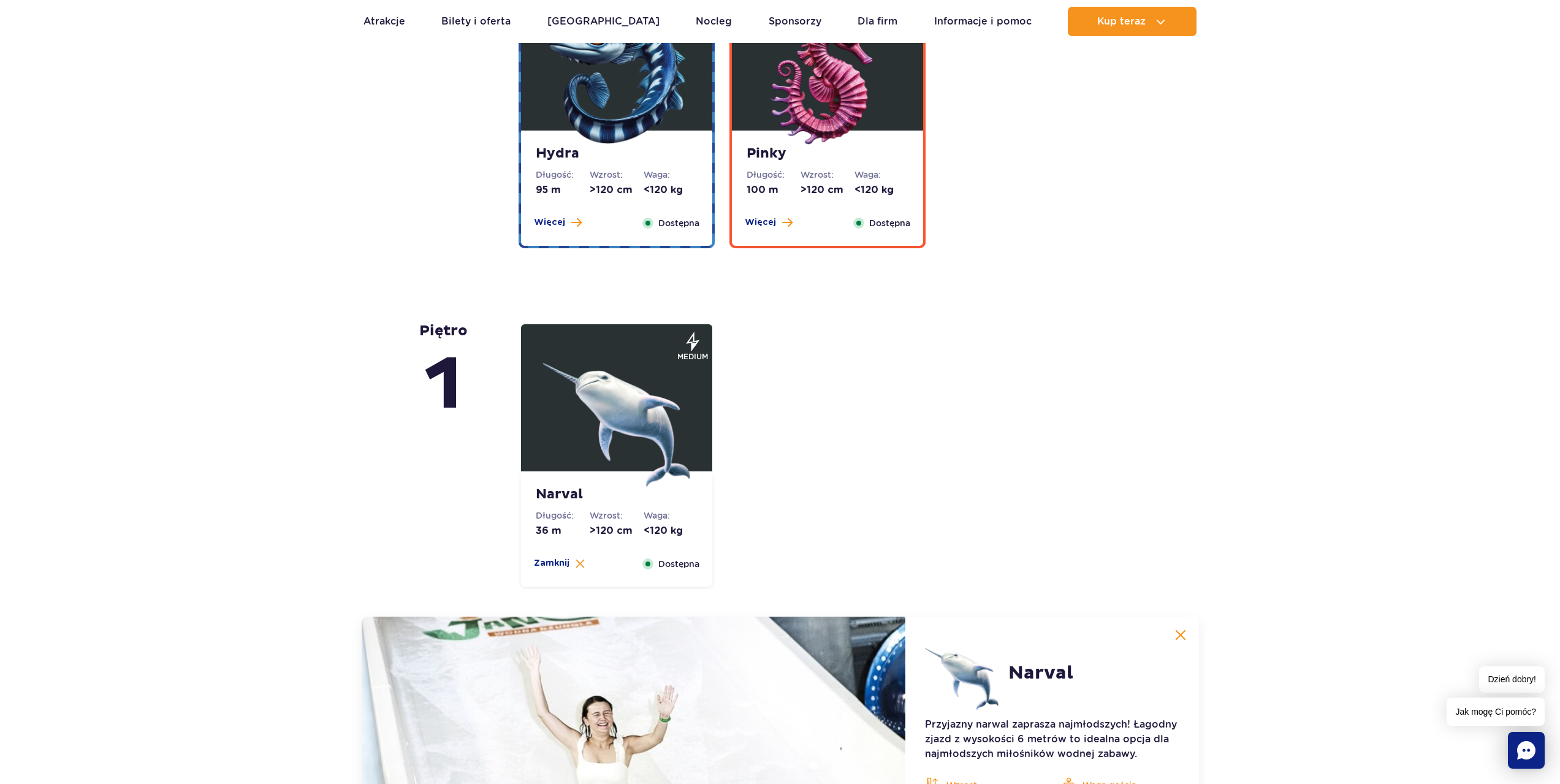
scroll to position [2241, 0]
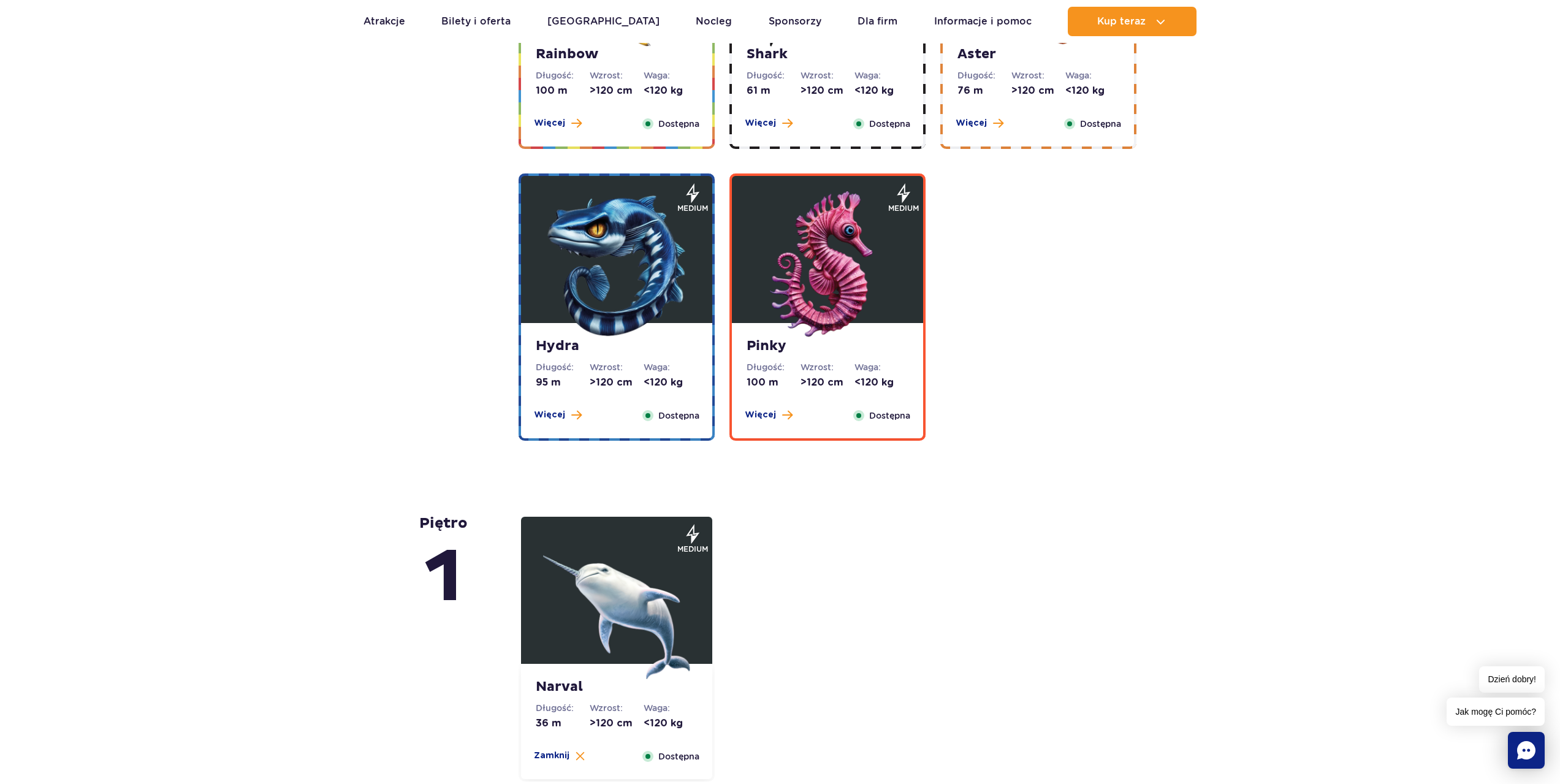
click at [593, 338] on img at bounding box center [616, 265] width 147 height 147
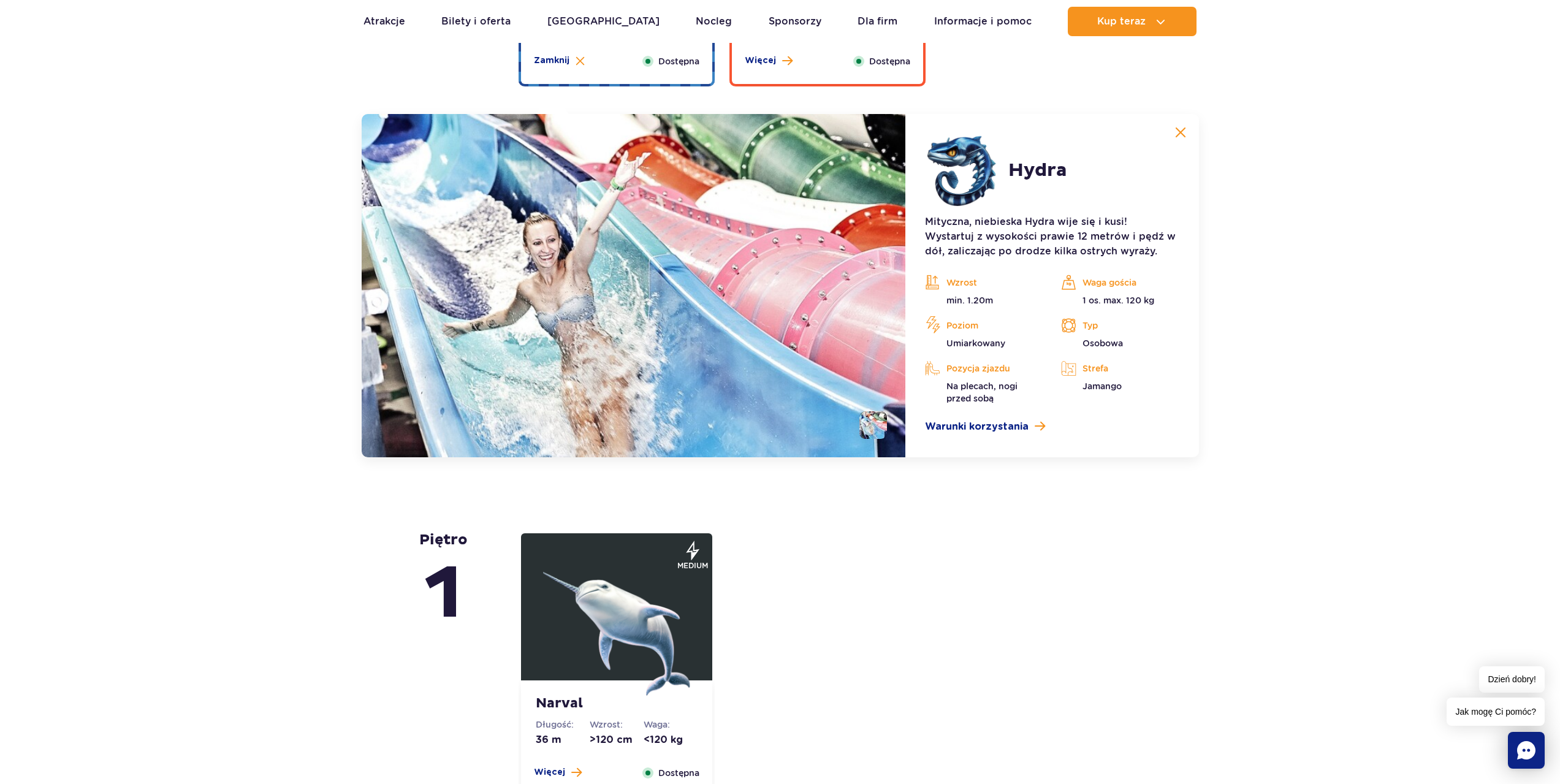
scroll to position [2636, 0]
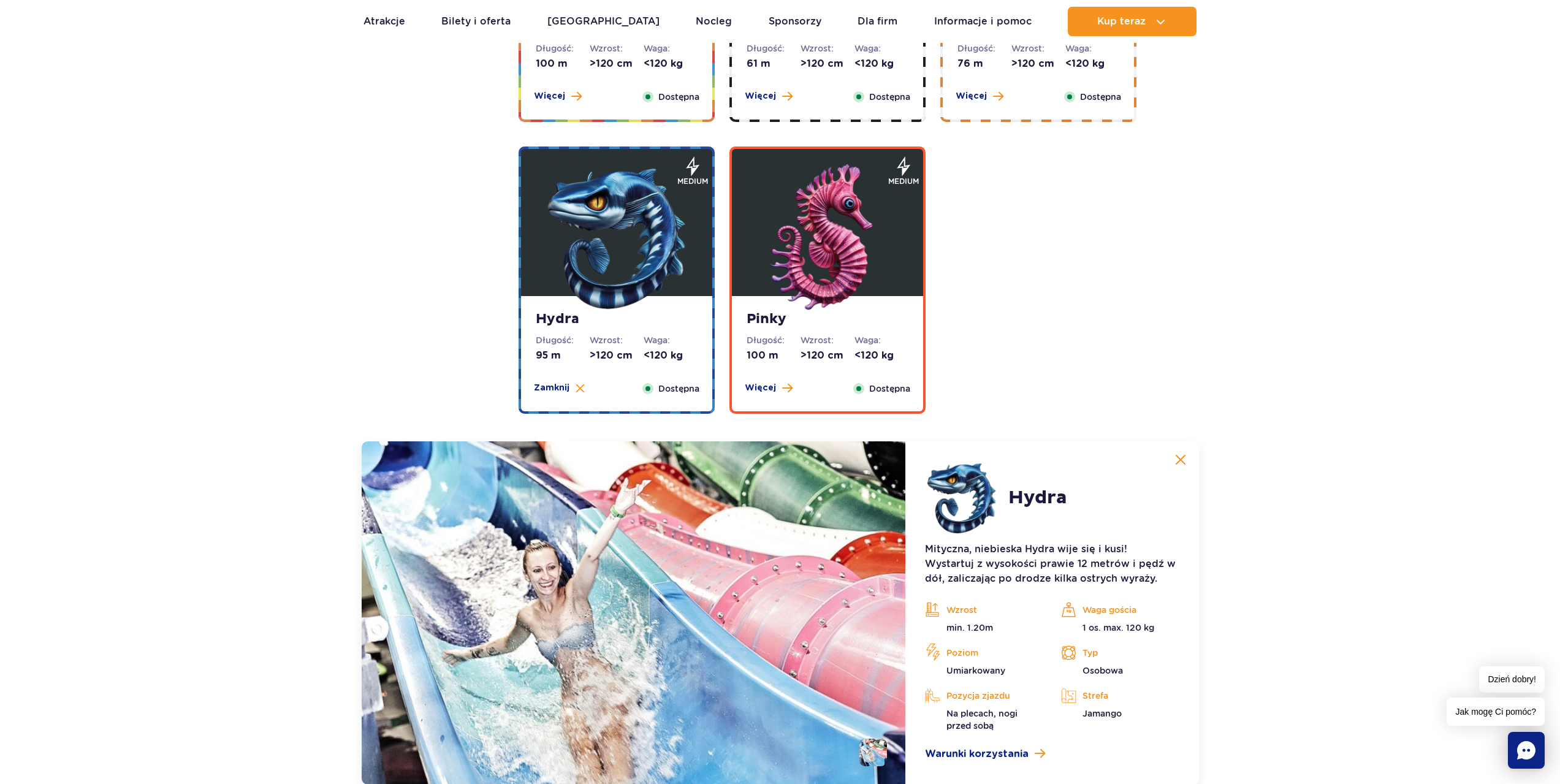
click at [811, 284] on img at bounding box center [827, 237] width 147 height 147
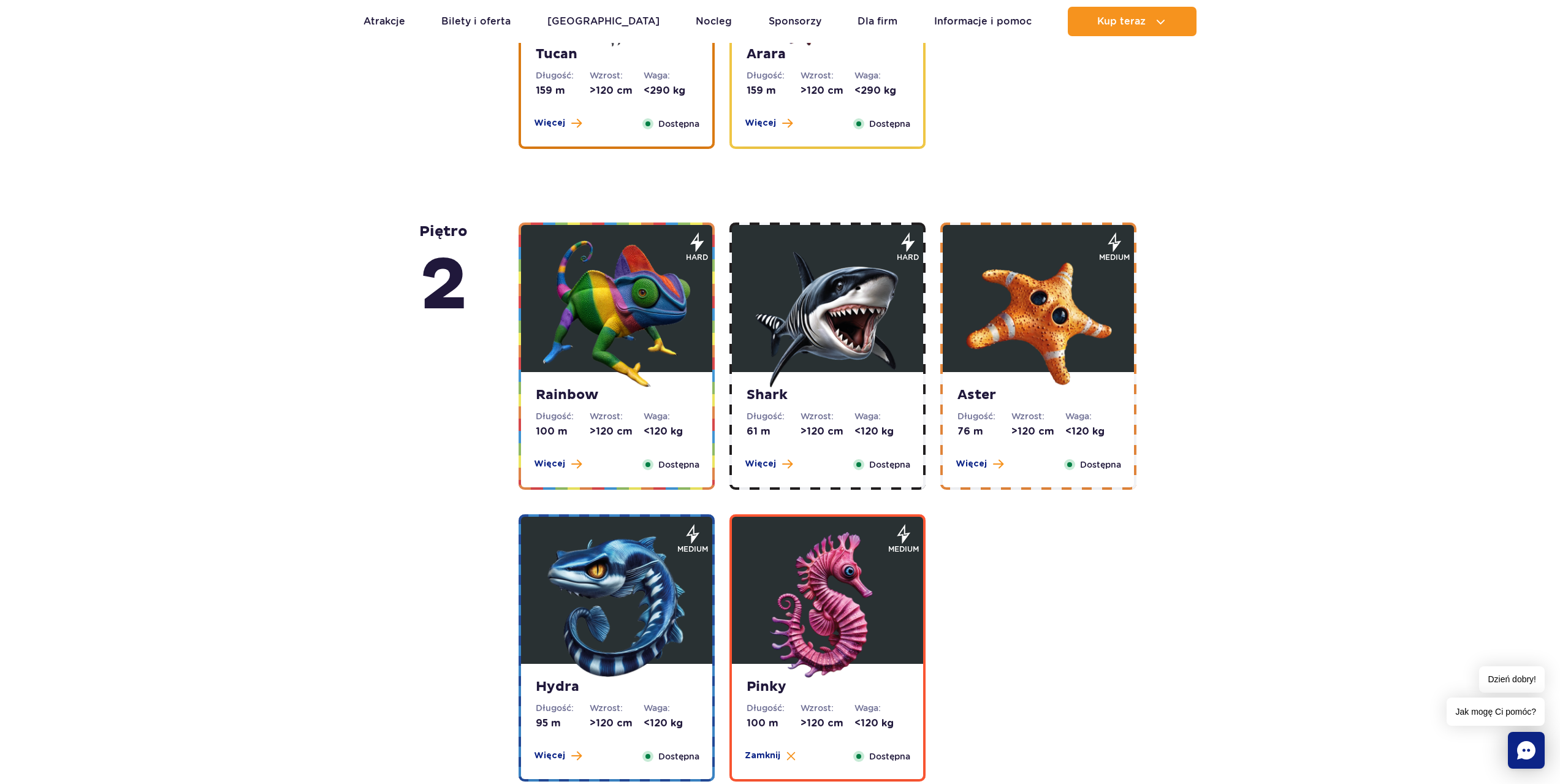
click at [825, 349] on img at bounding box center [827, 313] width 147 height 147
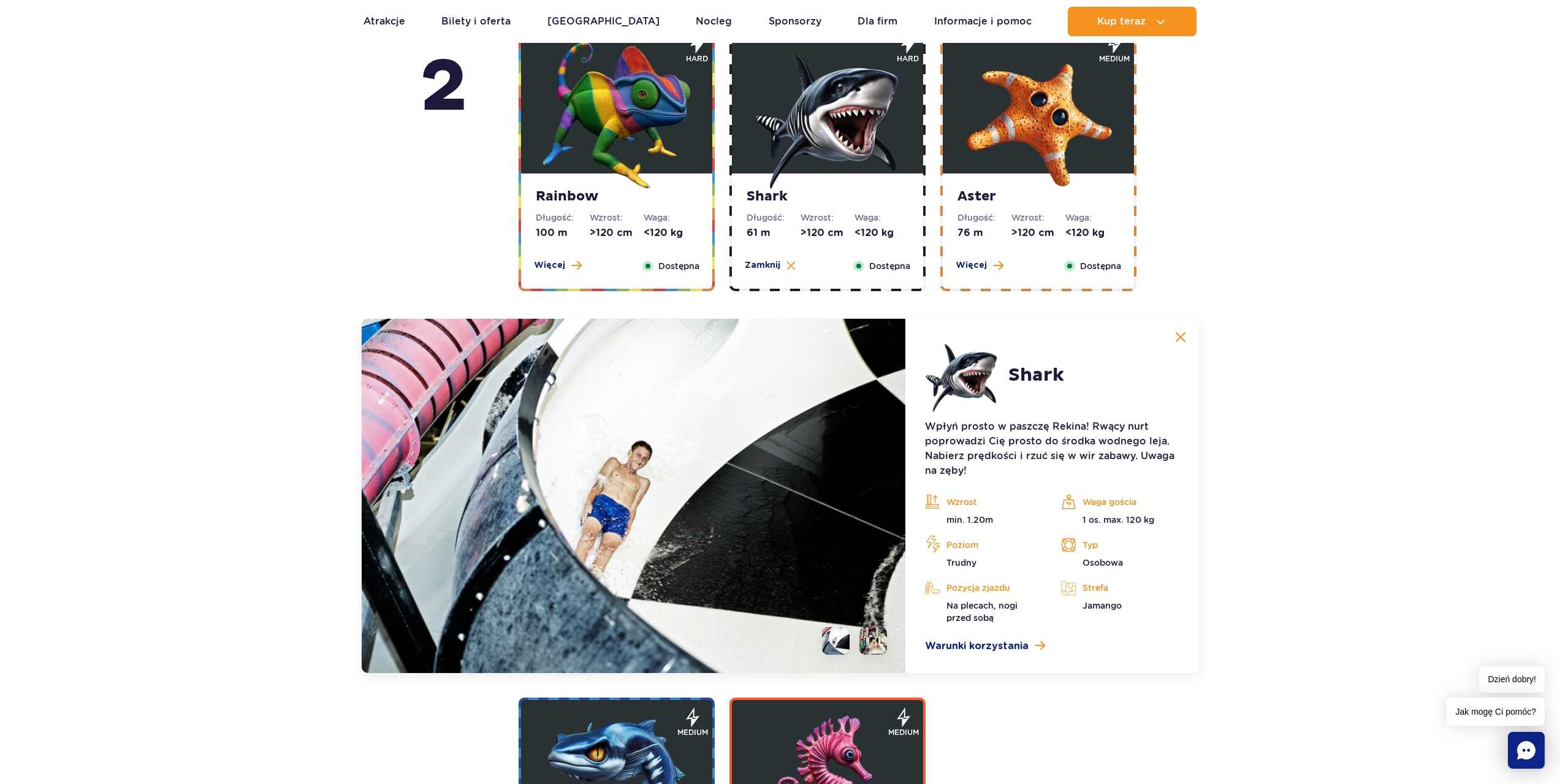
click at [635, 169] on img at bounding box center [616, 115] width 147 height 147
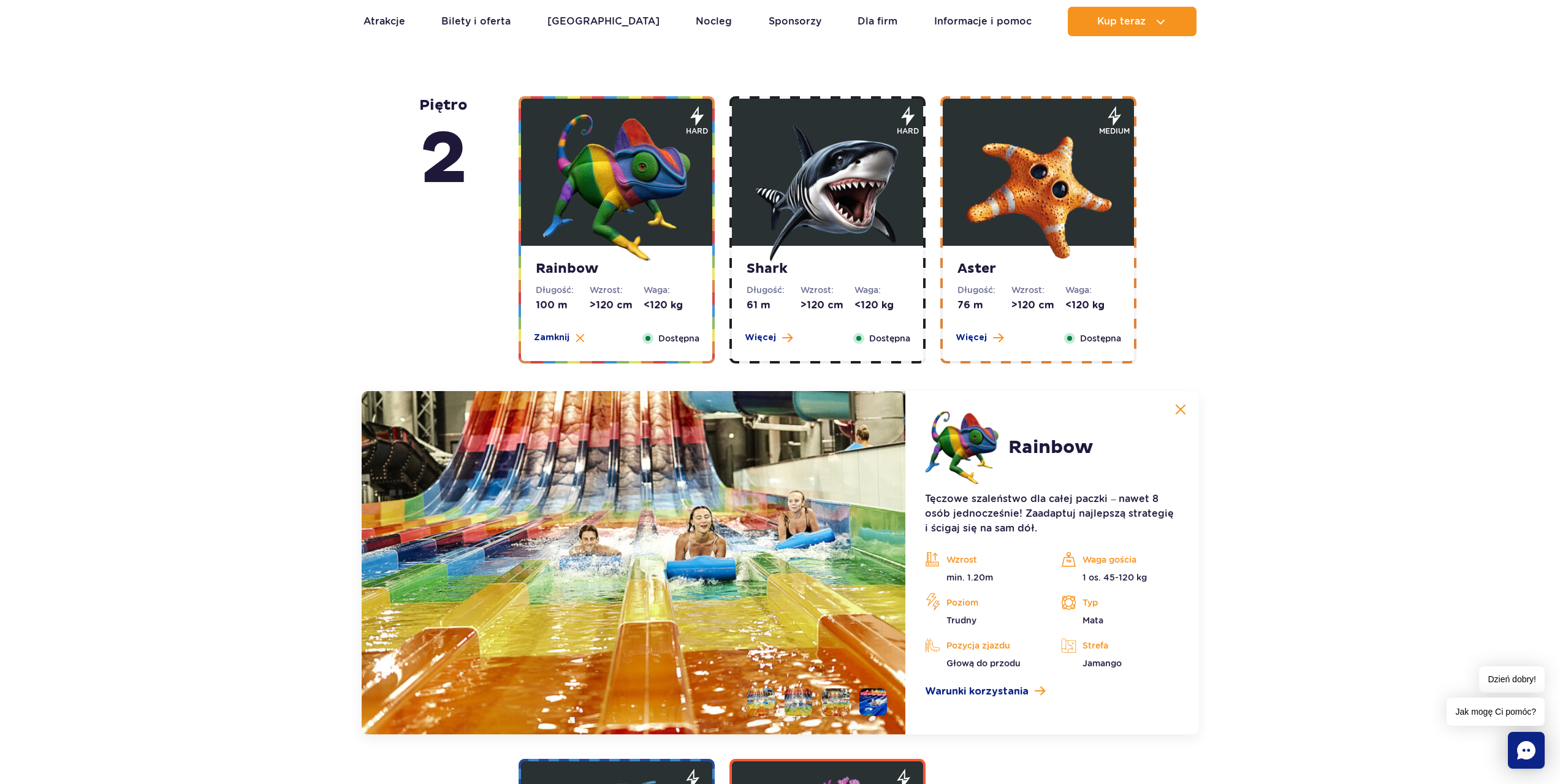
scroll to position [1976, 0]
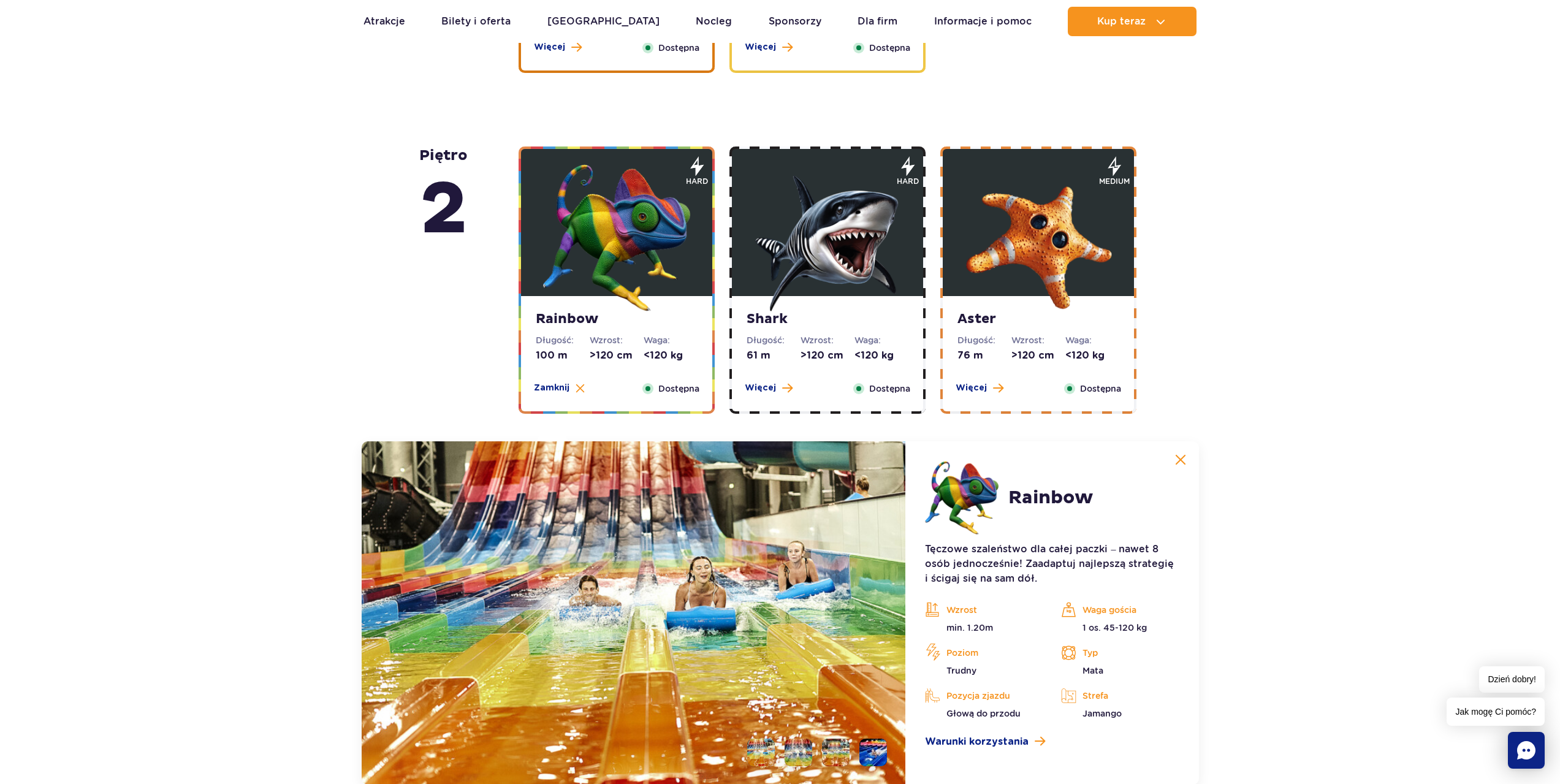
click at [977, 222] on img at bounding box center [1038, 237] width 147 height 147
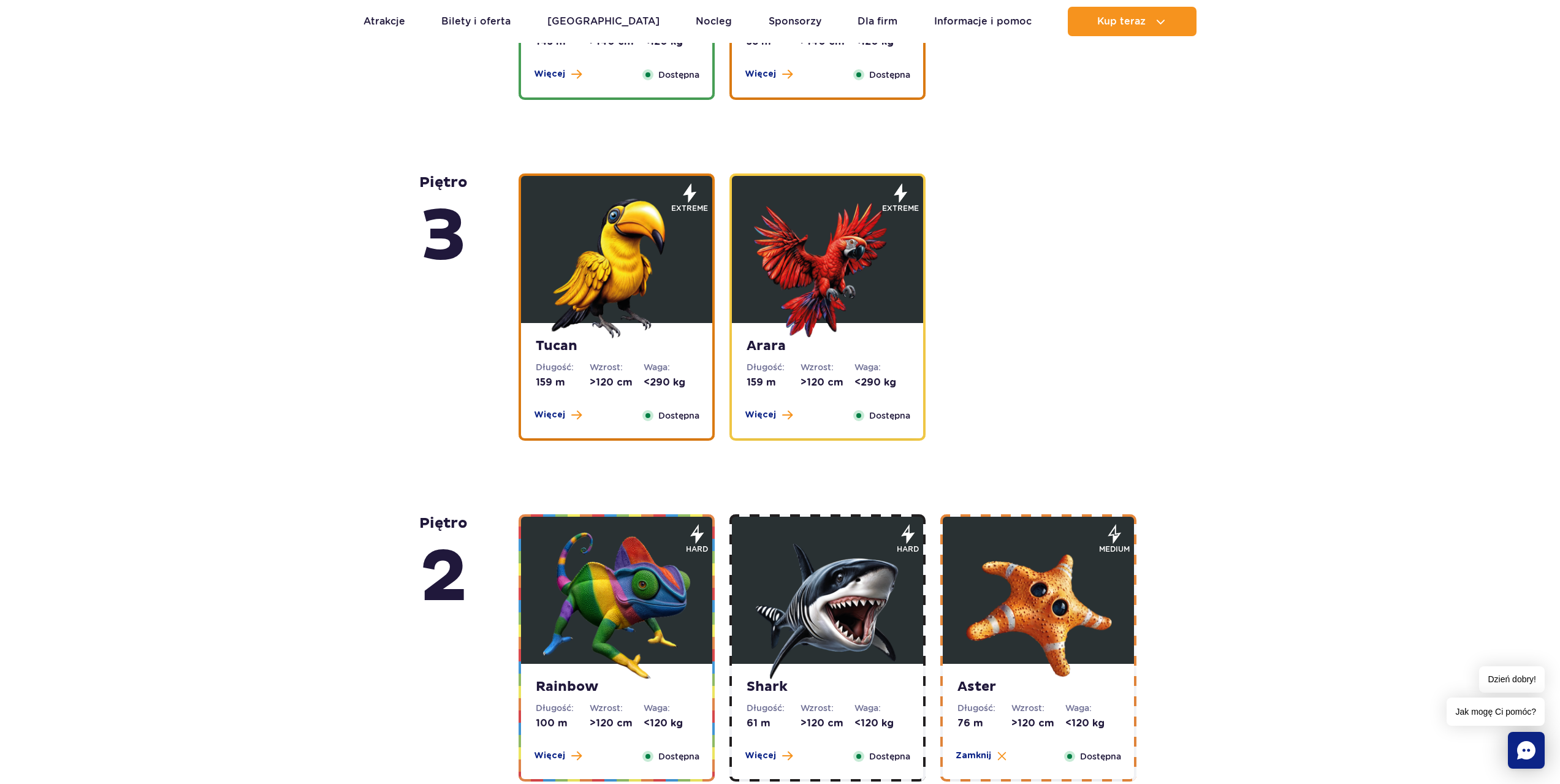
click at [617, 349] on strong "Tucan" at bounding box center [616, 346] width 162 height 17
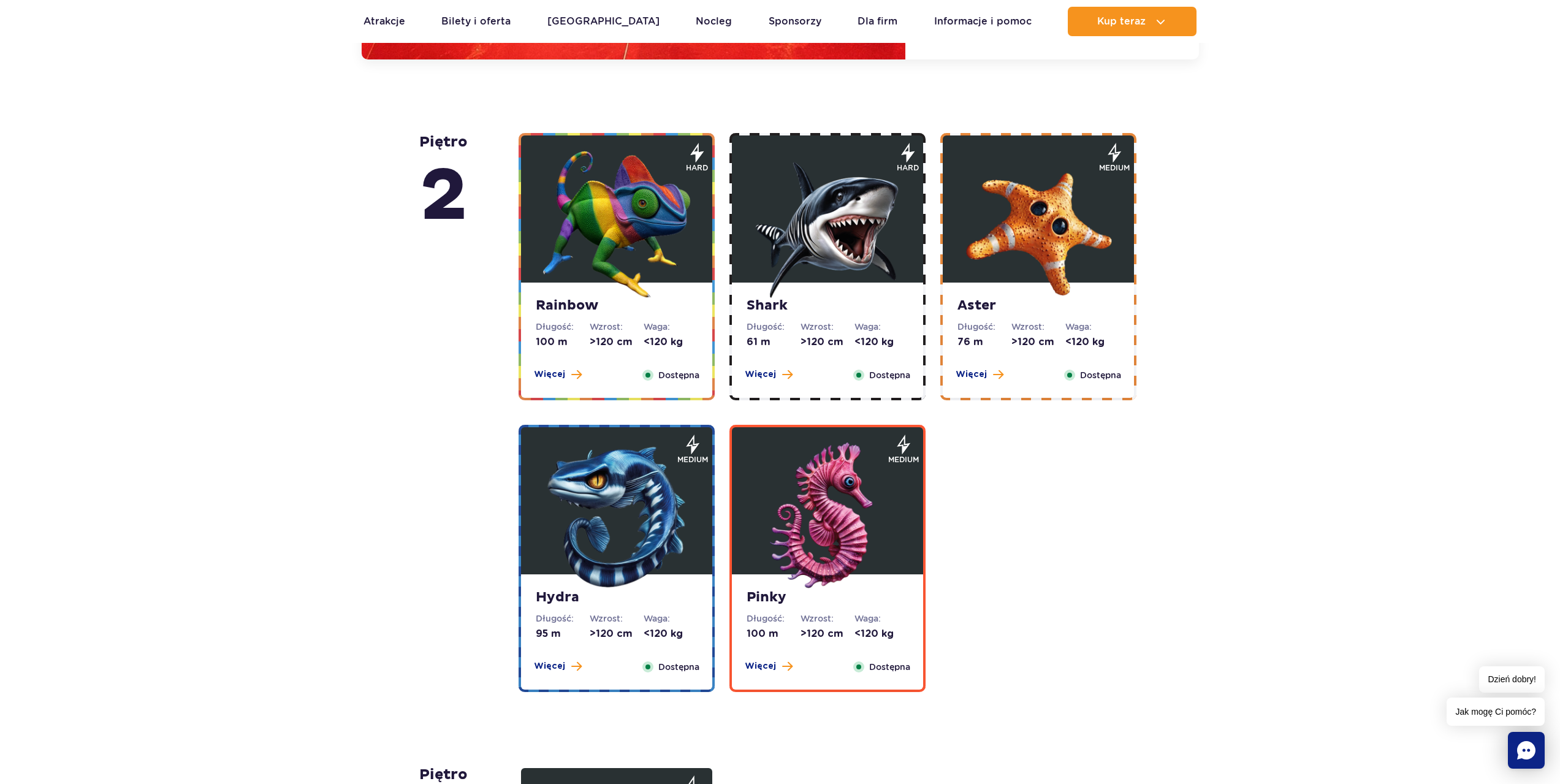
scroll to position [2371, 0]
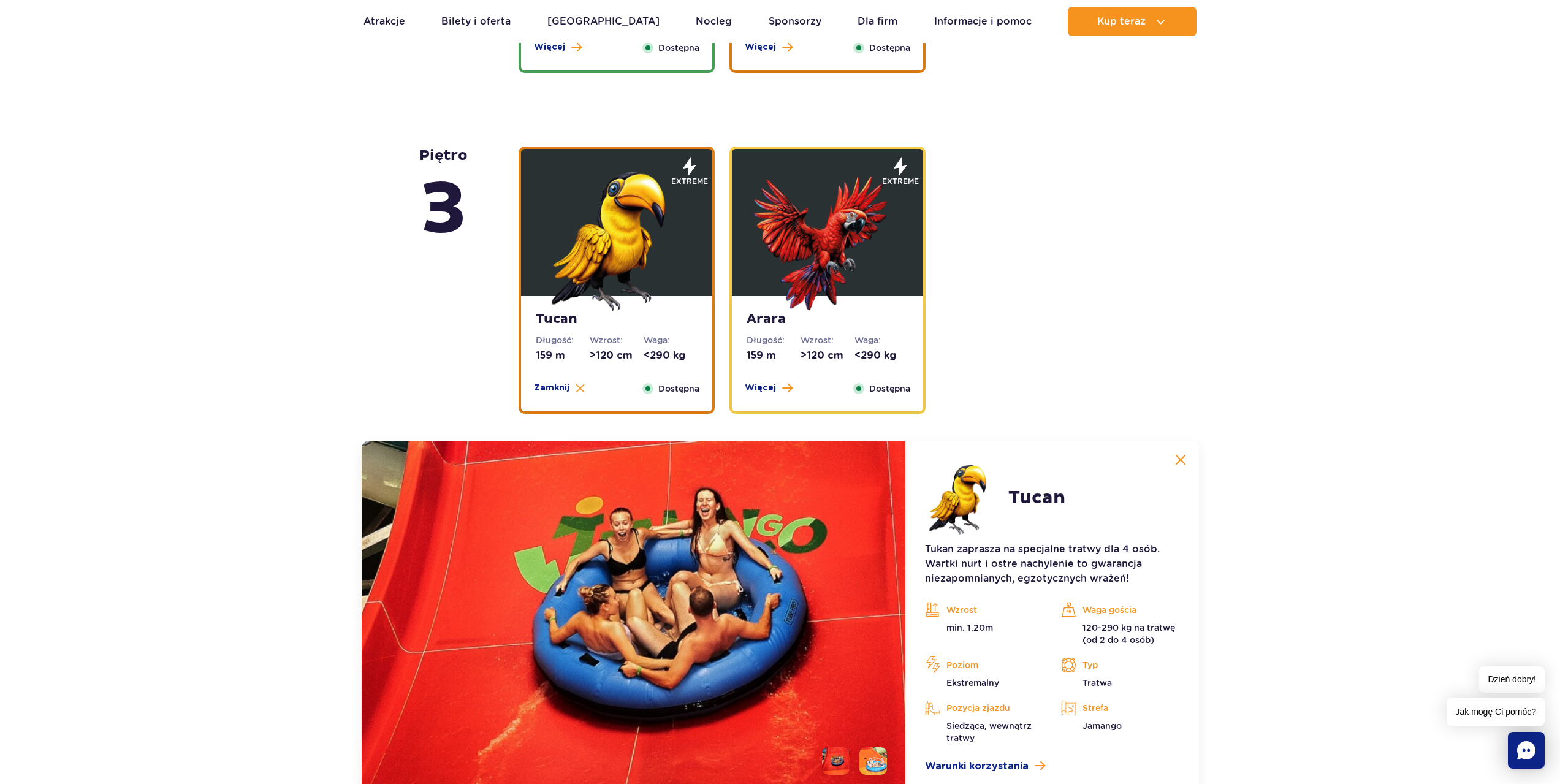
click at [880, 313] on strong "Arara" at bounding box center [828, 319] width 162 height 17
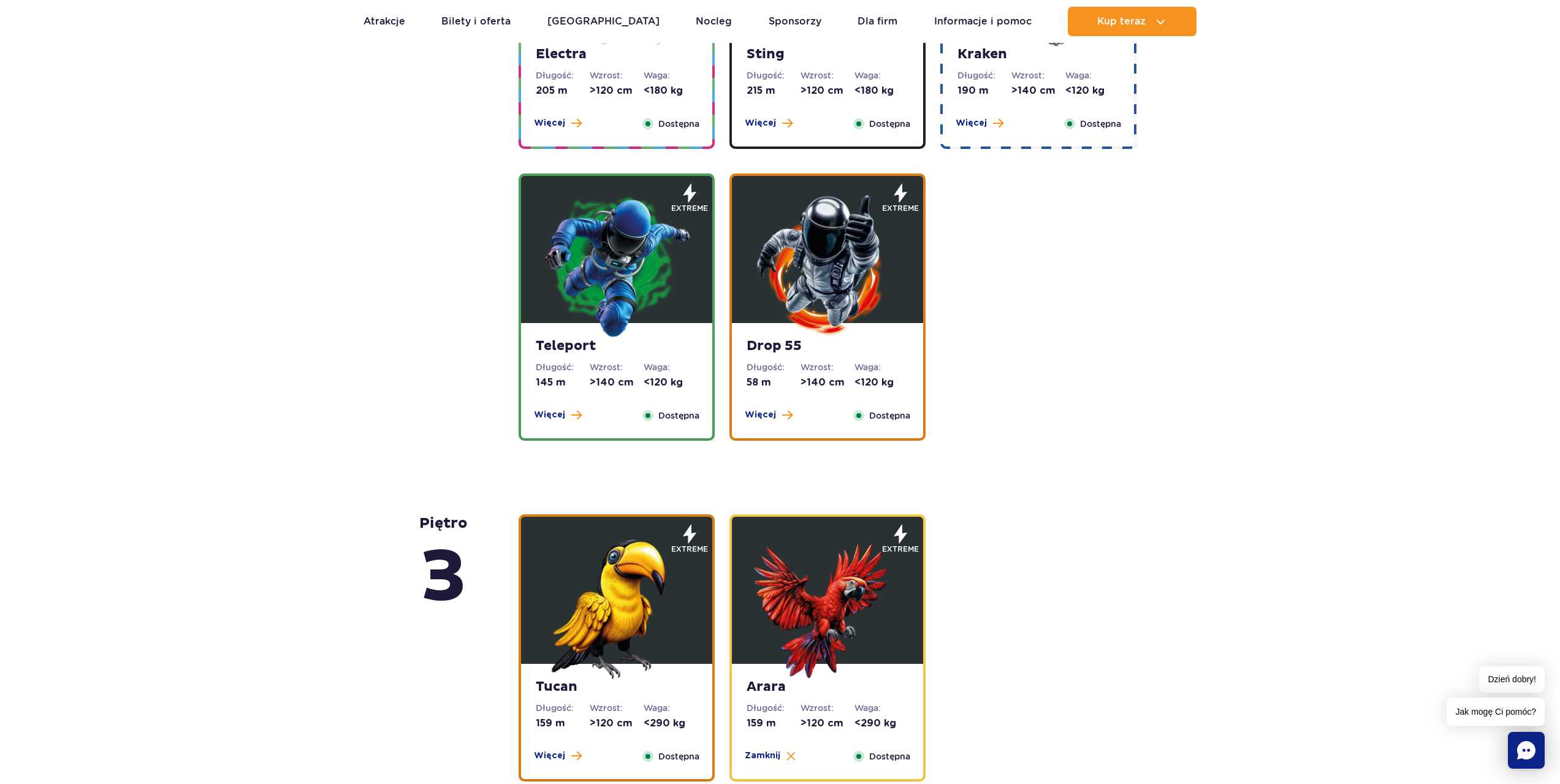
scroll to position [1023, 0]
